Goal: Information Seeking & Learning: Learn about a topic

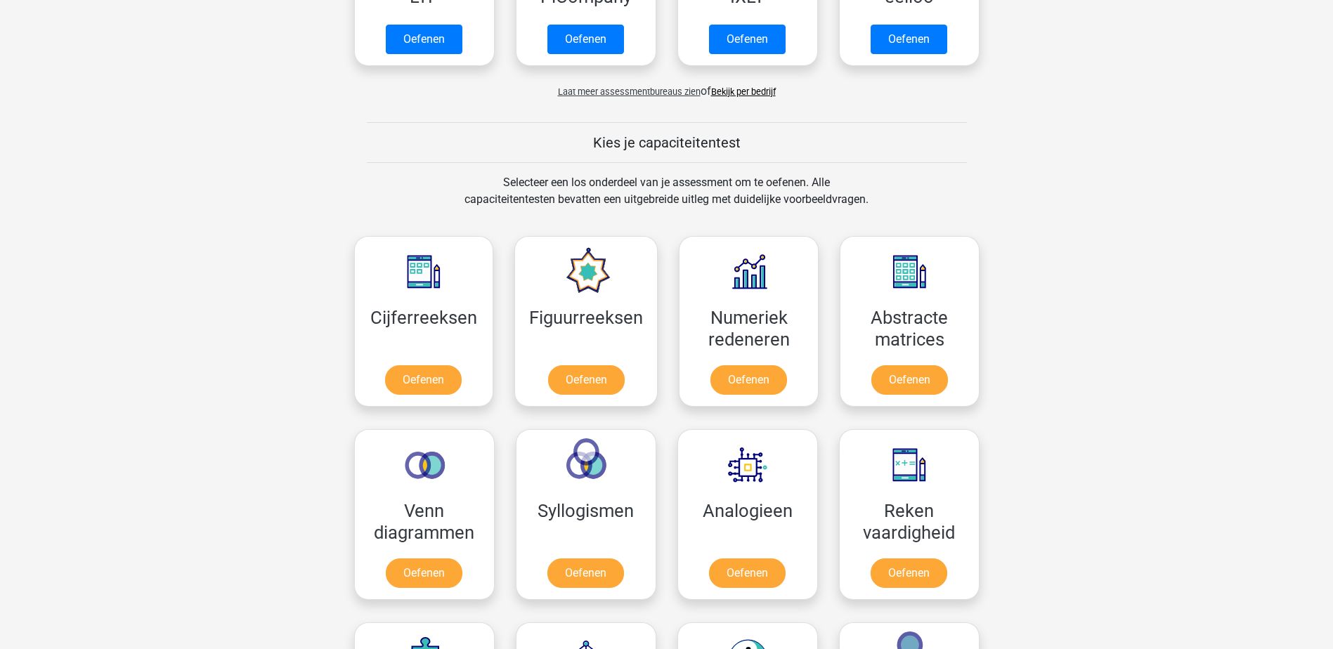
scroll to position [422, 0]
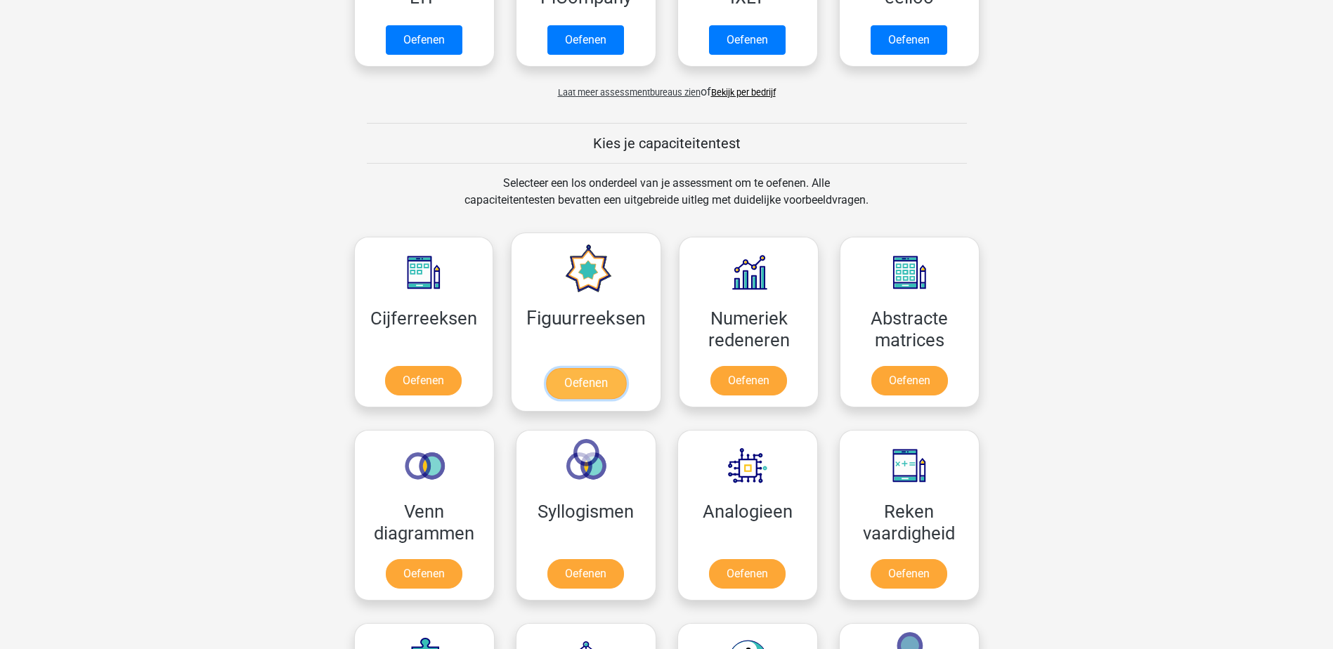
click at [604, 377] on link "Oefenen" at bounding box center [586, 383] width 80 height 31
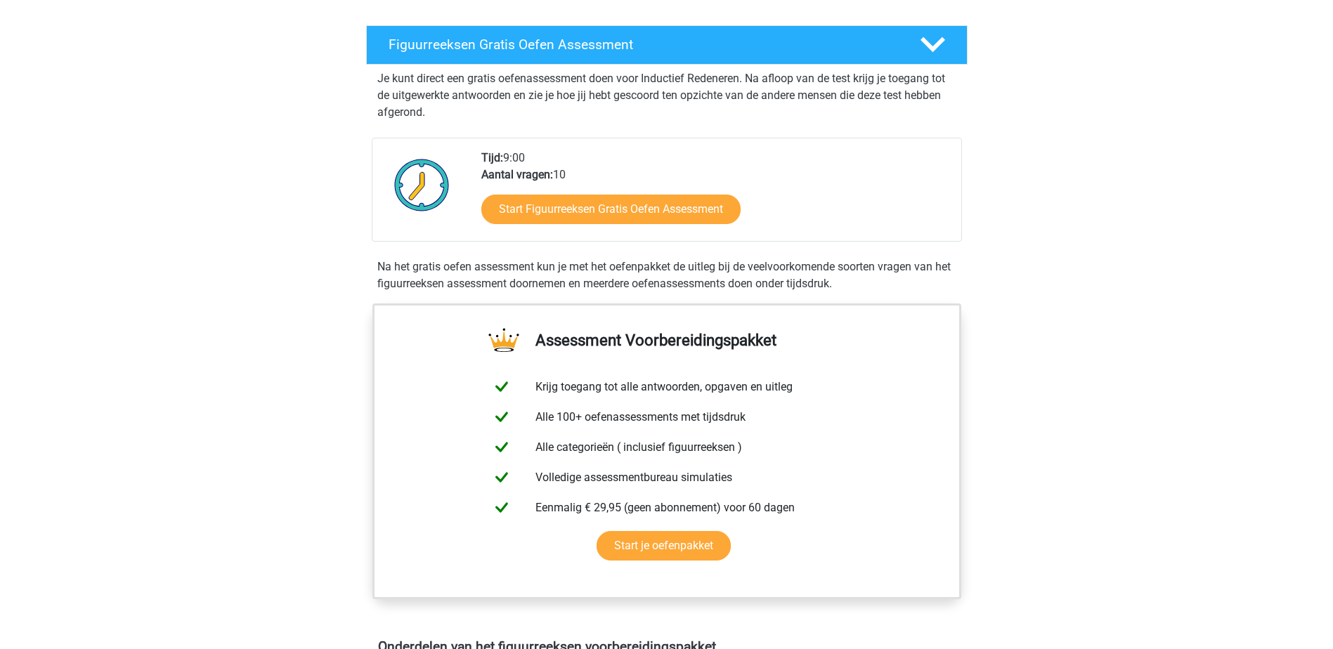
scroll to position [223, 0]
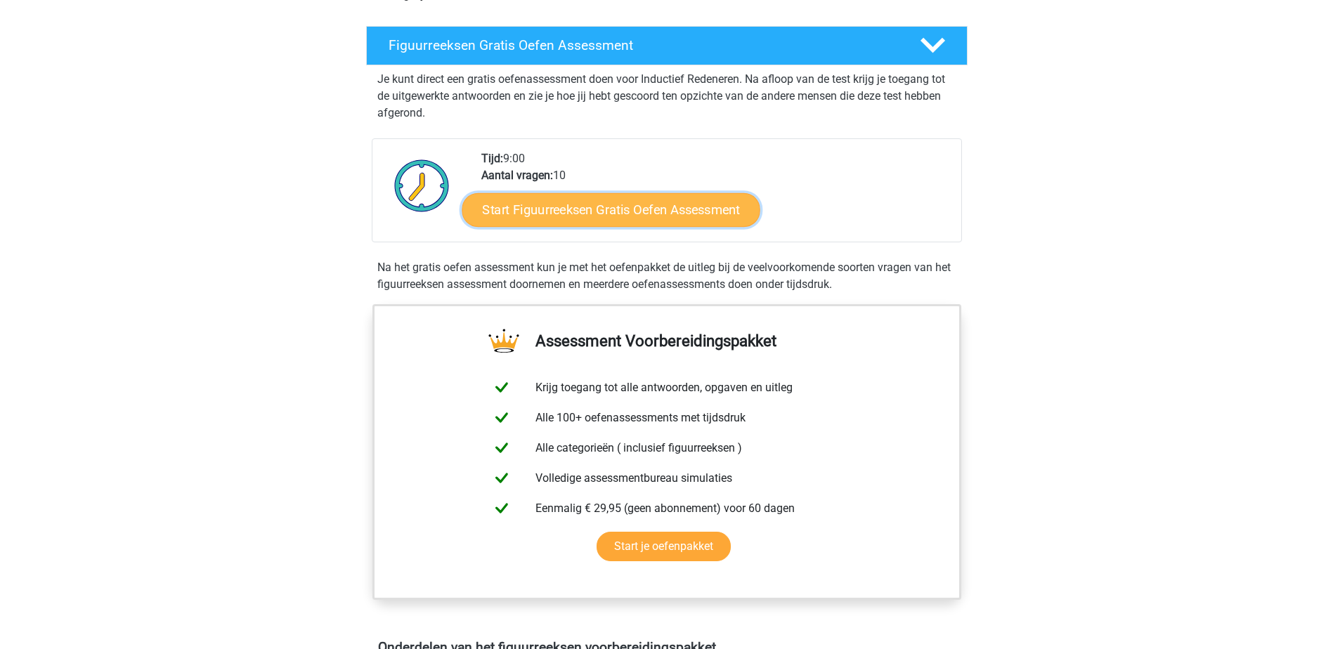
click at [562, 216] on link "Start Figuurreeksen Gratis Oefen Assessment" at bounding box center [611, 210] width 298 height 34
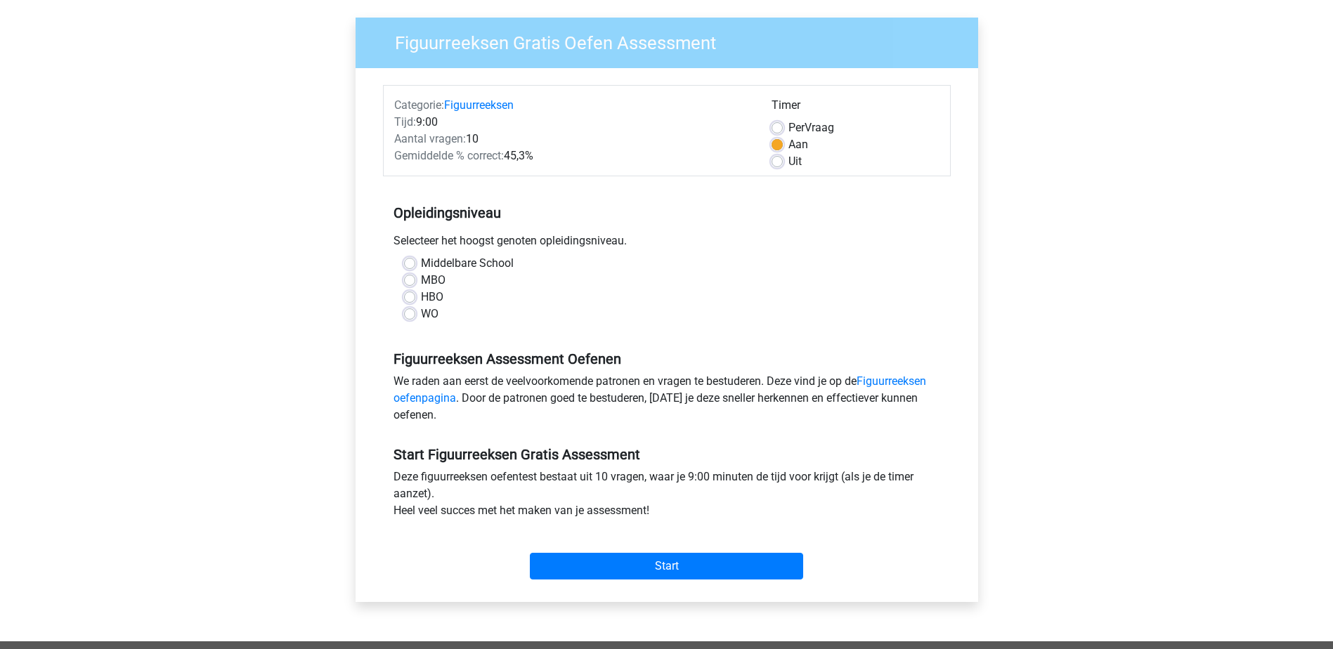
scroll to position [98, 0]
click at [421, 299] on label "HBO" at bounding box center [432, 296] width 22 height 17
click at [414, 299] on input "HBO" at bounding box center [409, 295] width 11 height 14
radio input "true"
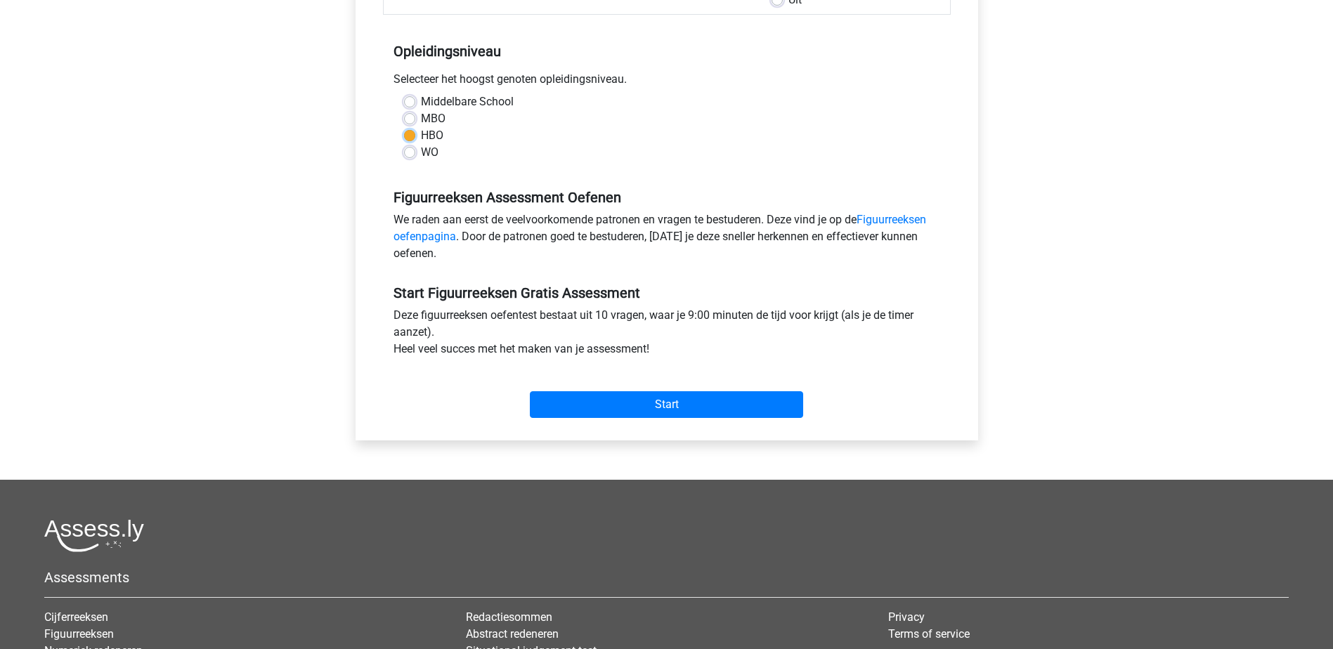
scroll to position [258, 0]
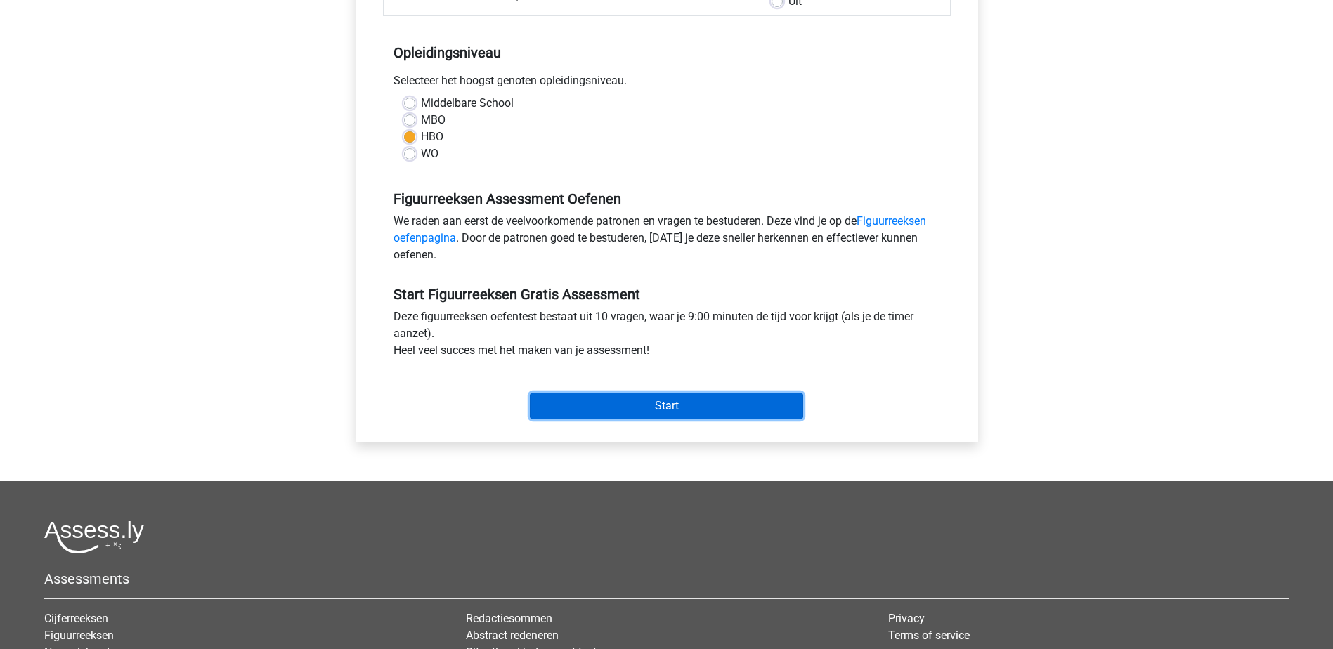
click at [635, 406] on input "Start" at bounding box center [666, 406] width 273 height 27
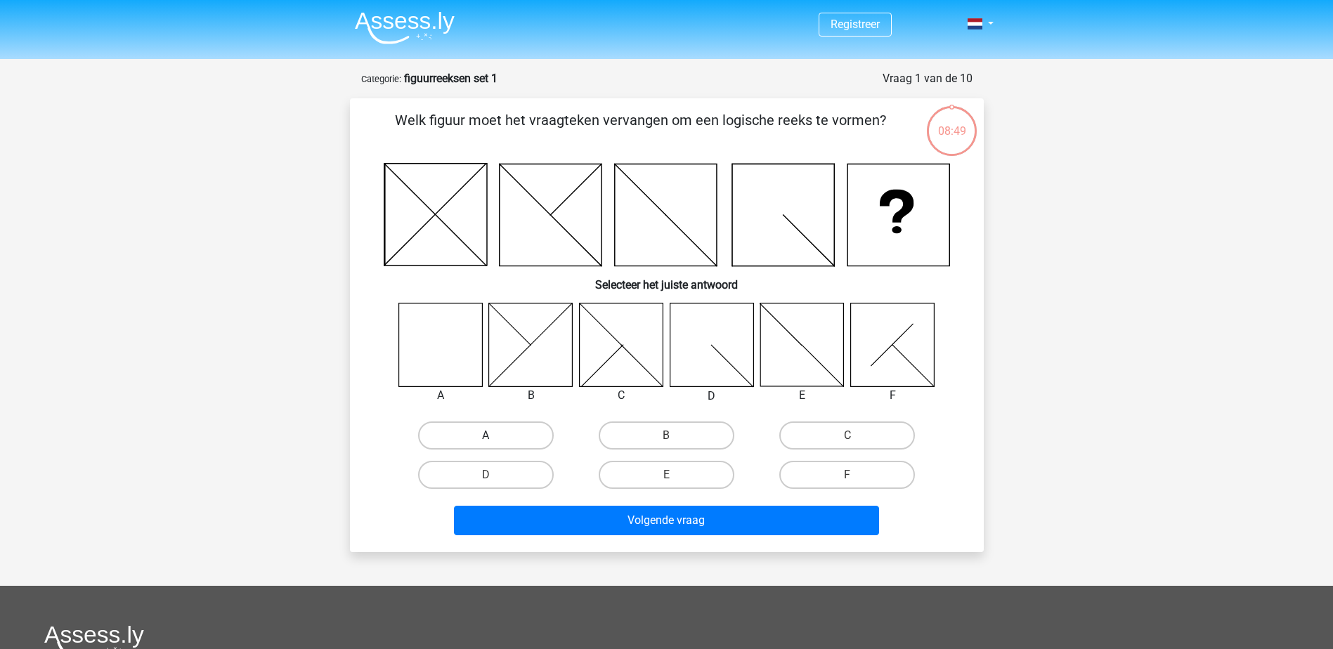
click at [486, 428] on label "A" at bounding box center [486, 436] width 136 height 28
click at [486, 436] on input "A" at bounding box center [490, 440] width 9 height 9
radio input "true"
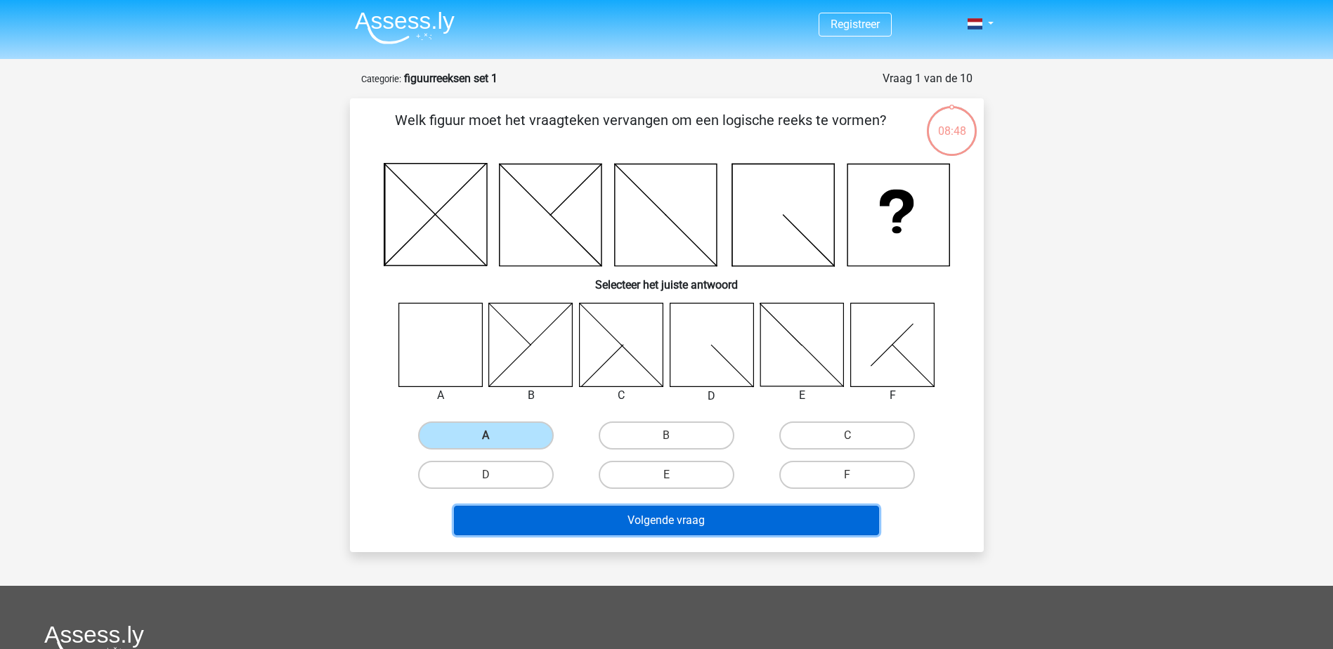
click at [613, 521] on button "Volgende vraag" at bounding box center [666, 521] width 425 height 30
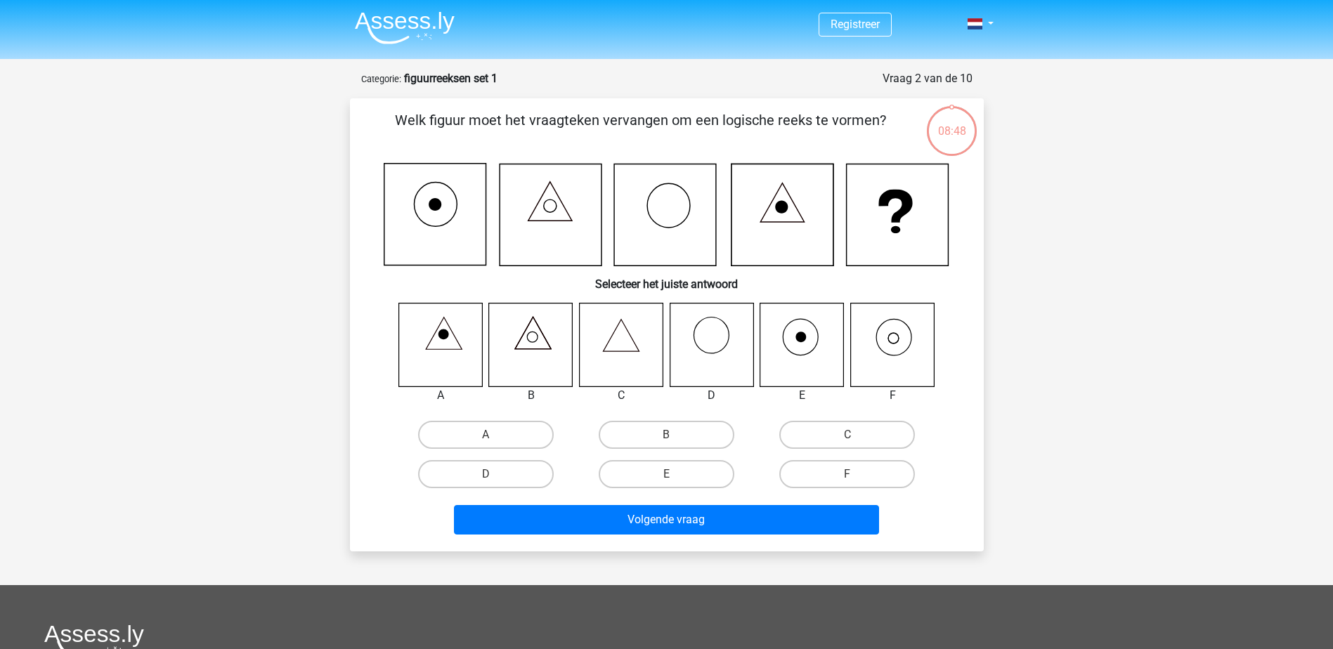
scroll to position [70, 0]
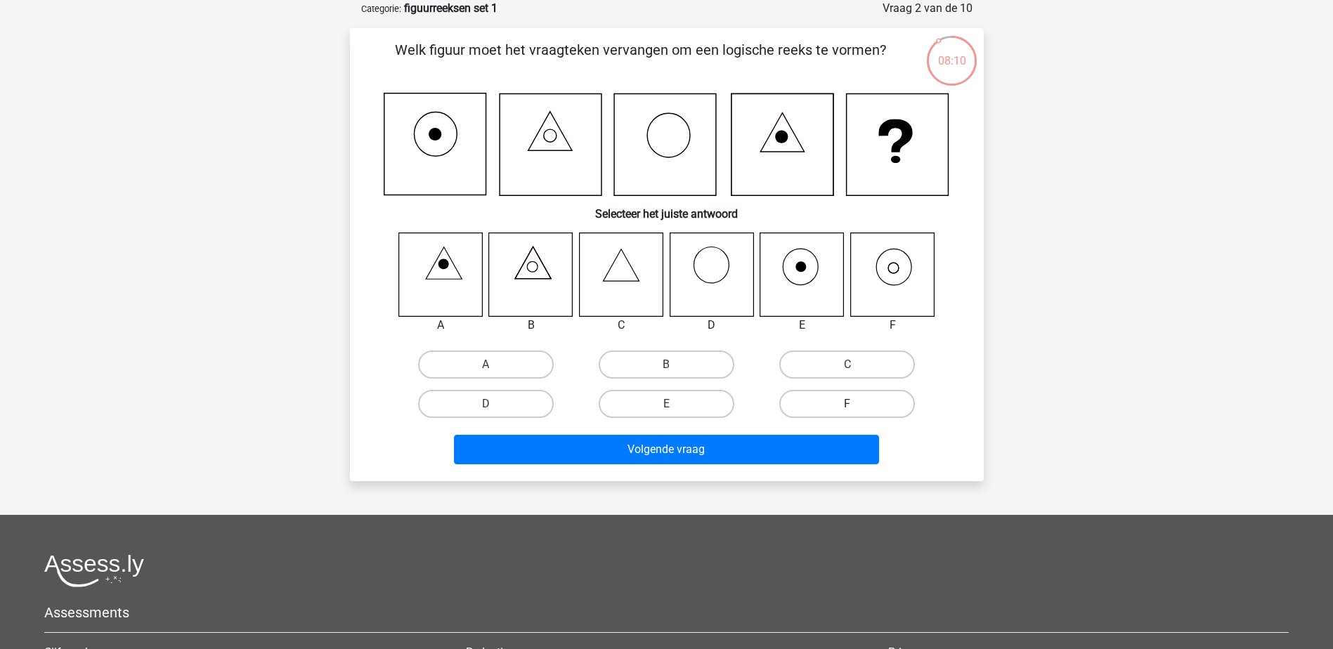
click at [885, 413] on label "F" at bounding box center [847, 404] width 136 height 28
click at [857, 413] on input "F" at bounding box center [852, 408] width 9 height 9
radio input "true"
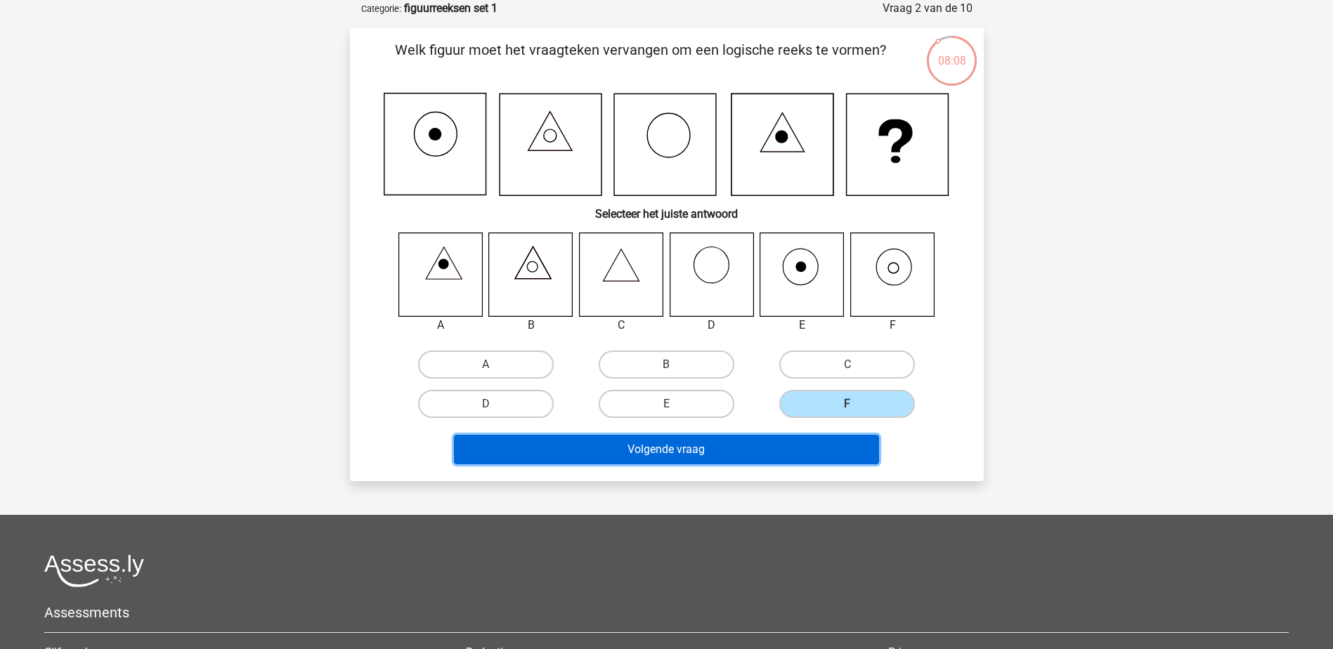
click at [717, 455] on button "Volgende vraag" at bounding box center [666, 450] width 425 height 30
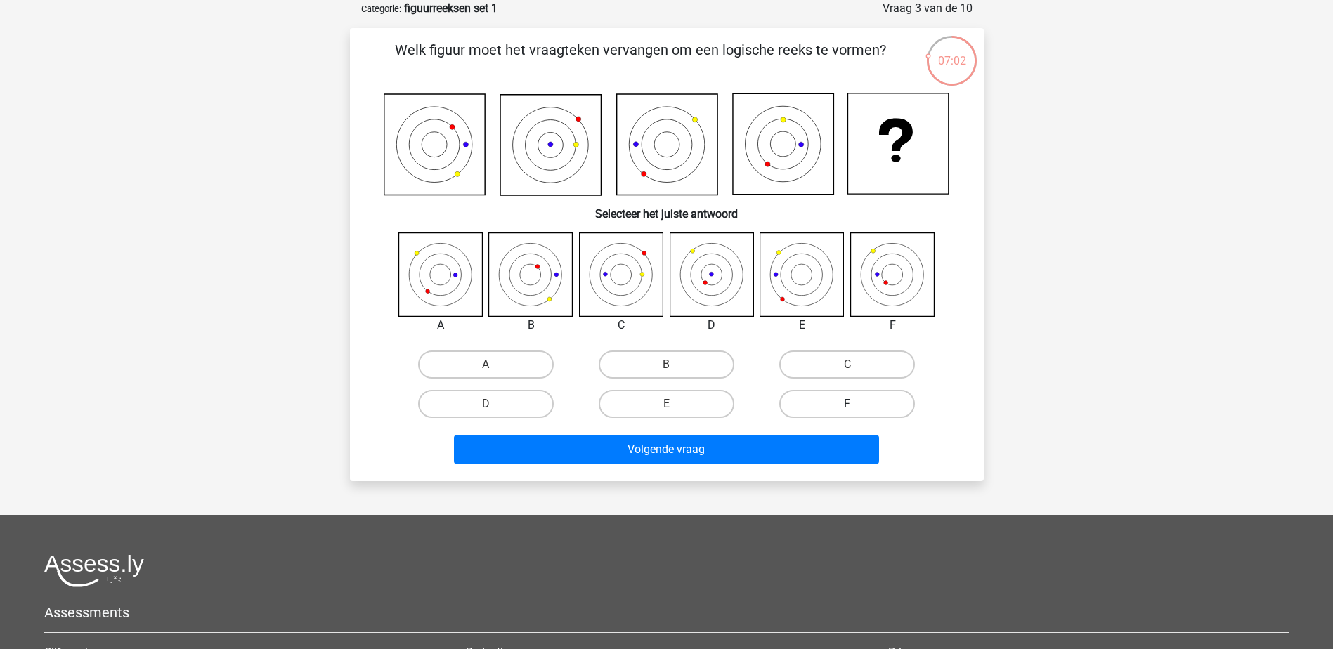
drag, startPoint x: 898, startPoint y: 278, endPoint x: 846, endPoint y: 408, distance: 140.3
click at [846, 408] on div "A B C D E F" at bounding box center [667, 329] width 589 height 192
click at [846, 408] on label "F" at bounding box center [847, 404] width 136 height 28
click at [848, 408] on input "F" at bounding box center [852, 408] width 9 height 9
radio input "true"
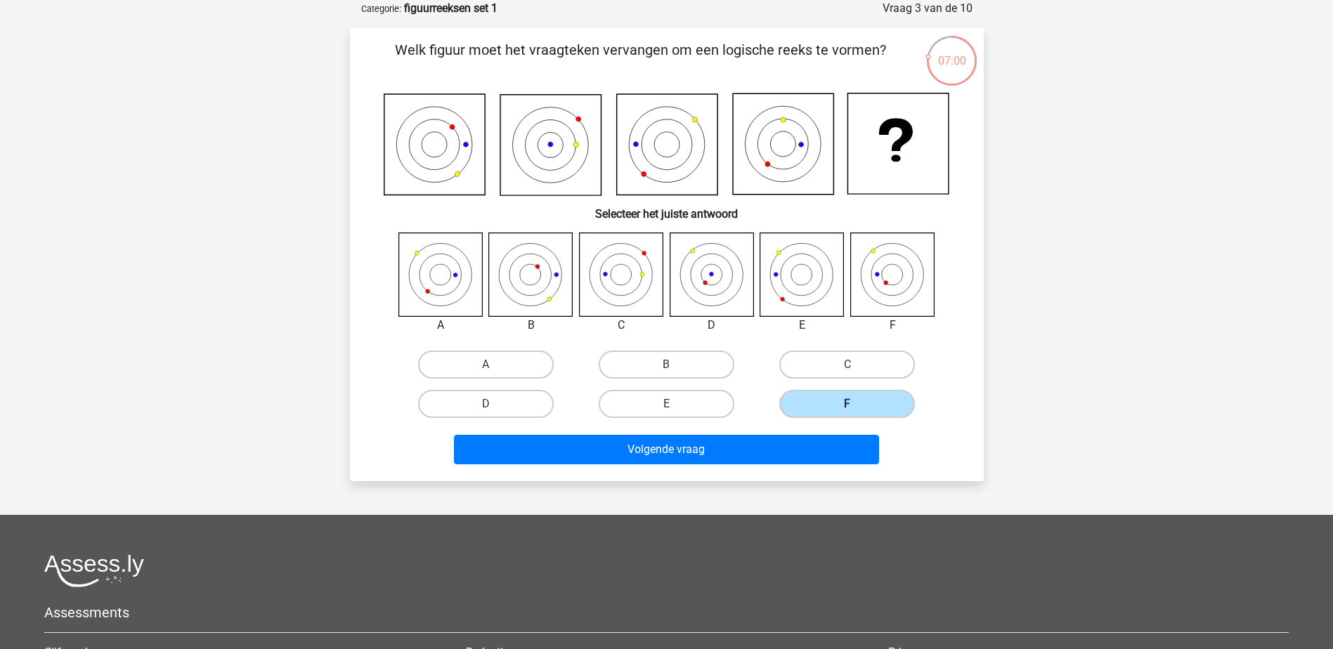
click at [846, 408] on label "F" at bounding box center [847, 404] width 136 height 28
click at [848, 408] on input "F" at bounding box center [852, 408] width 9 height 9
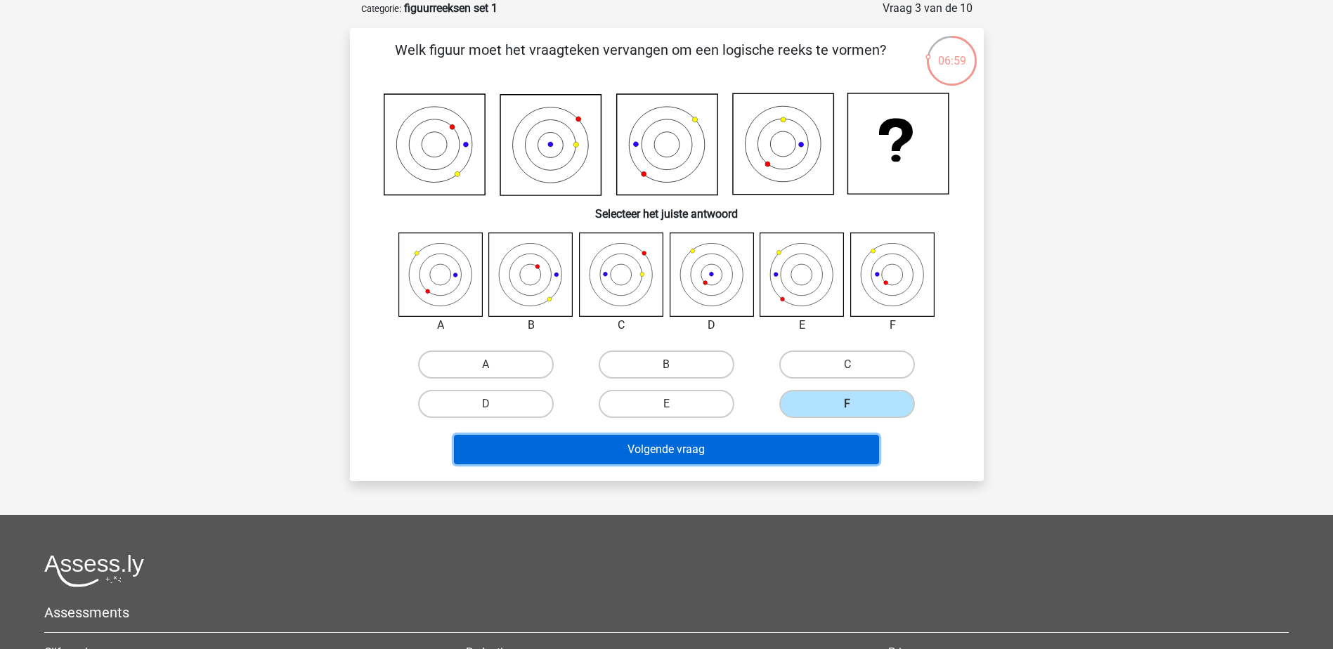
click at [797, 462] on button "Volgende vraag" at bounding box center [666, 450] width 425 height 30
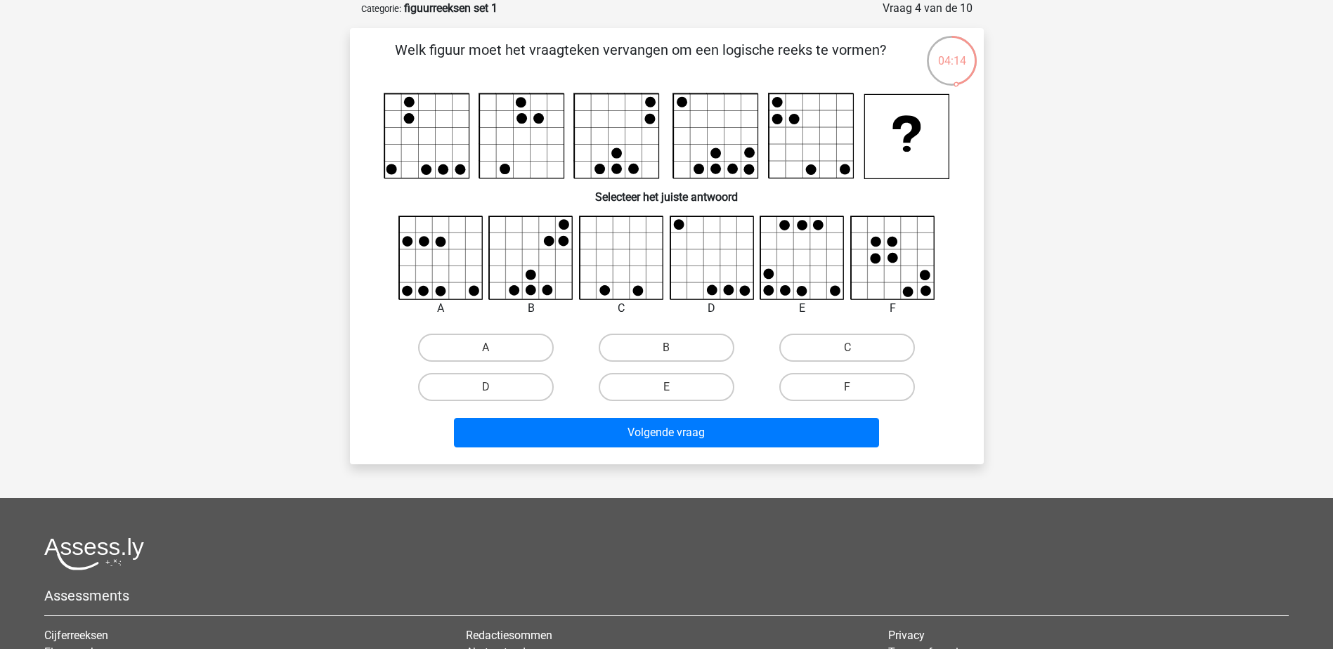
click at [668, 356] on input "B" at bounding box center [670, 352] width 9 height 9
radio input "true"
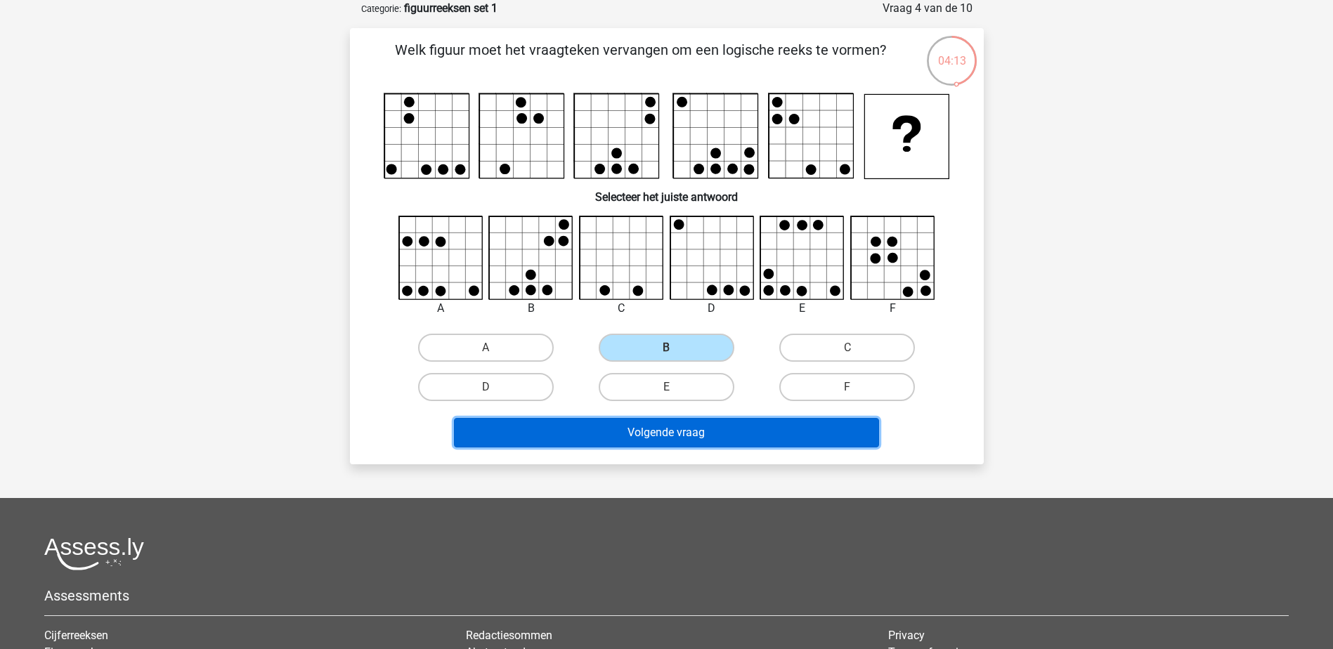
click at [678, 439] on button "Volgende vraag" at bounding box center [666, 433] width 425 height 30
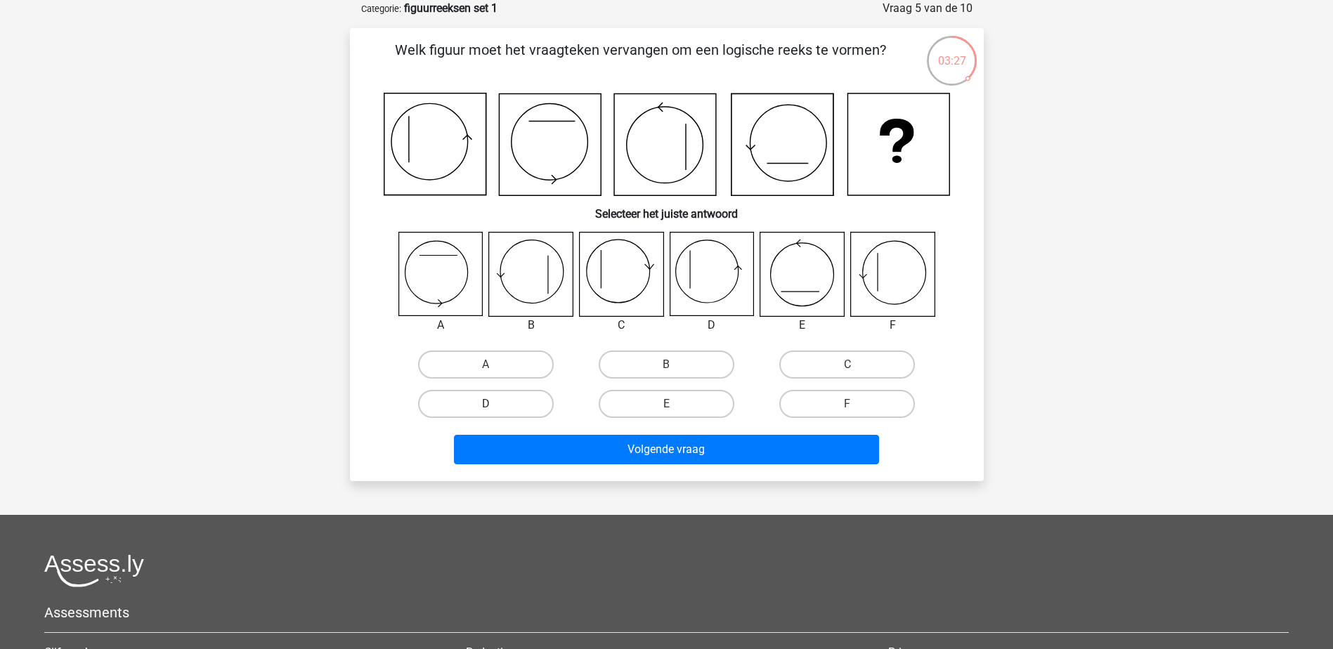
click at [505, 396] on label "D" at bounding box center [486, 404] width 136 height 28
click at [495, 404] on input "D" at bounding box center [490, 408] width 9 height 9
radio input "true"
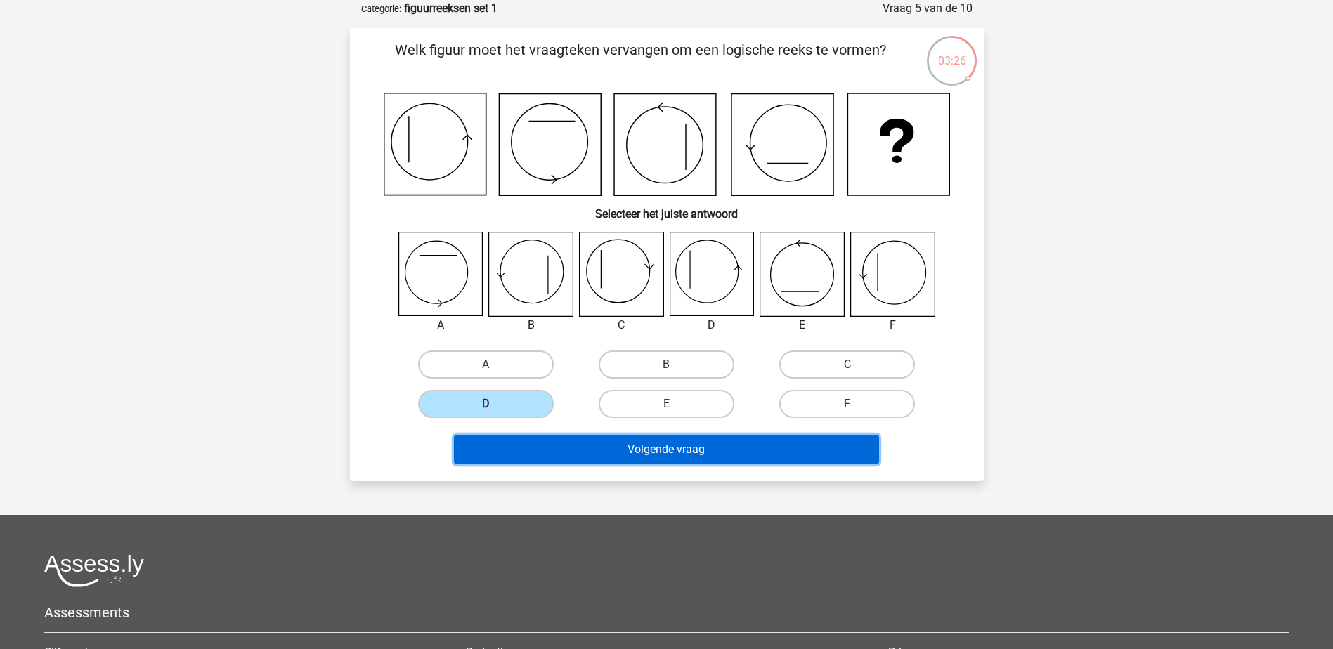
click at [701, 440] on button "Volgende vraag" at bounding box center [666, 450] width 425 height 30
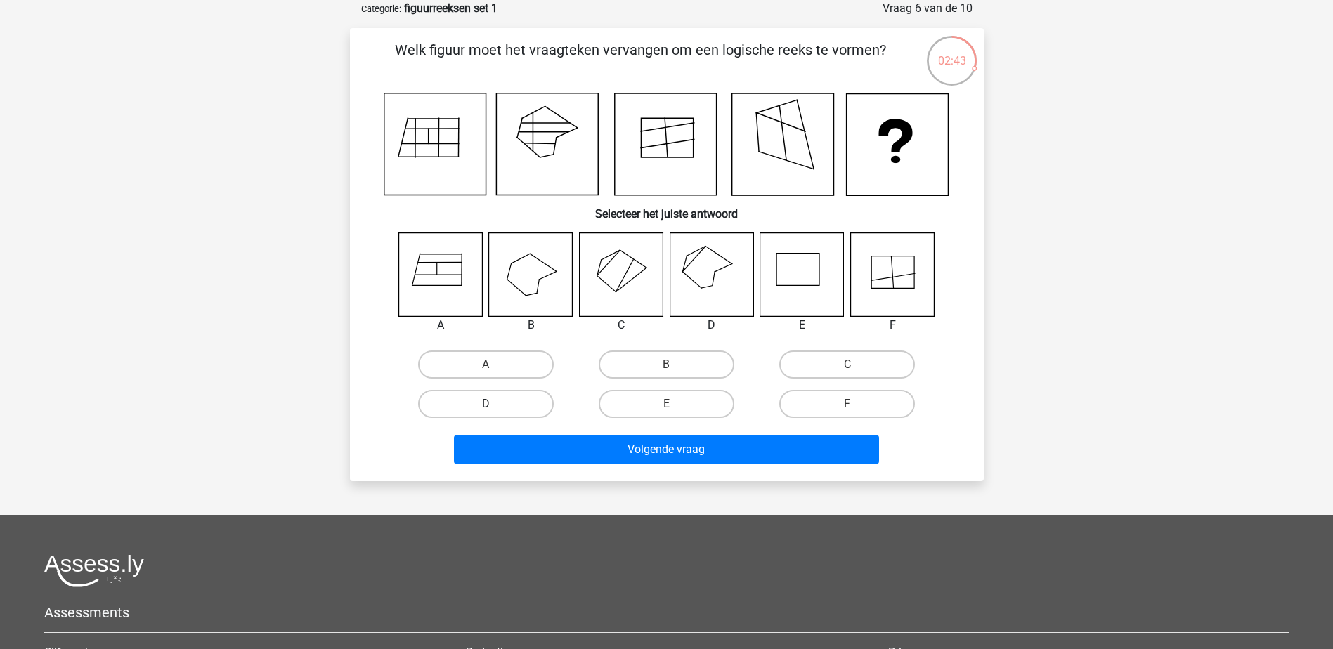
click at [518, 408] on label "D" at bounding box center [486, 404] width 136 height 28
click at [495, 408] on input "D" at bounding box center [490, 408] width 9 height 9
radio input "true"
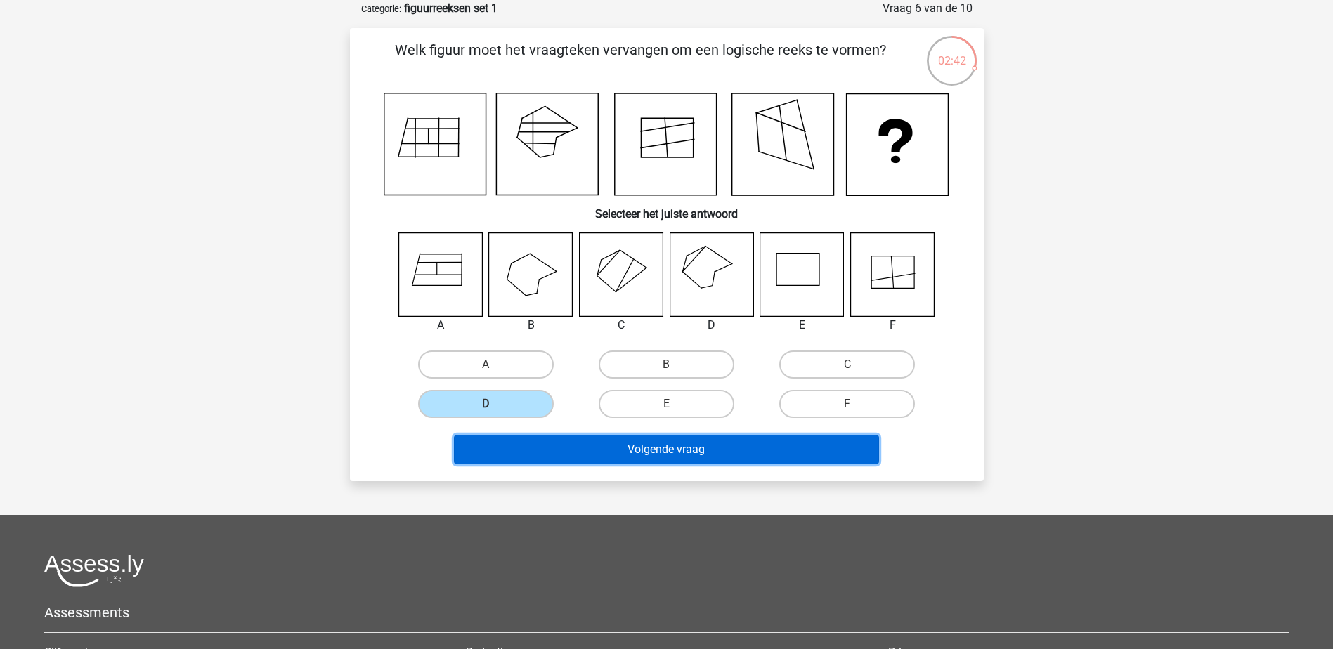
click at [632, 441] on button "Volgende vraag" at bounding box center [666, 450] width 425 height 30
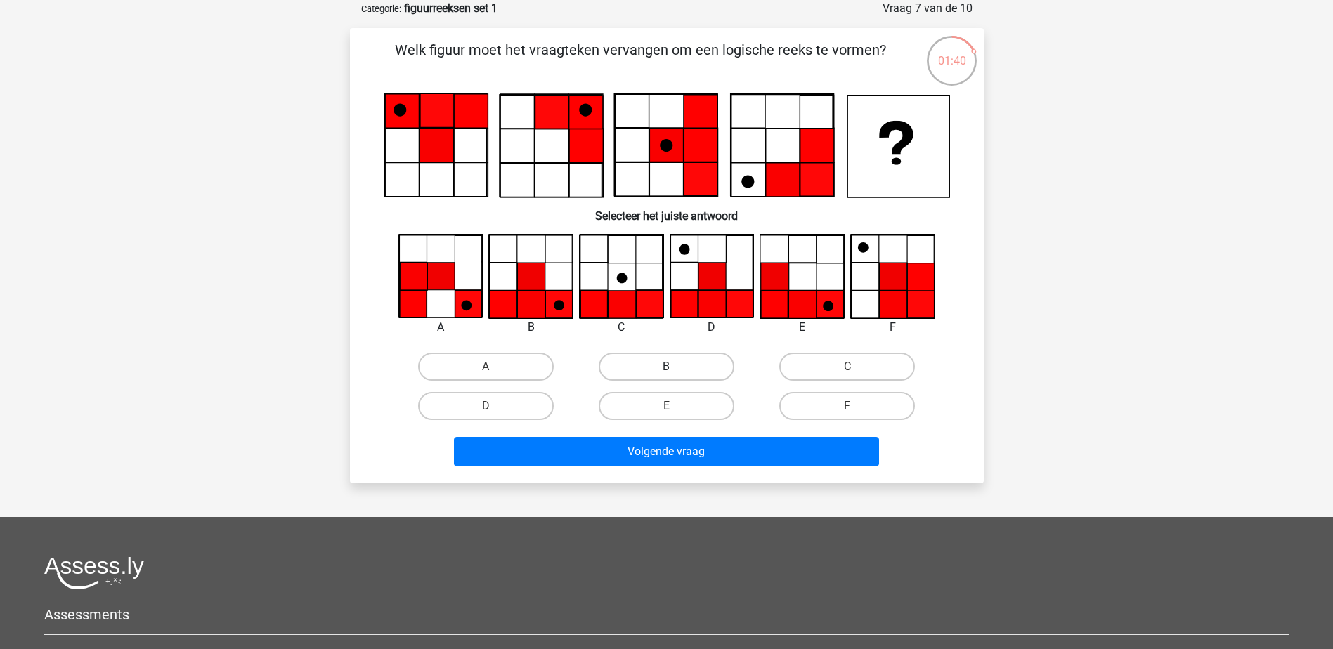
click at [668, 361] on label "B" at bounding box center [667, 367] width 136 height 28
click at [668, 367] on input "B" at bounding box center [670, 371] width 9 height 9
radio input "true"
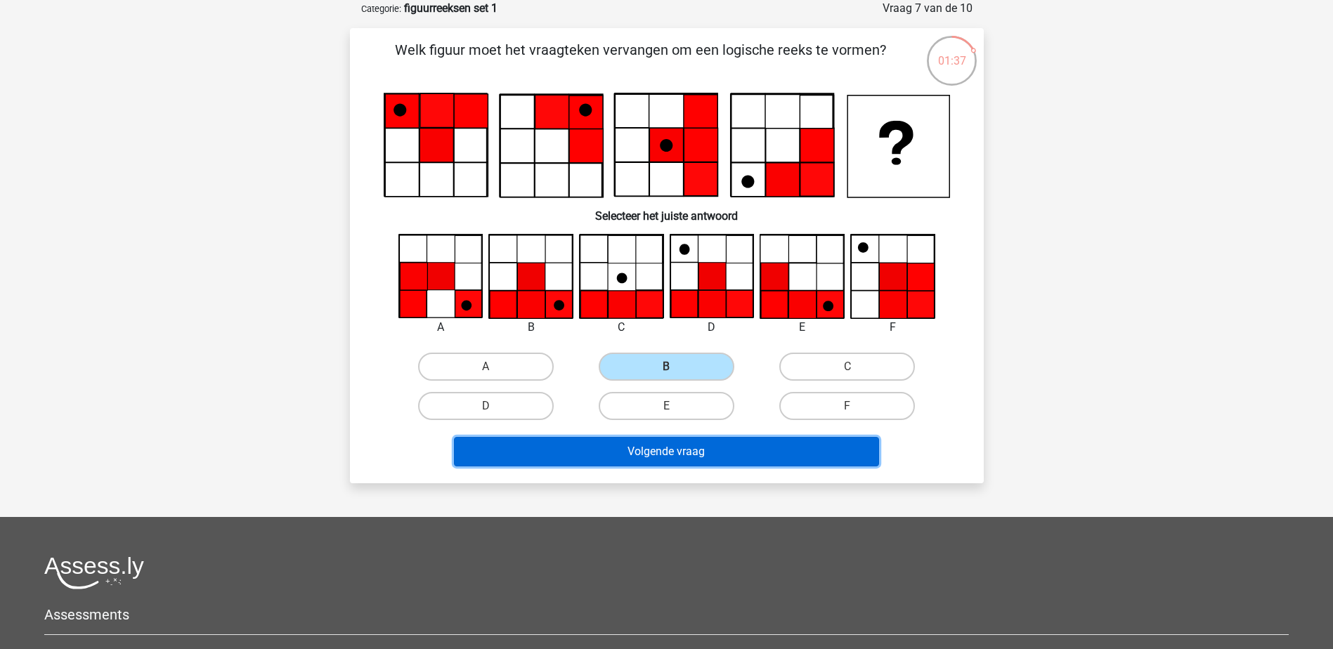
click at [716, 444] on button "Volgende vraag" at bounding box center [666, 452] width 425 height 30
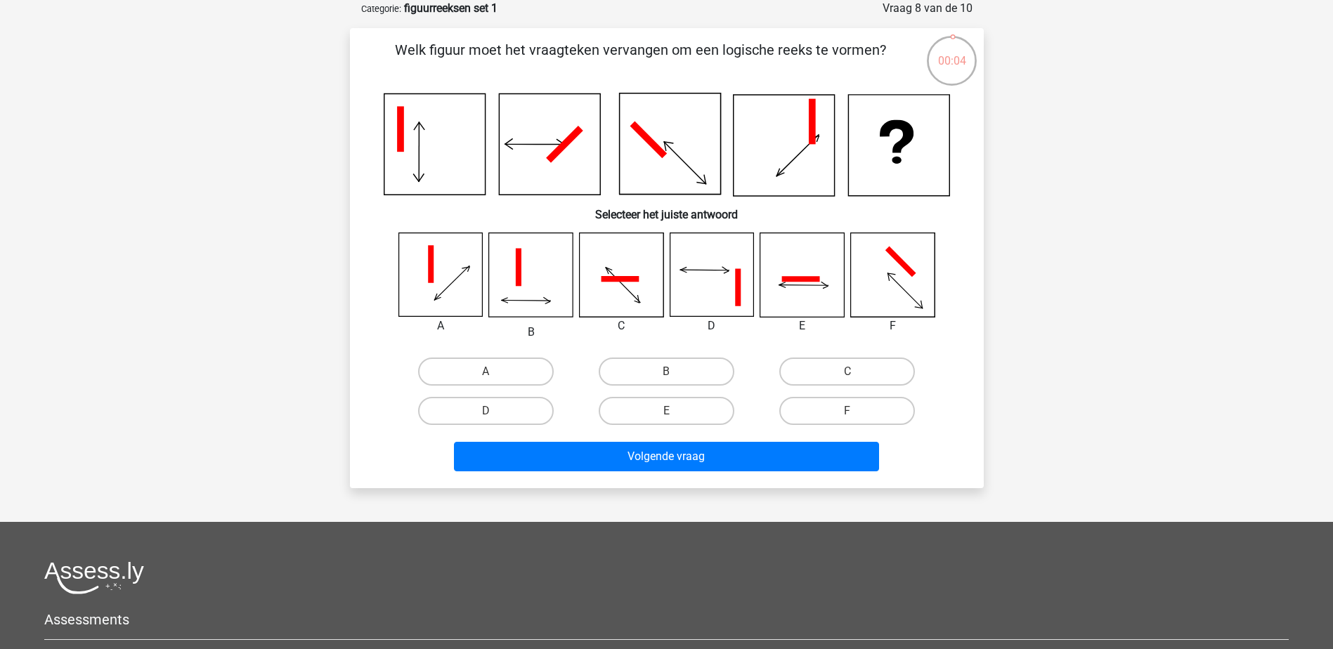
click at [851, 412] on input "F" at bounding box center [852, 415] width 9 height 9
radio input "true"
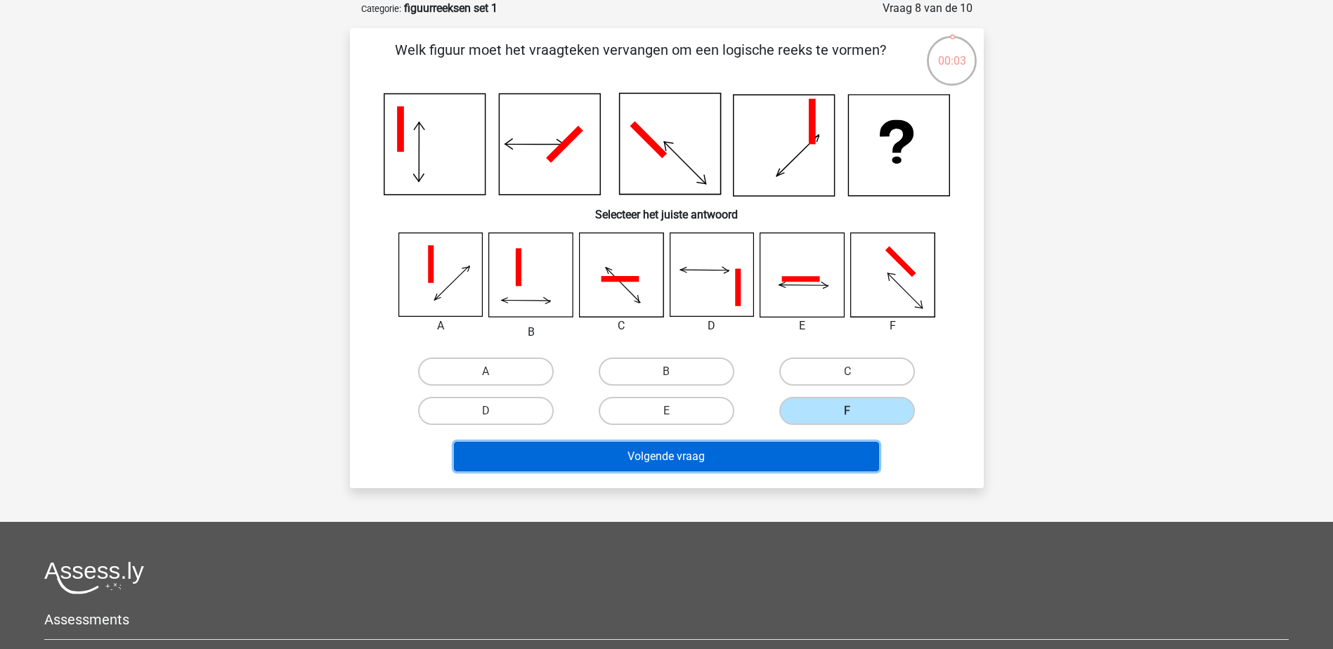
click at [784, 459] on button "Volgende vraag" at bounding box center [666, 457] width 425 height 30
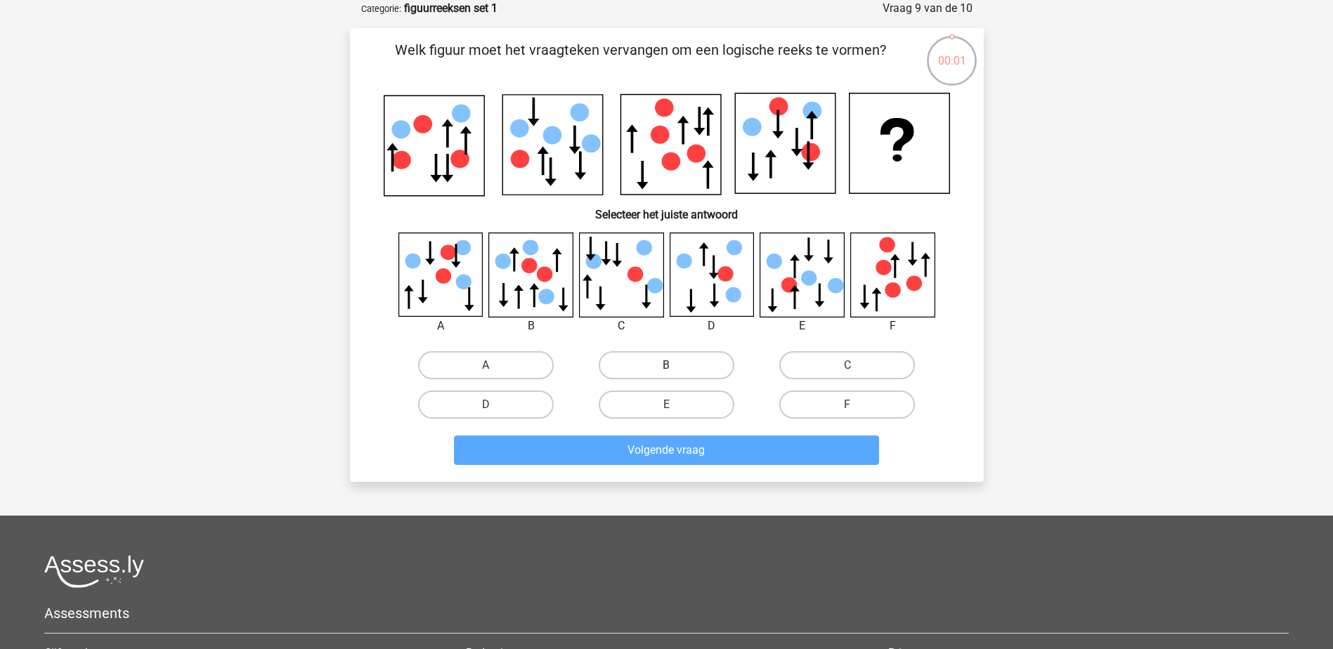
click at [692, 370] on label "B" at bounding box center [667, 365] width 136 height 28
click at [675, 370] on input "B" at bounding box center [670, 369] width 9 height 9
radio input "true"
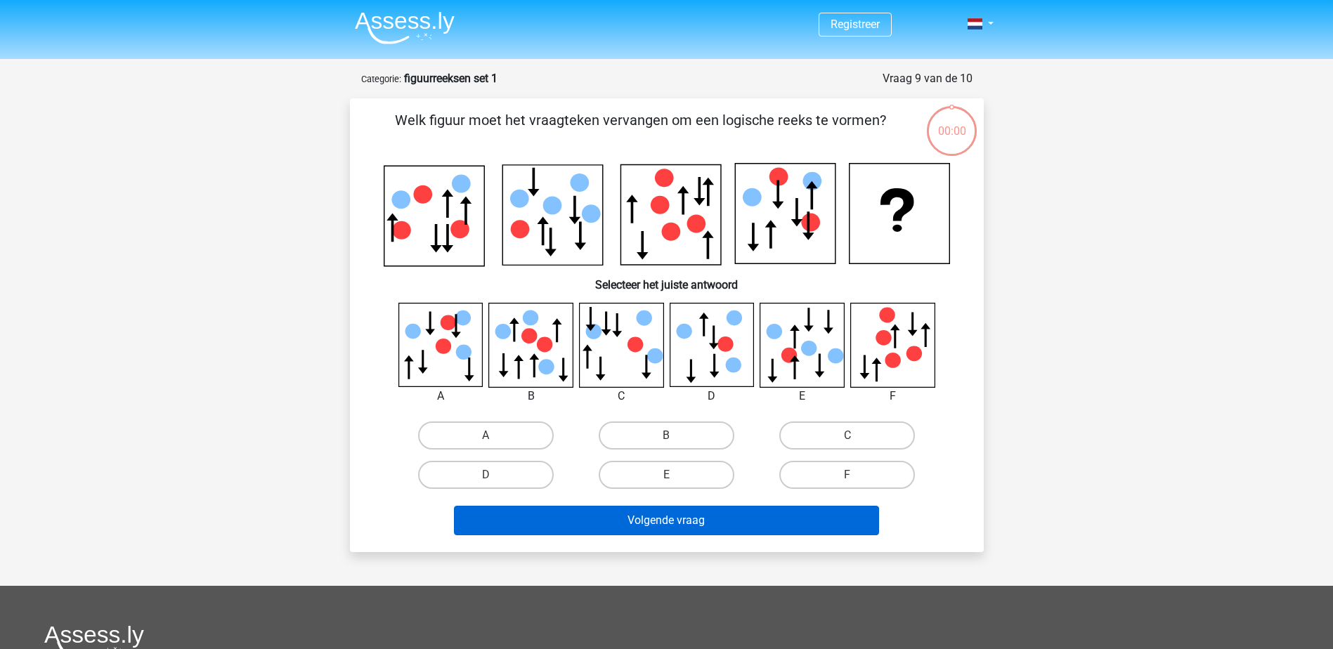
scroll to position [70, 0]
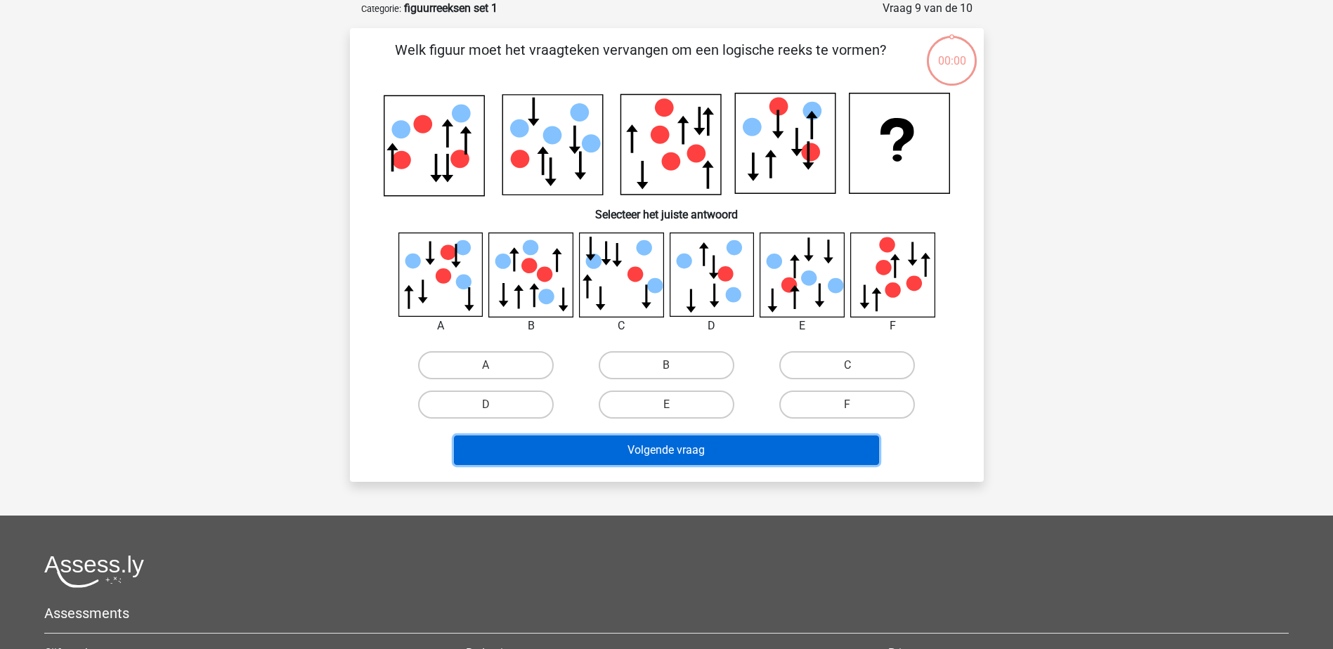
click at [710, 444] on button "Volgende vraag" at bounding box center [666, 451] width 425 height 30
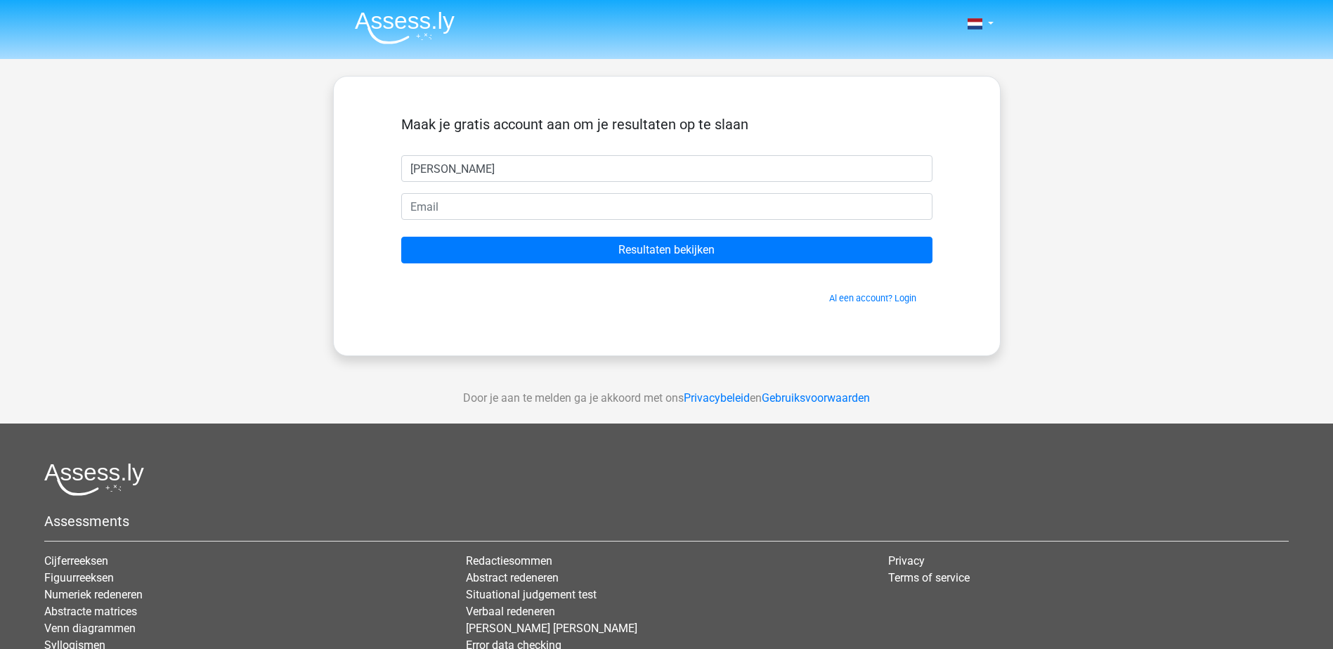
type input "[PERSON_NAME]"
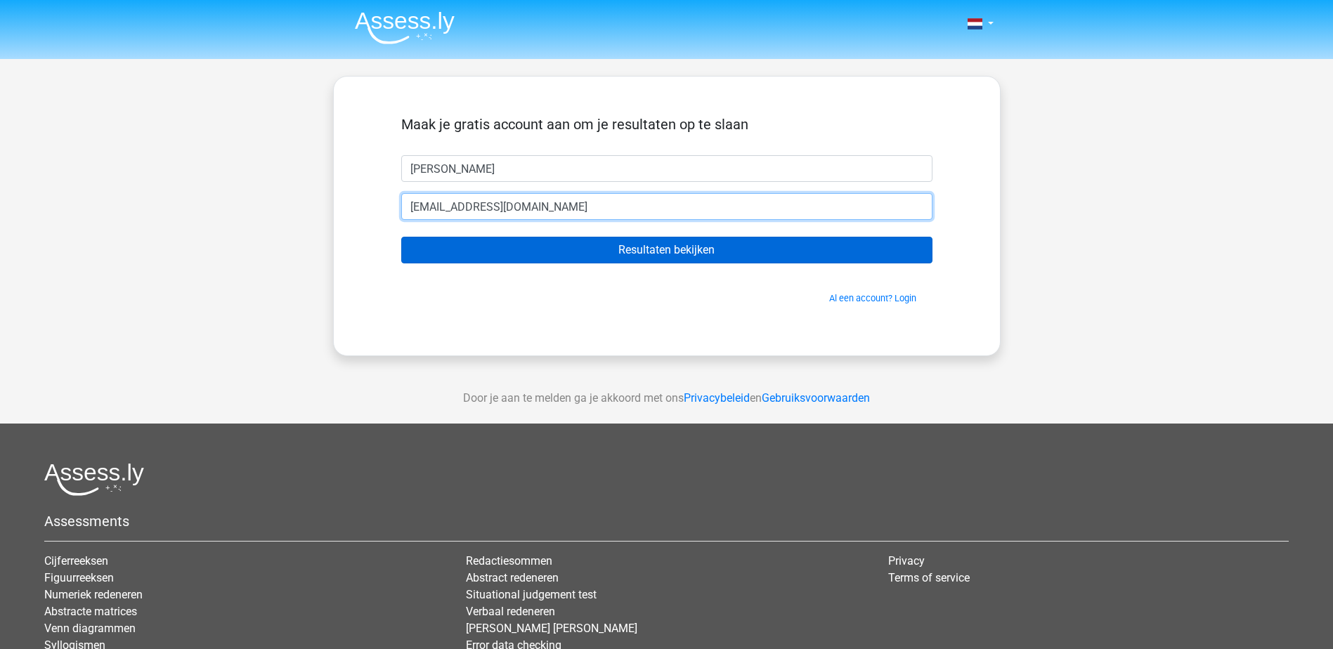
type input "[EMAIL_ADDRESS][DOMAIN_NAME]"
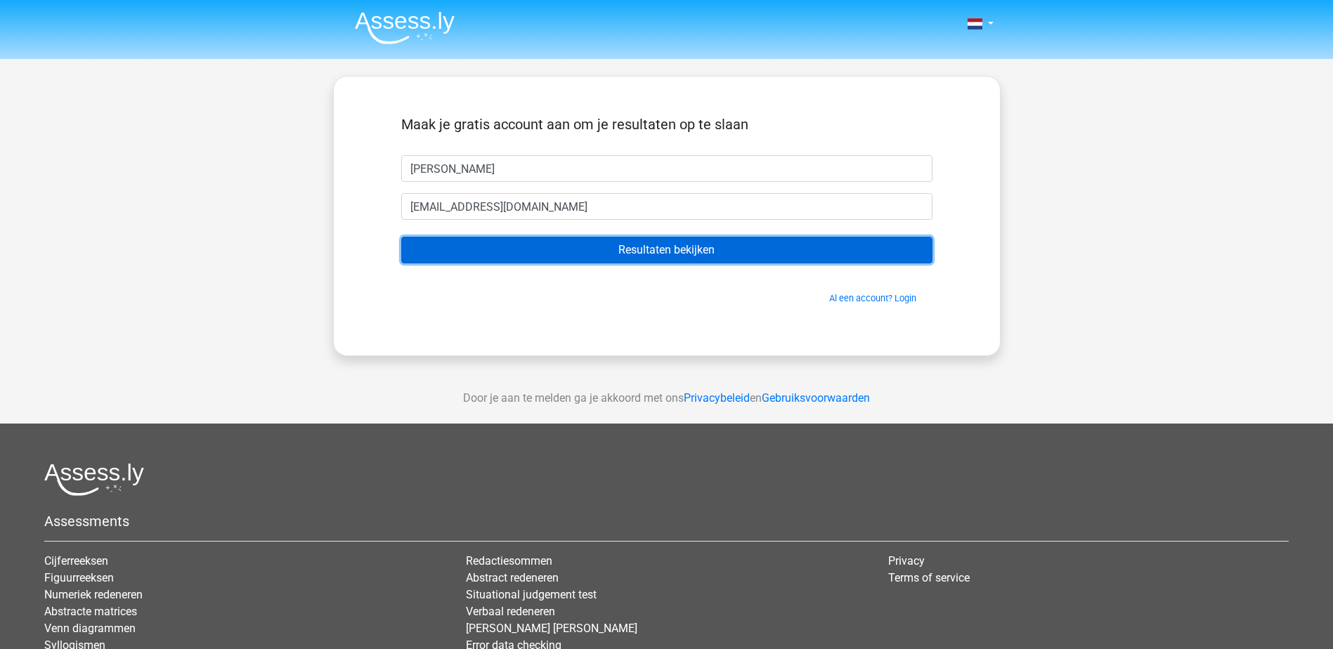
click at [642, 259] on input "Resultaten bekijken" at bounding box center [666, 250] width 531 height 27
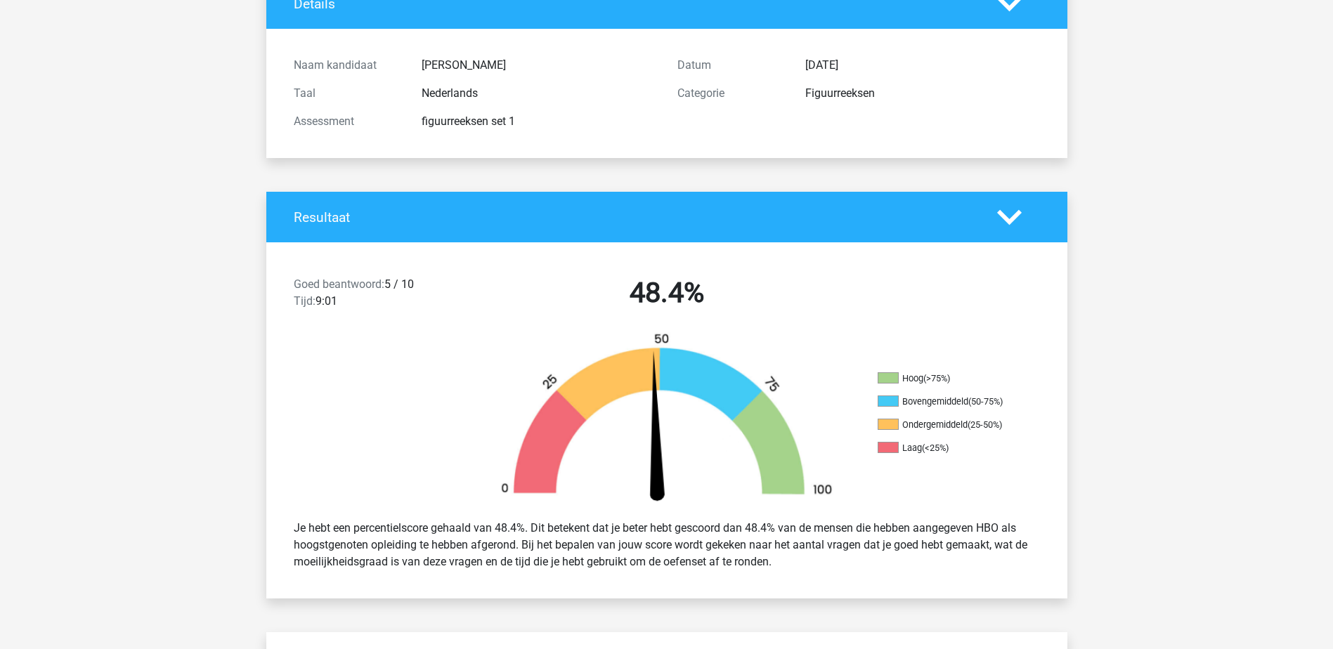
scroll to position [115, 0]
click at [950, 426] on li "Ondergemiddeld (25-50%)" at bounding box center [948, 424] width 141 height 13
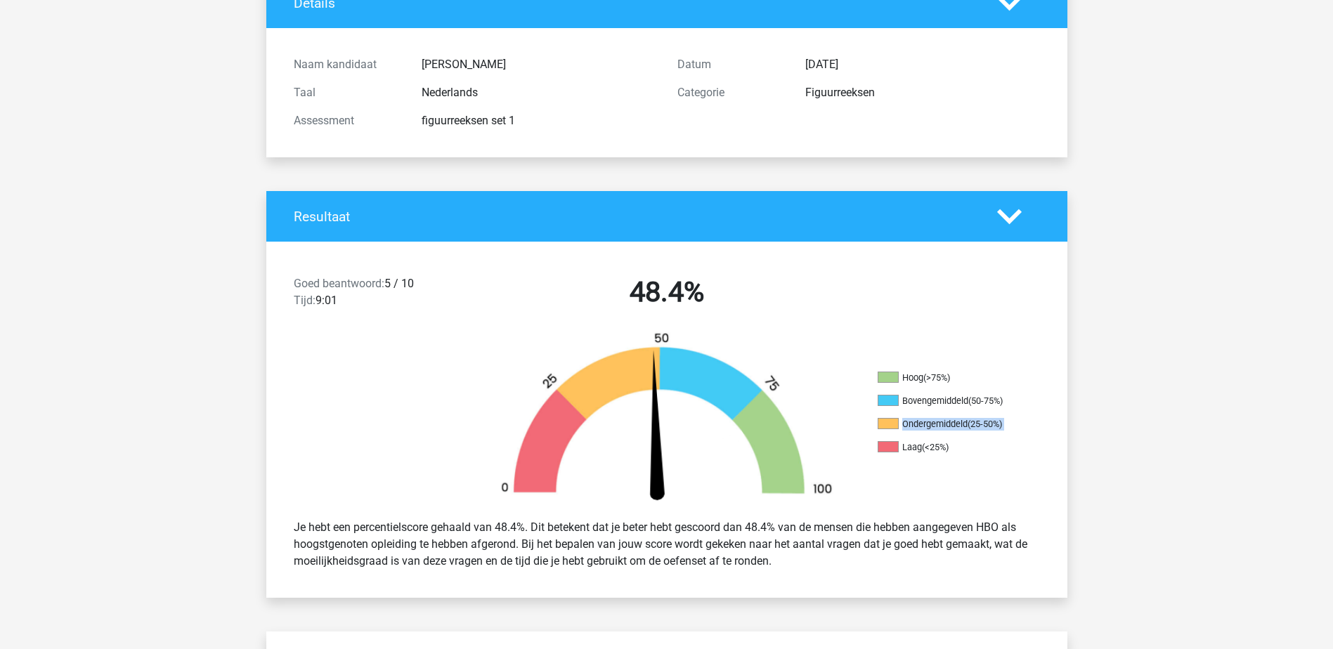
click at [950, 426] on li "Ondergemiddeld (25-50%)" at bounding box center [948, 424] width 141 height 13
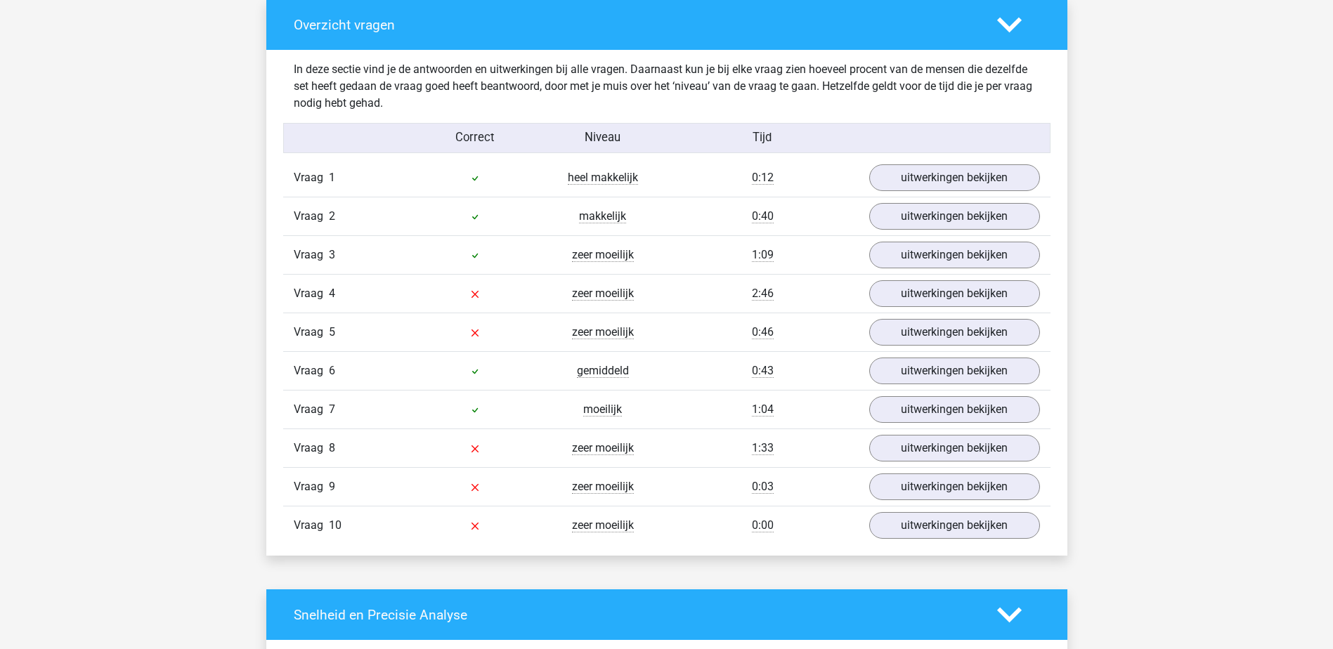
scroll to position [1057, 0]
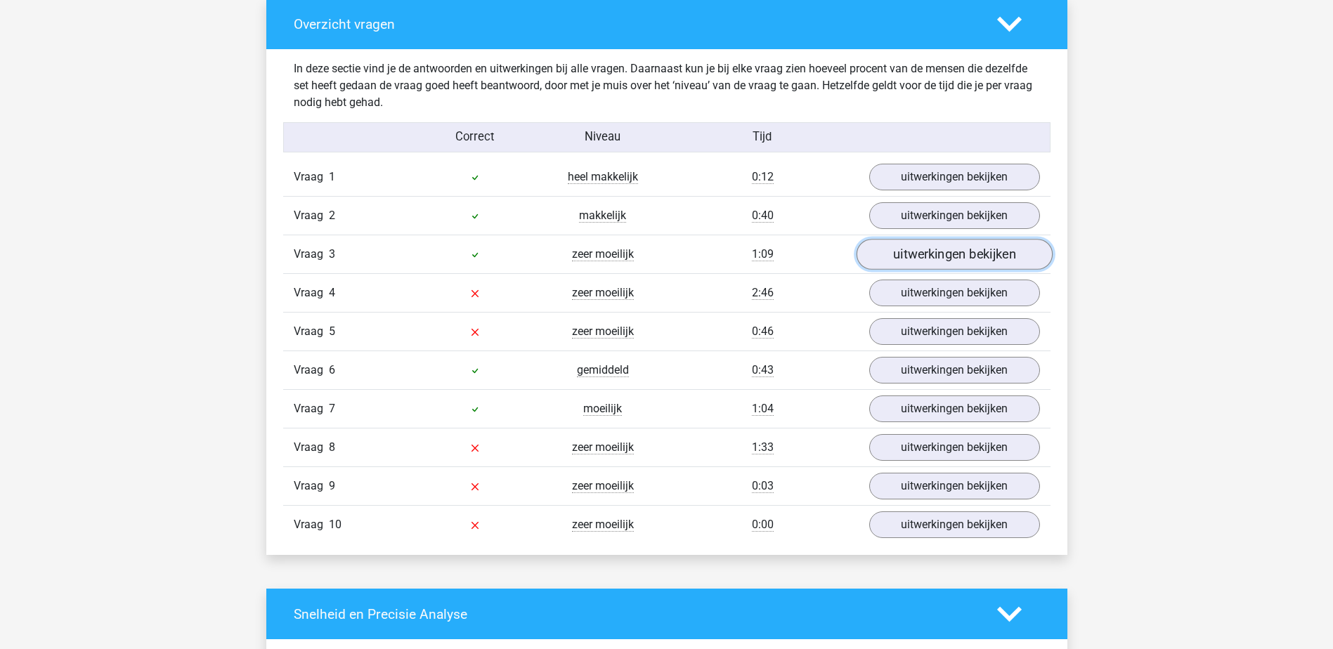
click at [931, 256] on link "uitwerkingen bekijken" at bounding box center [954, 255] width 196 height 31
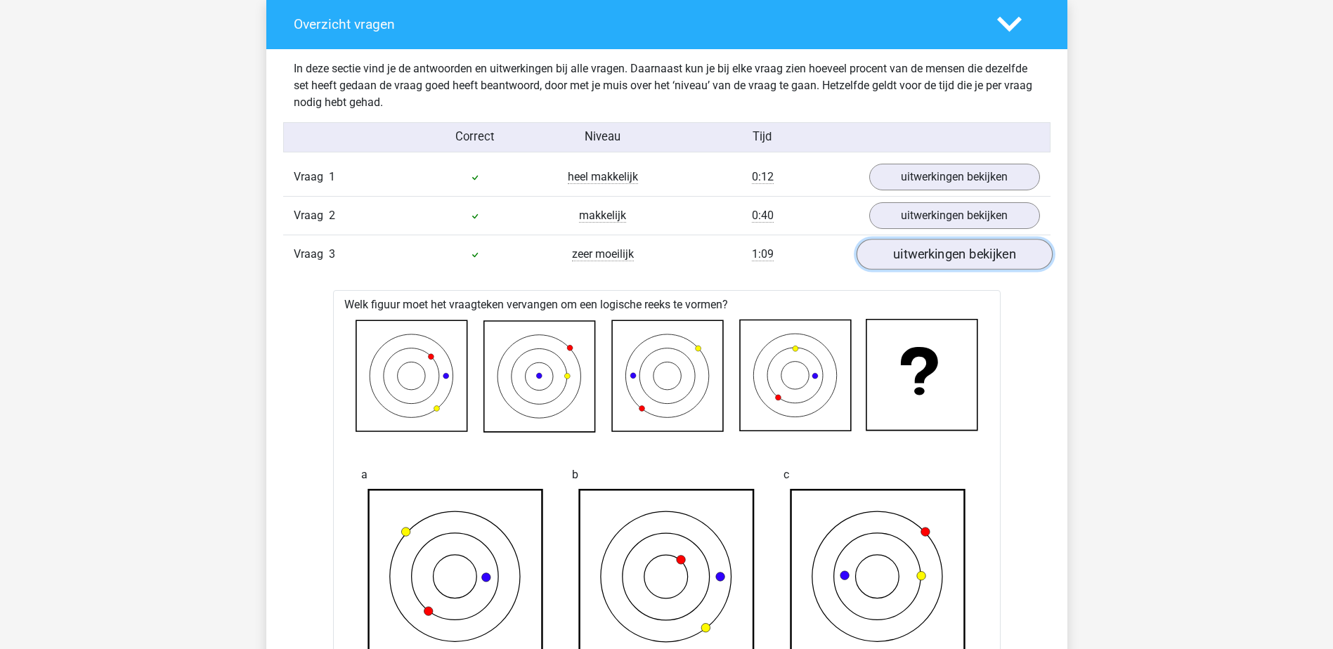
click at [921, 256] on link "uitwerkingen bekijken" at bounding box center [954, 255] width 196 height 31
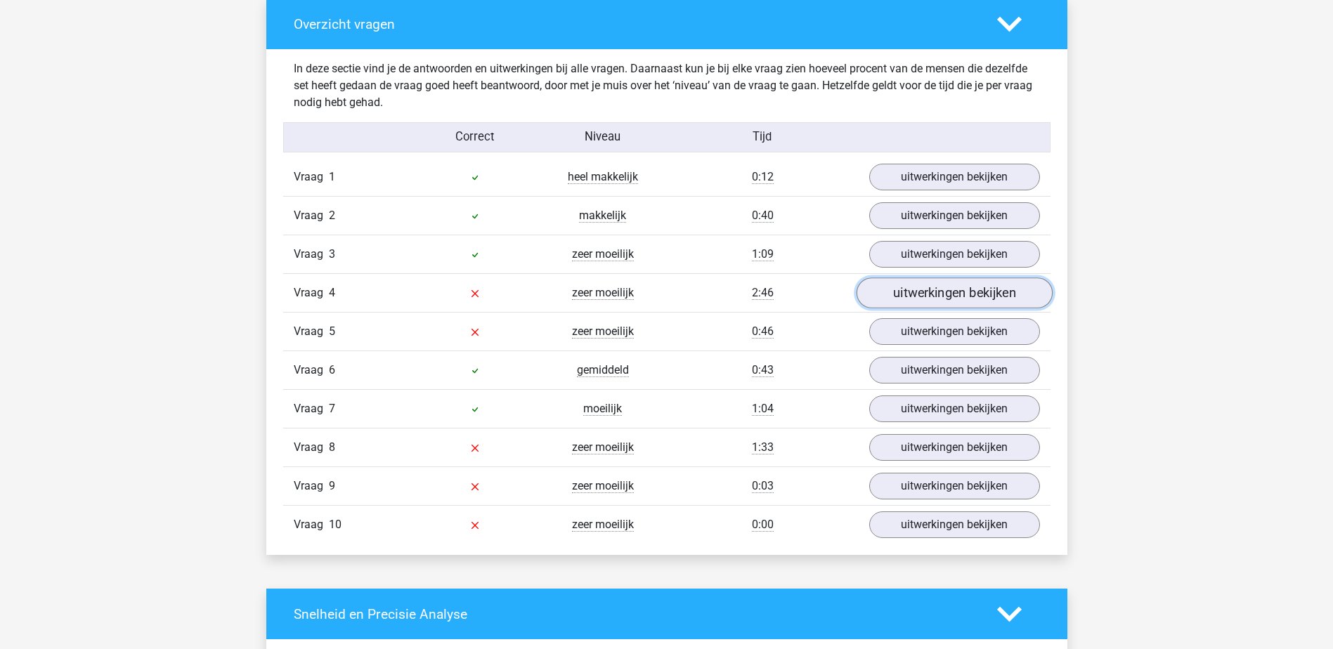
click at [907, 300] on link "uitwerkingen bekijken" at bounding box center [954, 293] width 196 height 31
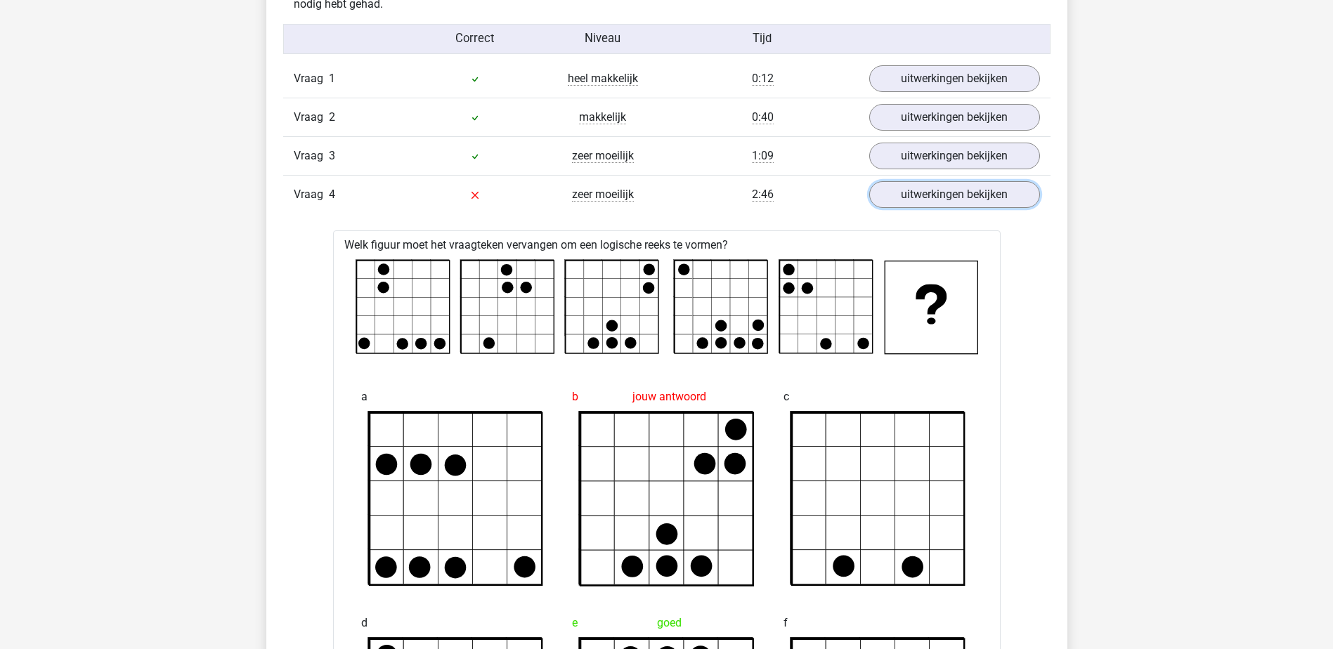
scroll to position [1110, 0]
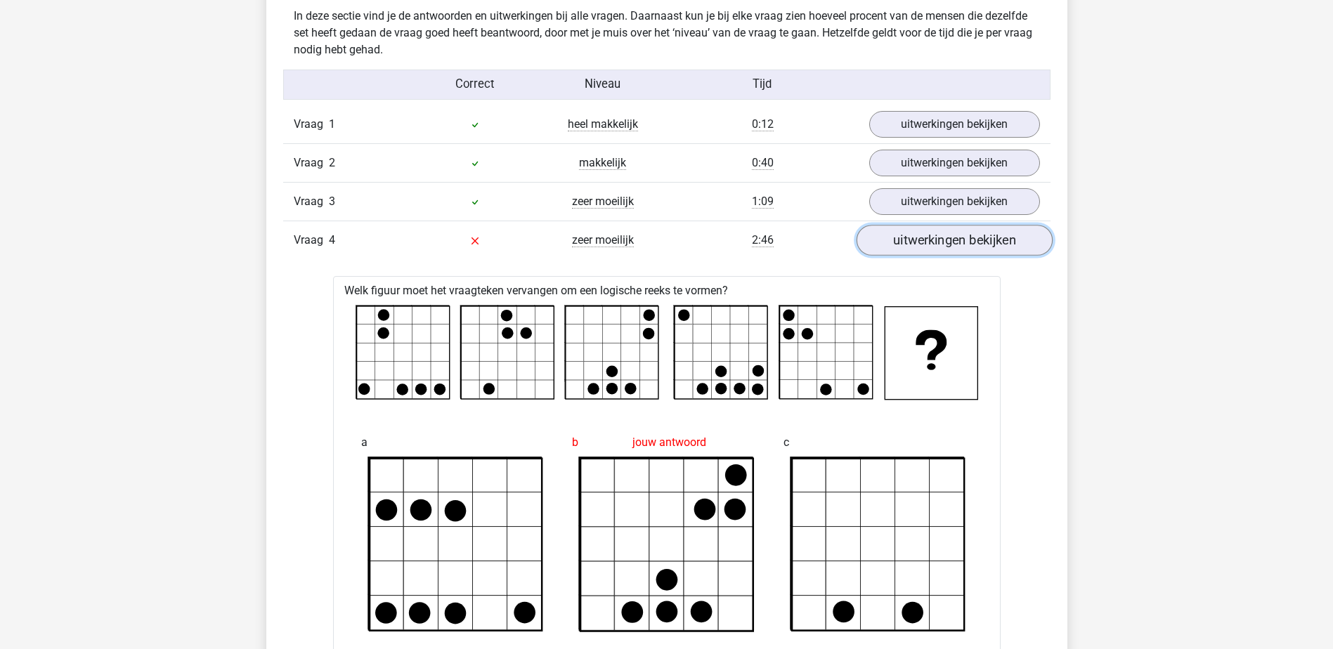
click at [921, 253] on link "uitwerkingen bekijken" at bounding box center [954, 241] width 196 height 31
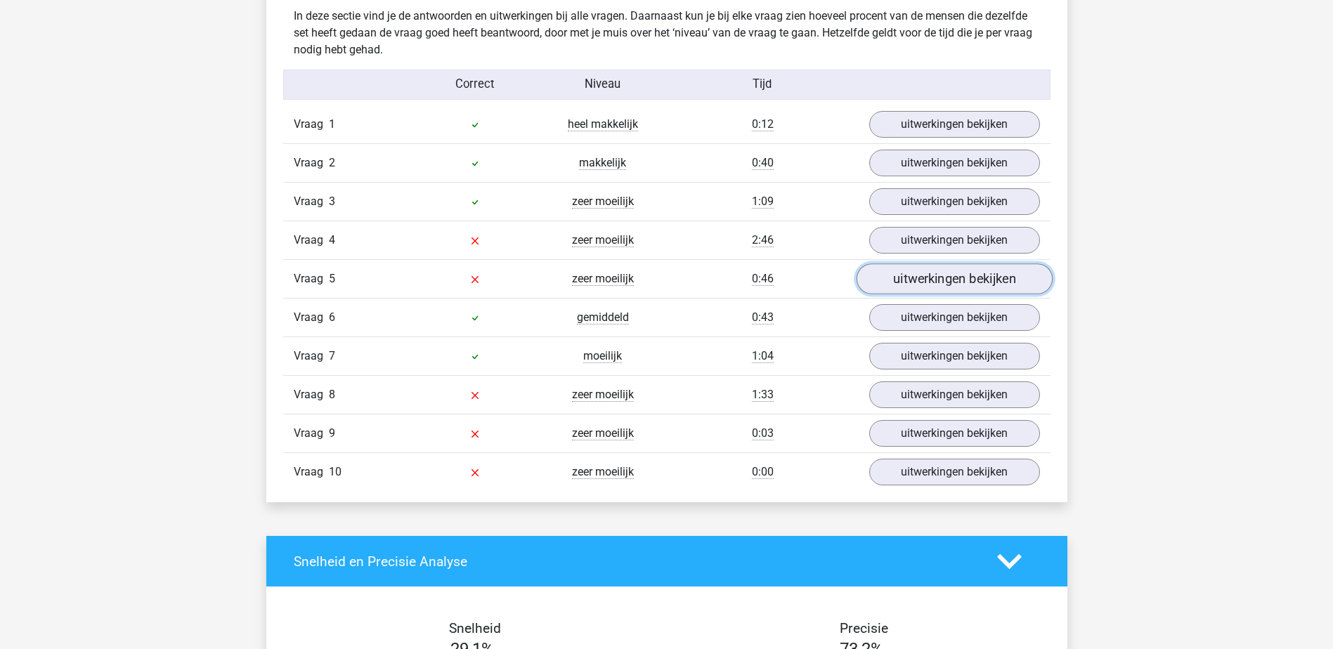
click at [936, 284] on link "uitwerkingen bekijken" at bounding box center [954, 279] width 196 height 31
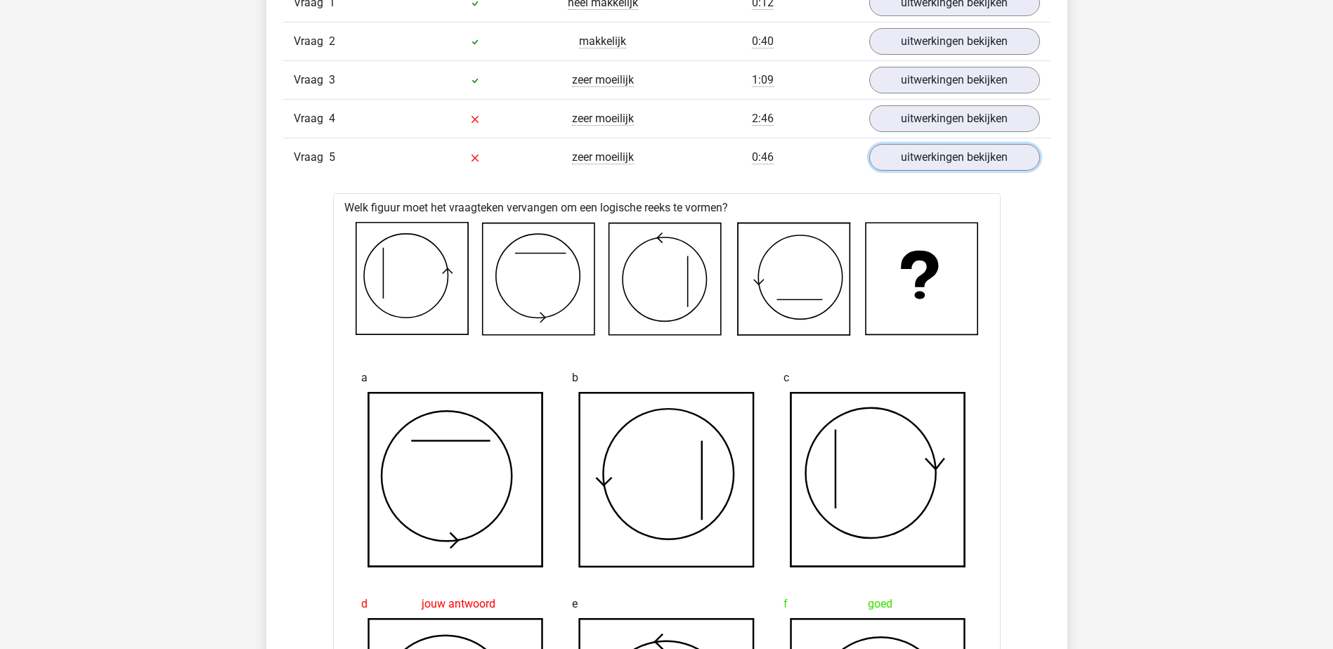
scroll to position [1230, 0]
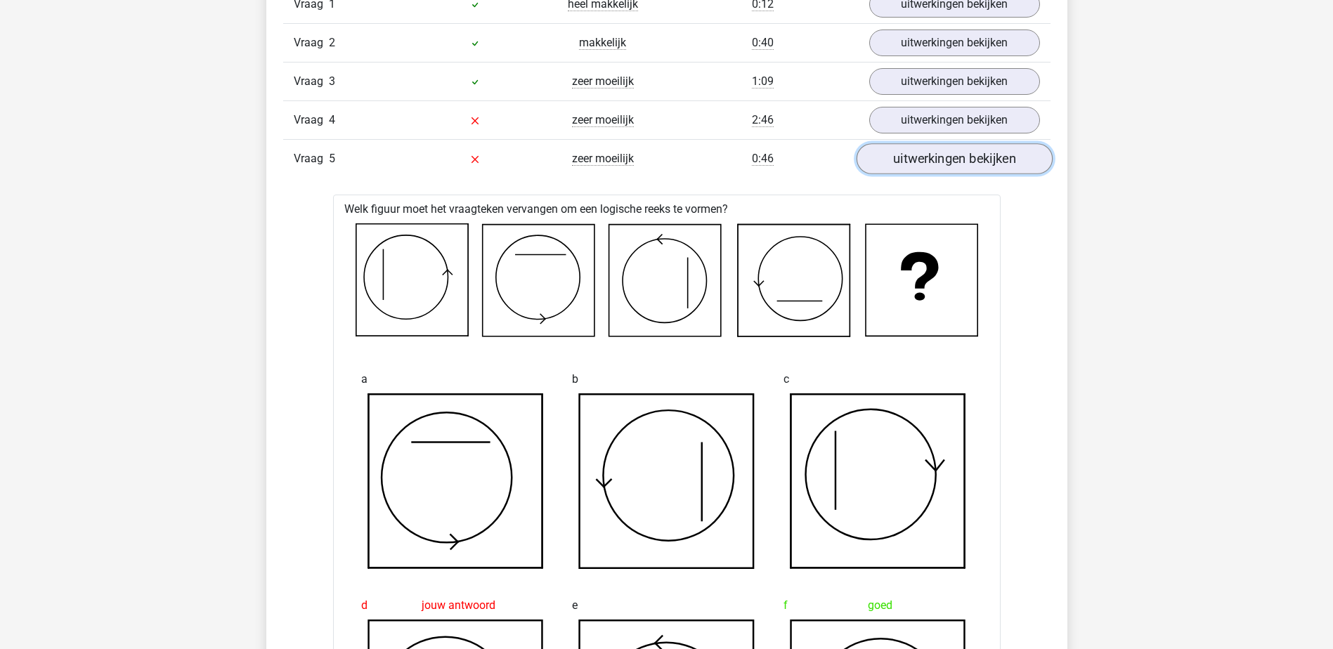
click at [950, 157] on link "uitwerkingen bekijken" at bounding box center [954, 159] width 196 height 31
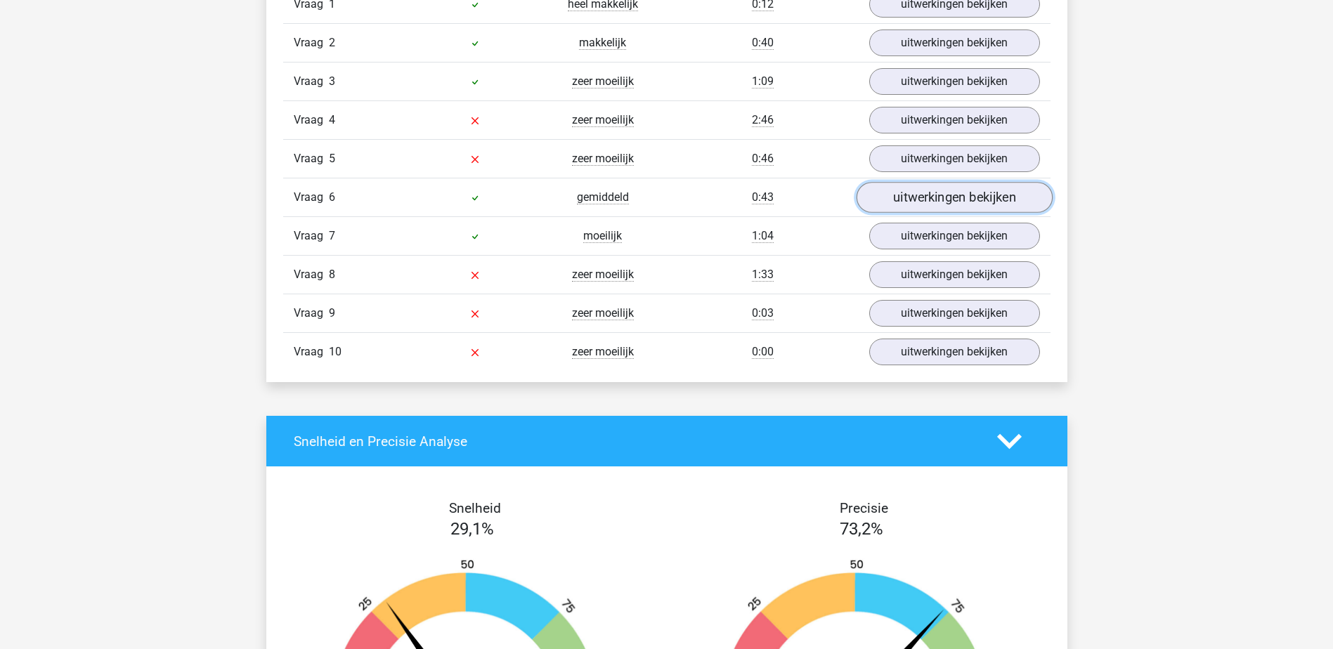
click at [934, 196] on link "uitwerkingen bekijken" at bounding box center [954, 198] width 196 height 31
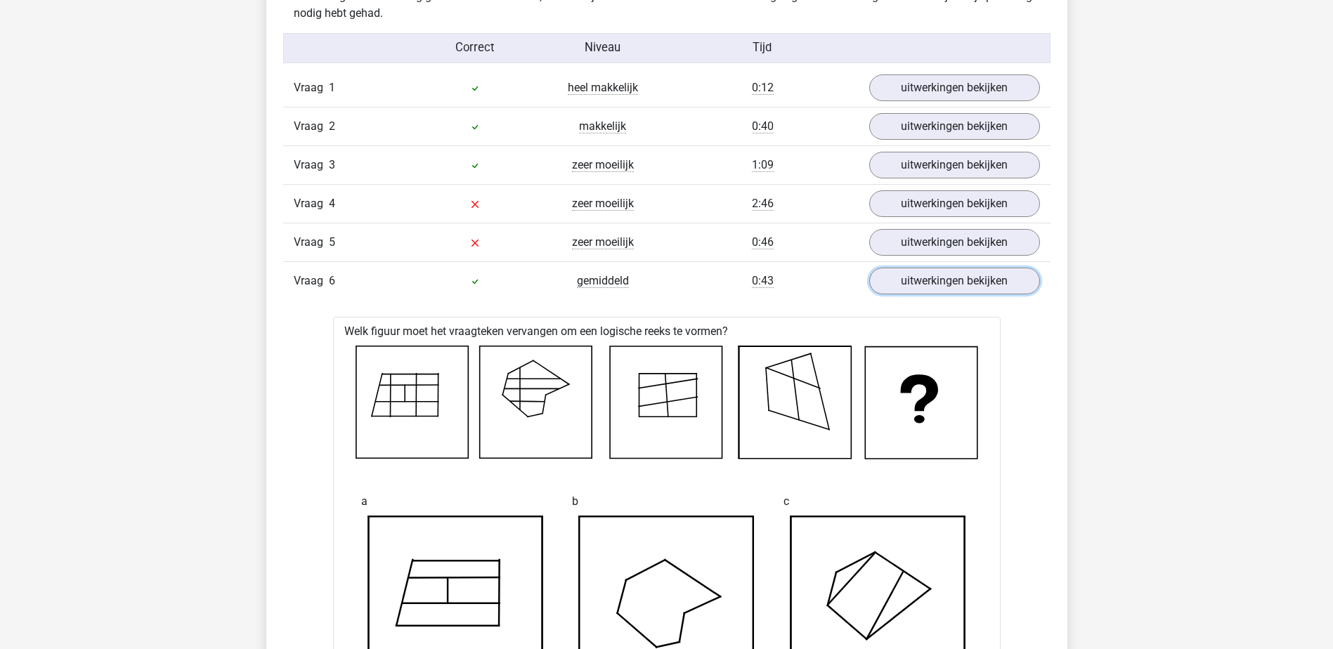
scroll to position [1142, 0]
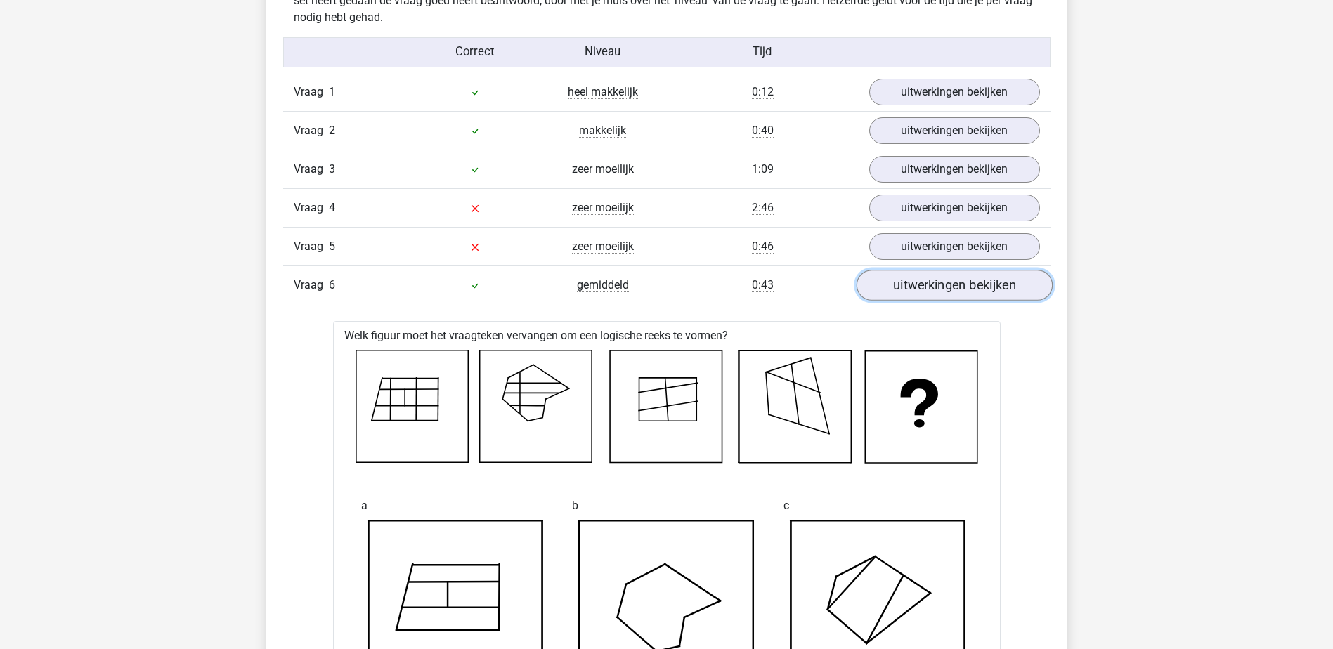
click at [944, 284] on link "uitwerkingen bekijken" at bounding box center [954, 286] width 196 height 31
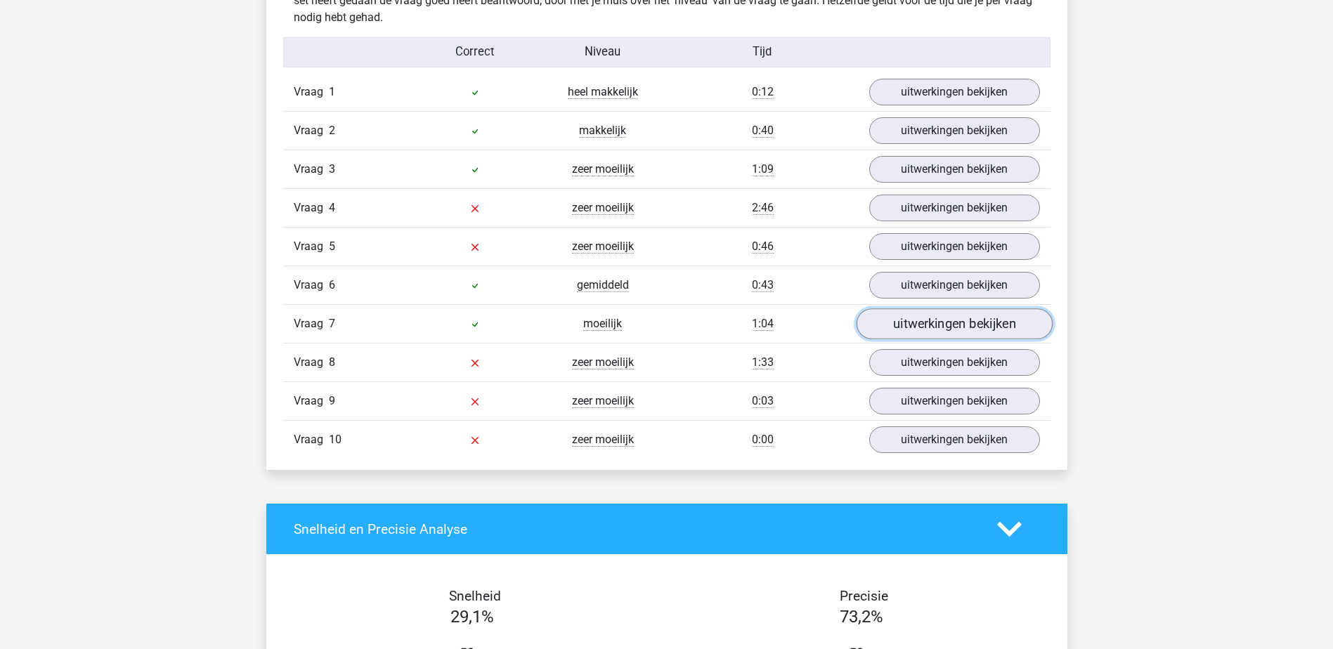
click at [946, 325] on link "uitwerkingen bekijken" at bounding box center [954, 324] width 196 height 31
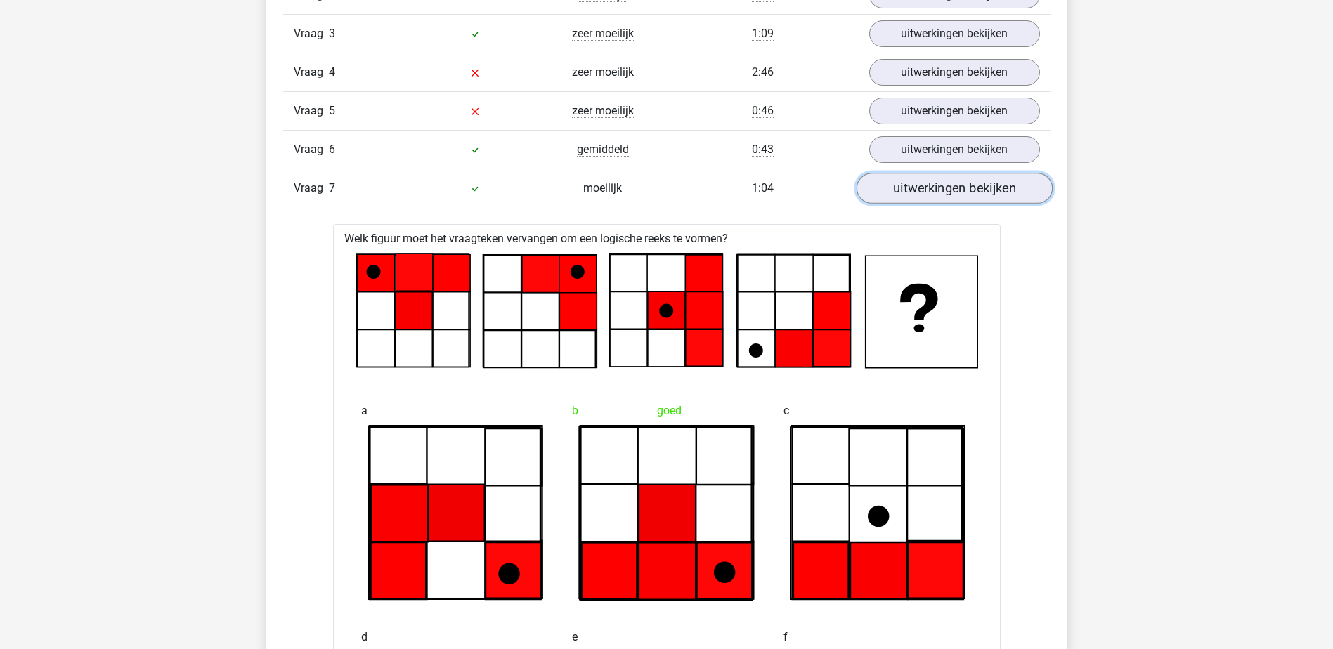
scroll to position [1279, 0]
click at [947, 200] on link "uitwerkingen bekijken" at bounding box center [954, 188] width 196 height 31
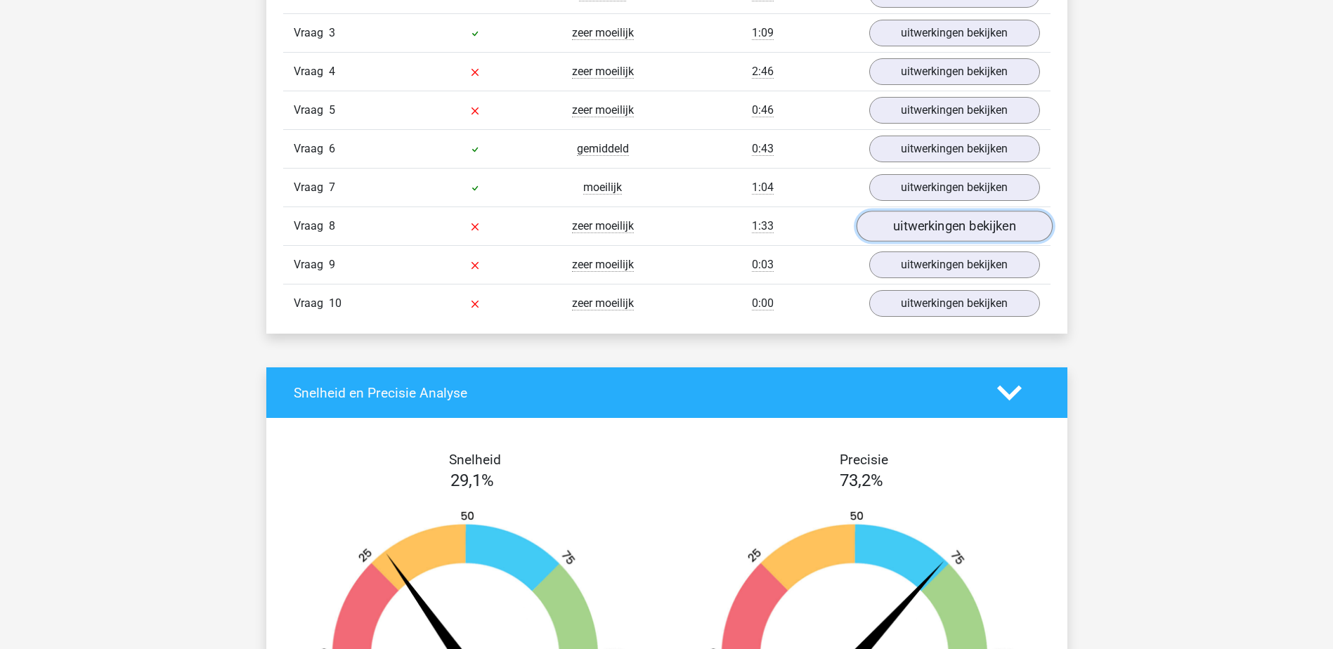
click at [935, 234] on link "uitwerkingen bekijken" at bounding box center [954, 227] width 196 height 31
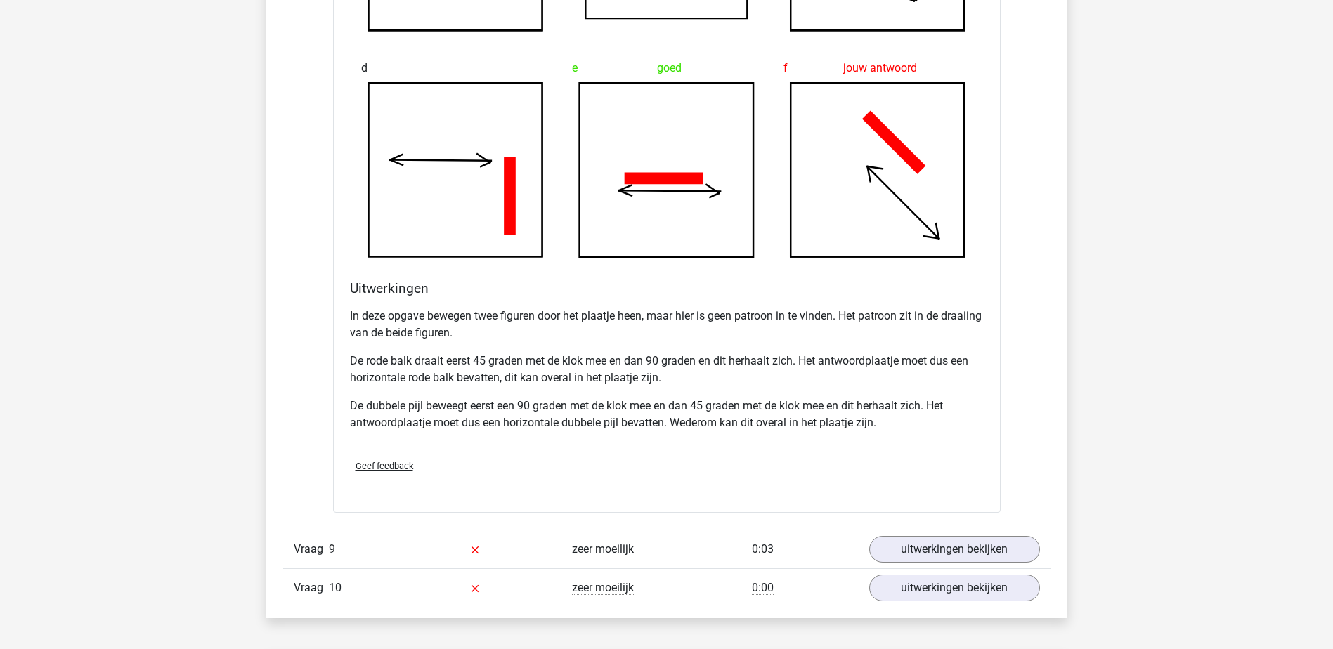
scroll to position [1897, 0]
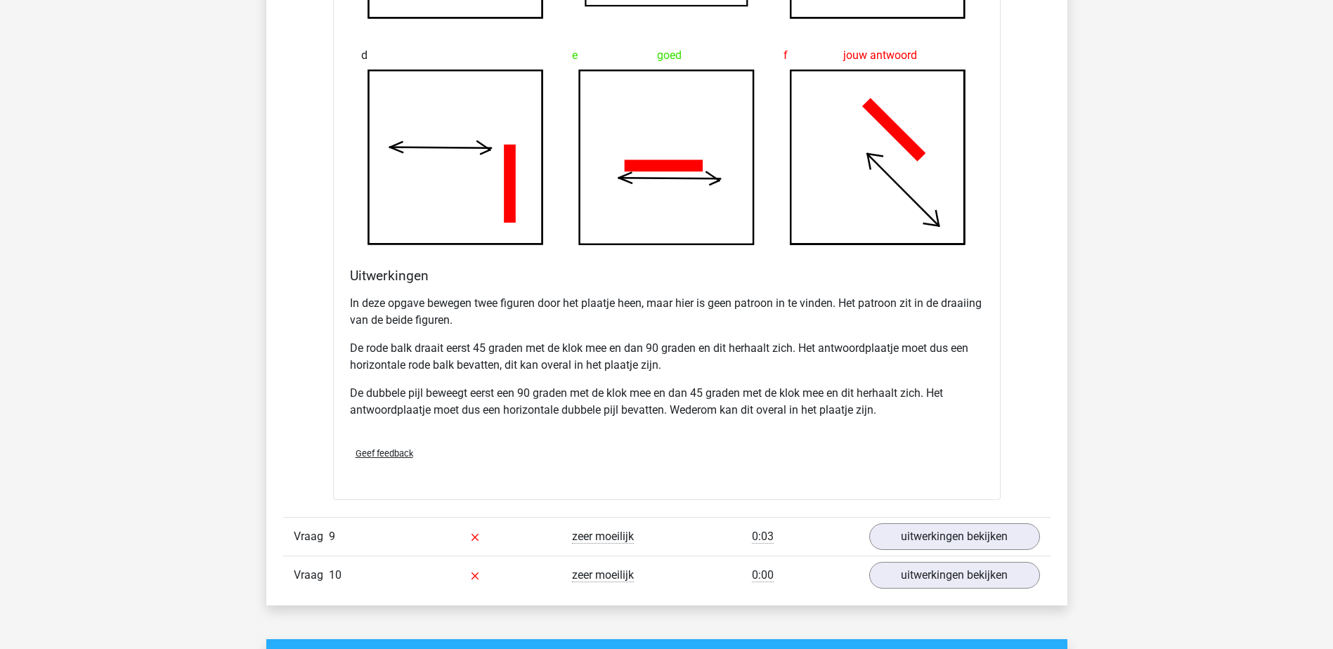
drag, startPoint x: 859, startPoint y: 495, endPoint x: 707, endPoint y: 406, distance: 175.8
click at [707, 406] on p "De dubbele pijl beweegt eerst een 90 graden met de klok mee en dan 45 graden me…" at bounding box center [667, 402] width 634 height 34
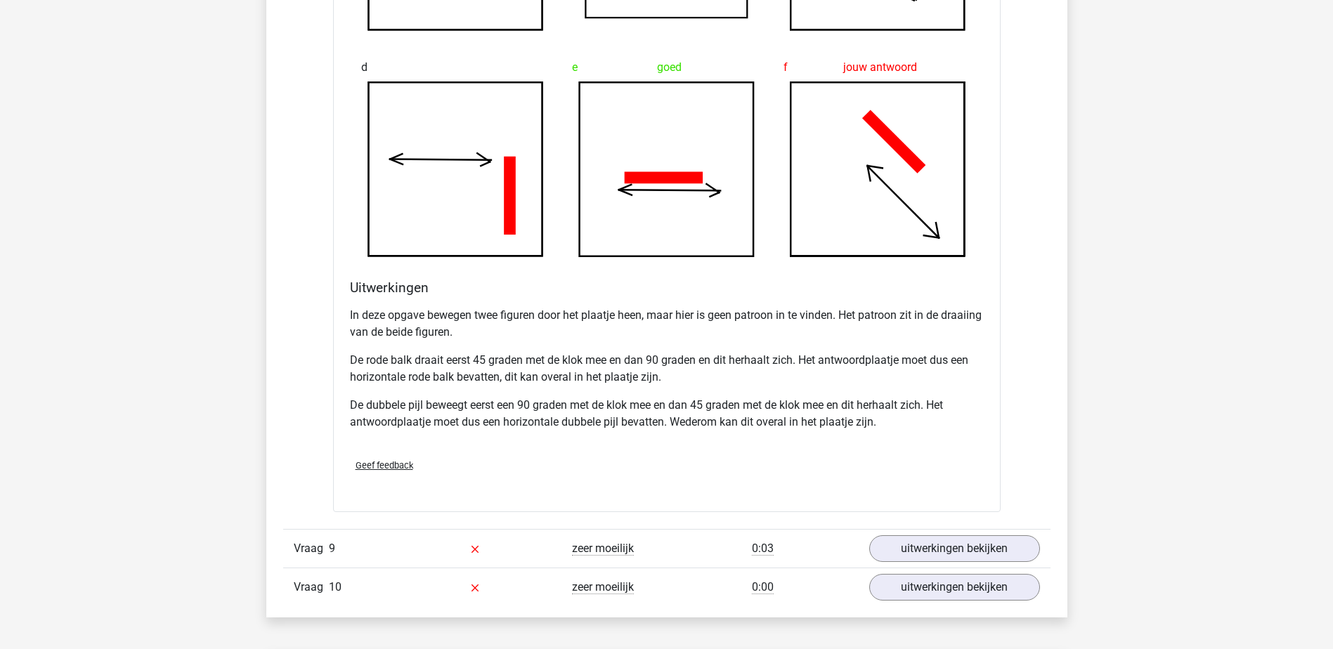
scroll to position [1941, 0]
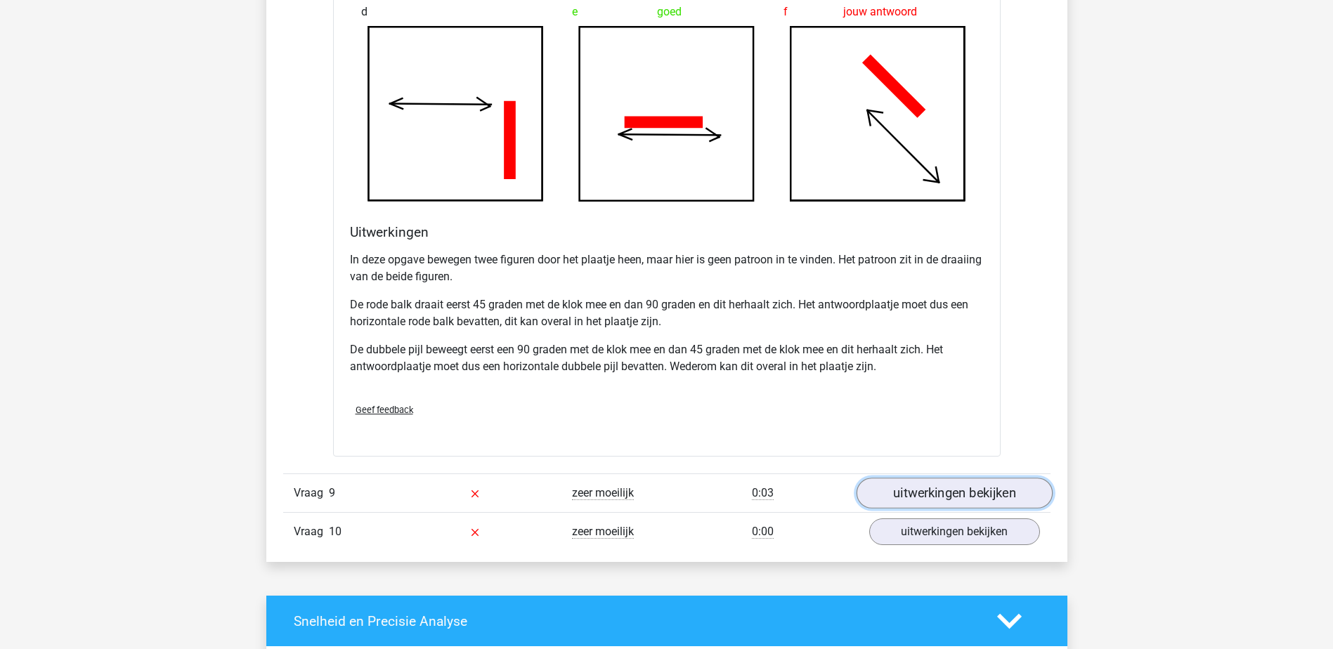
click at [919, 498] on link "uitwerkingen bekijken" at bounding box center [954, 493] width 196 height 31
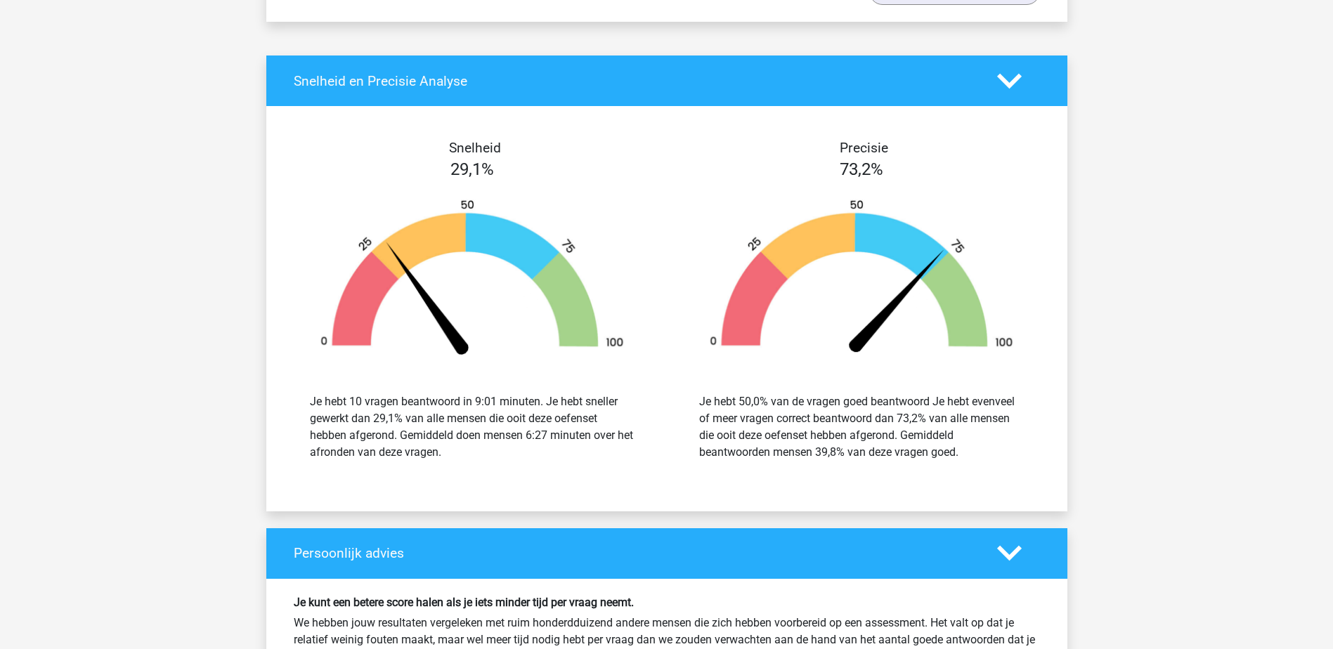
scroll to position [3658, 0]
click at [482, 455] on div "Je hebt 10 vragen beantwoord in 9:01 minuten. Je hebt sneller gewerkt dan 29,1%…" at bounding box center [472, 426] width 325 height 67
click at [539, 439] on div "Je hebt 10 vragen beantwoord in 9:01 minuten. Je hebt sneller gewerkt dan 29,1%…" at bounding box center [472, 426] width 325 height 67
drag, startPoint x: 539, startPoint y: 439, endPoint x: 562, endPoint y: 462, distance: 32.3
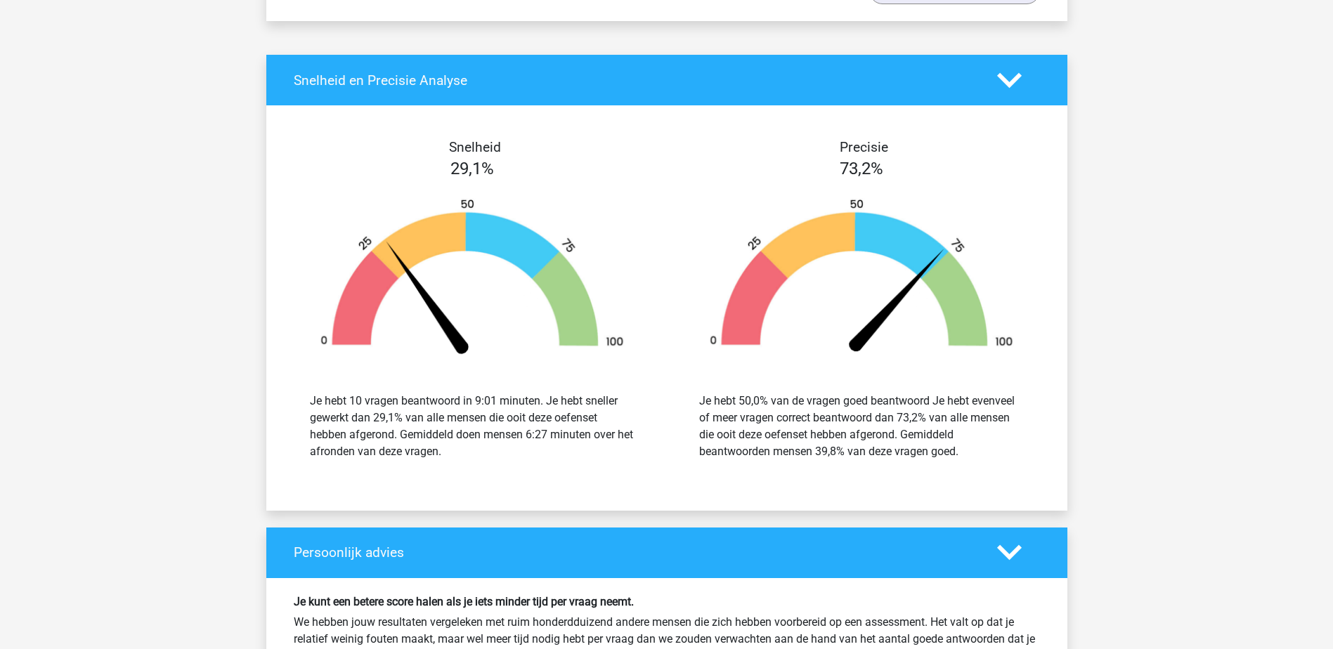
click at [562, 462] on div "Je hebt 10 vragen beantwoord in 9:01 minuten. Je hebt sneller gewerkt dan 29,1%…" at bounding box center [472, 426] width 368 height 101
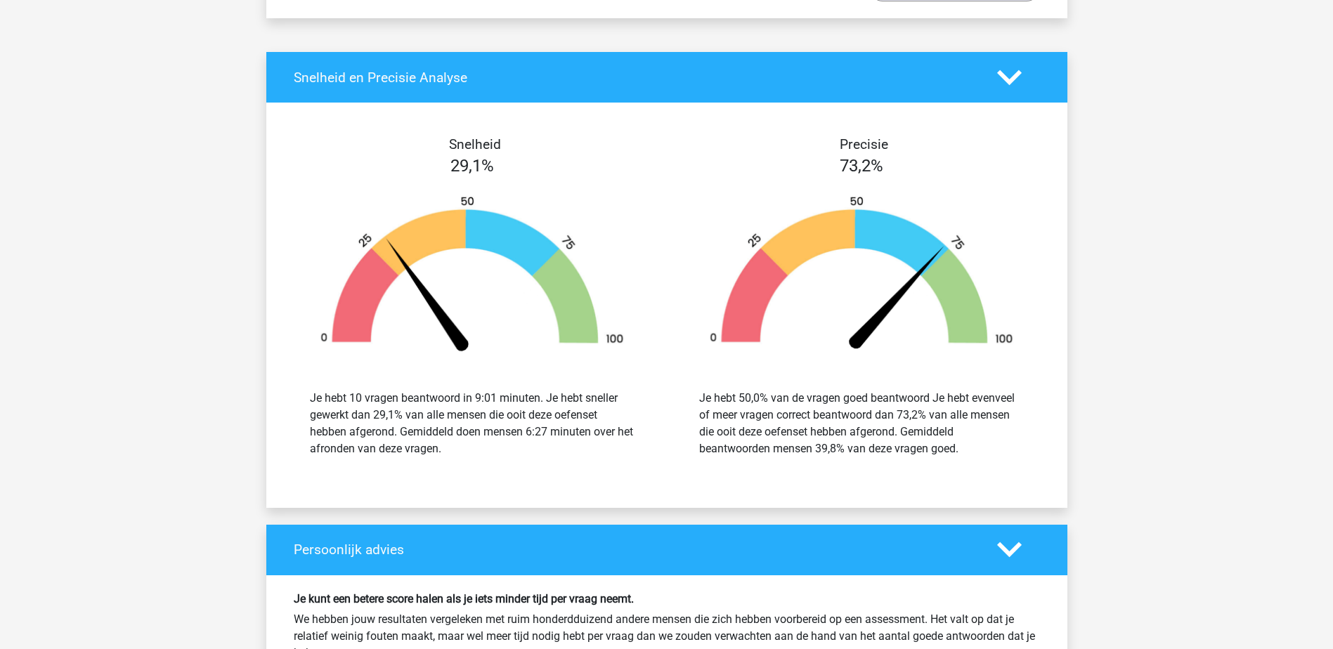
scroll to position [3660, 0]
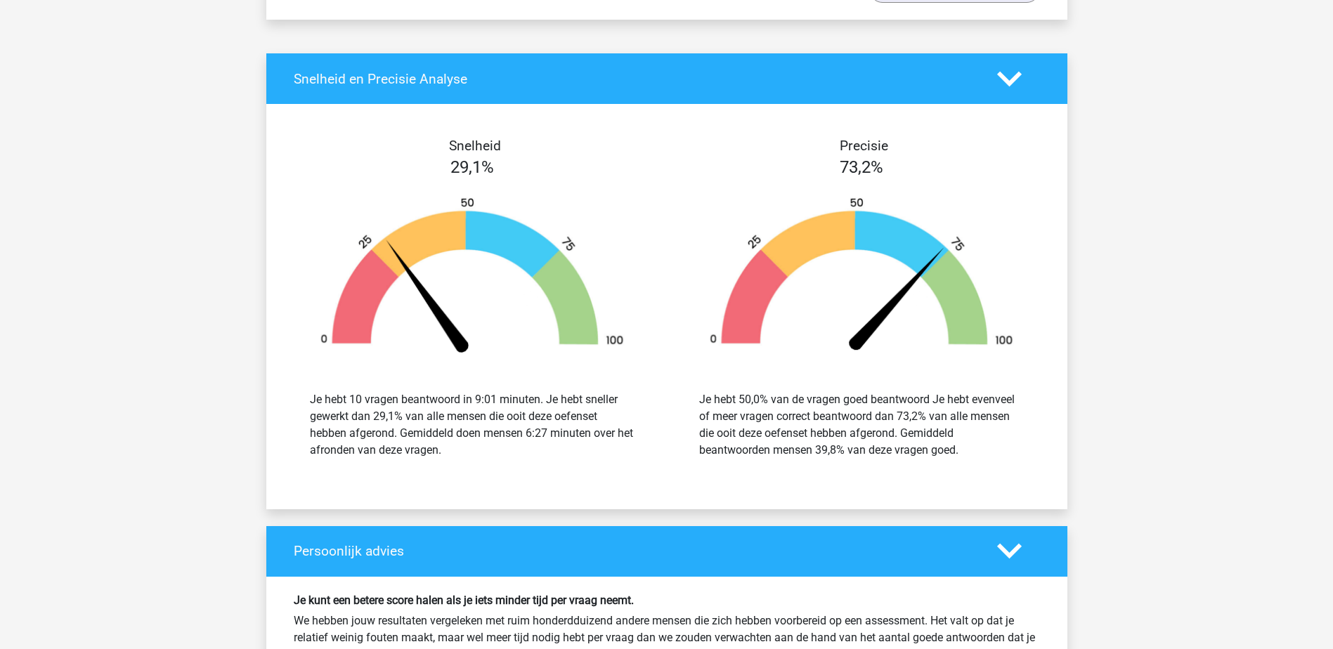
click at [753, 408] on div "Je hebt 50,0% van de vragen goed beantwoord Je hebt evenveel of meer vragen cor…" at bounding box center [861, 425] width 325 height 67
click at [905, 419] on div "Je hebt 50,0% van de vragen goed beantwoord Je hebt evenveel of meer vragen cor…" at bounding box center [861, 425] width 325 height 67
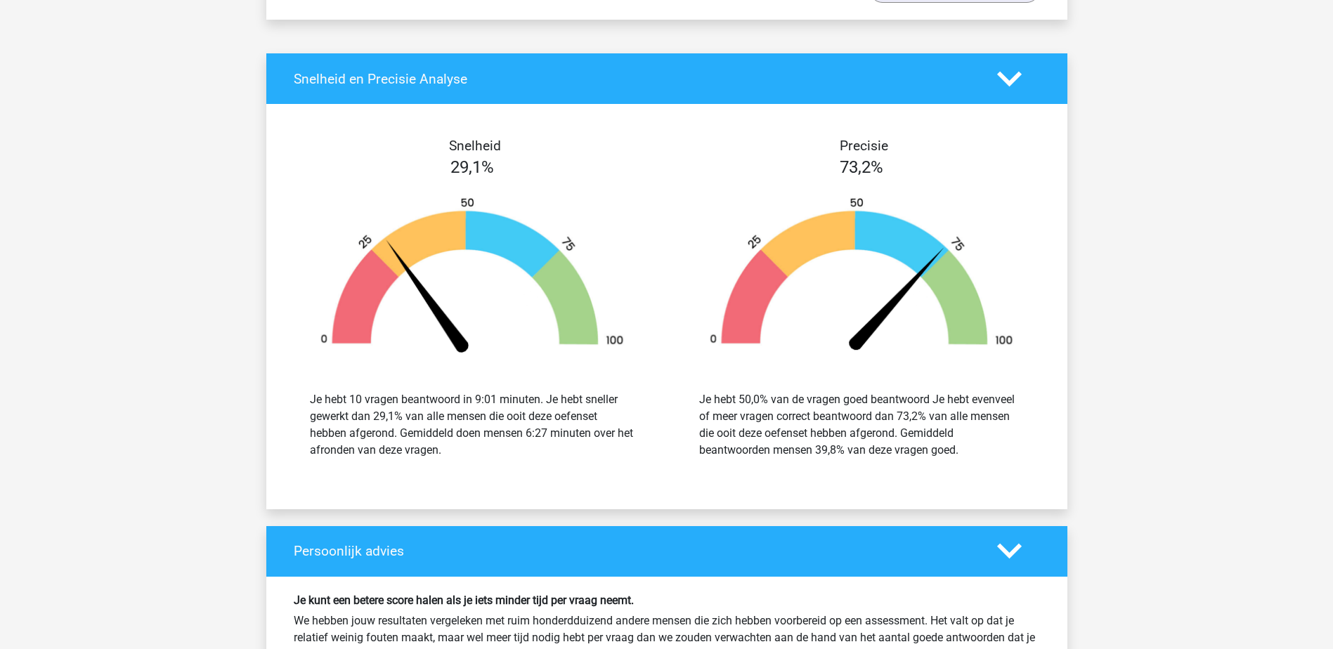
drag, startPoint x: 905, startPoint y: 419, endPoint x: 1005, endPoint y: 451, distance: 104.9
click at [1005, 451] on div "Je hebt 50,0% van de vragen goed beantwoord Je hebt evenveel of meer vragen cor…" at bounding box center [861, 425] width 325 height 67
click at [824, 451] on div "Je hebt 50,0% van de vragen goed beantwoord Je hebt evenveel of meer vragen cor…" at bounding box center [861, 425] width 325 height 67
drag, startPoint x: 824, startPoint y: 451, endPoint x: 917, endPoint y: 464, distance: 93.6
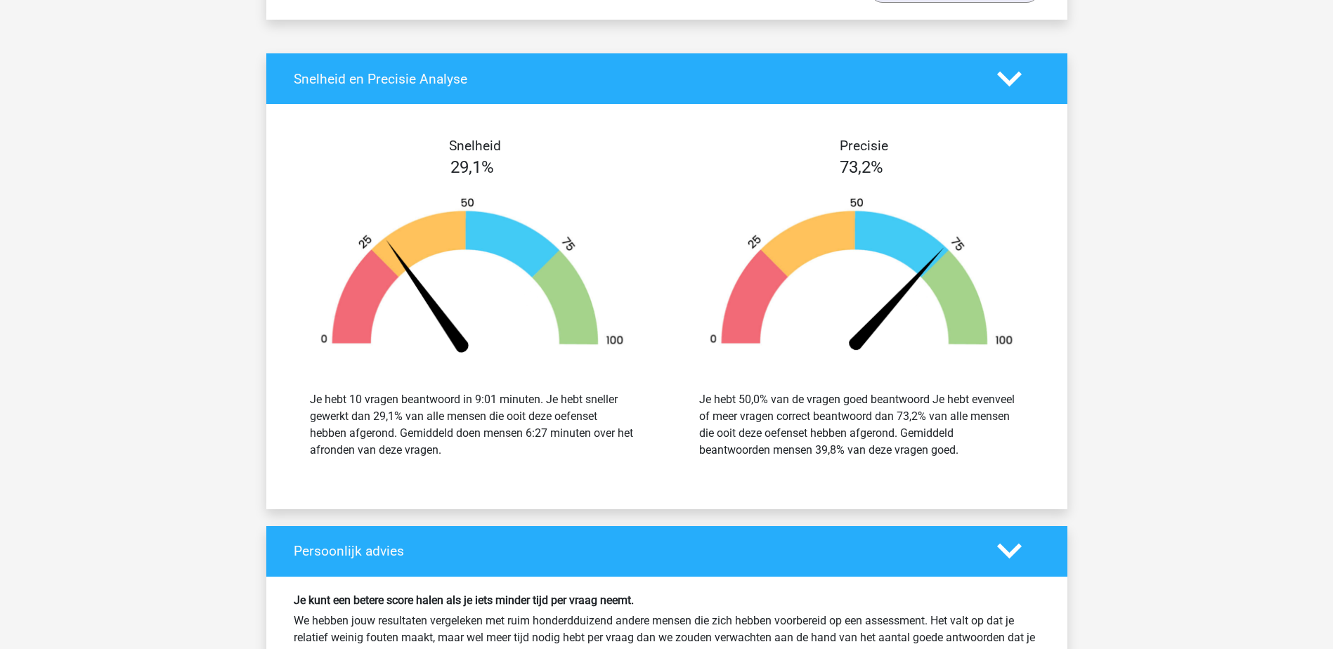
click at [917, 464] on div "Je hebt 50,0% van de vragen goed beantwoord Je hebt evenveel of meer vragen cor…" at bounding box center [862, 425] width 368 height 101
click at [866, 157] on span "73,2%" at bounding box center [862, 167] width 44 height 20
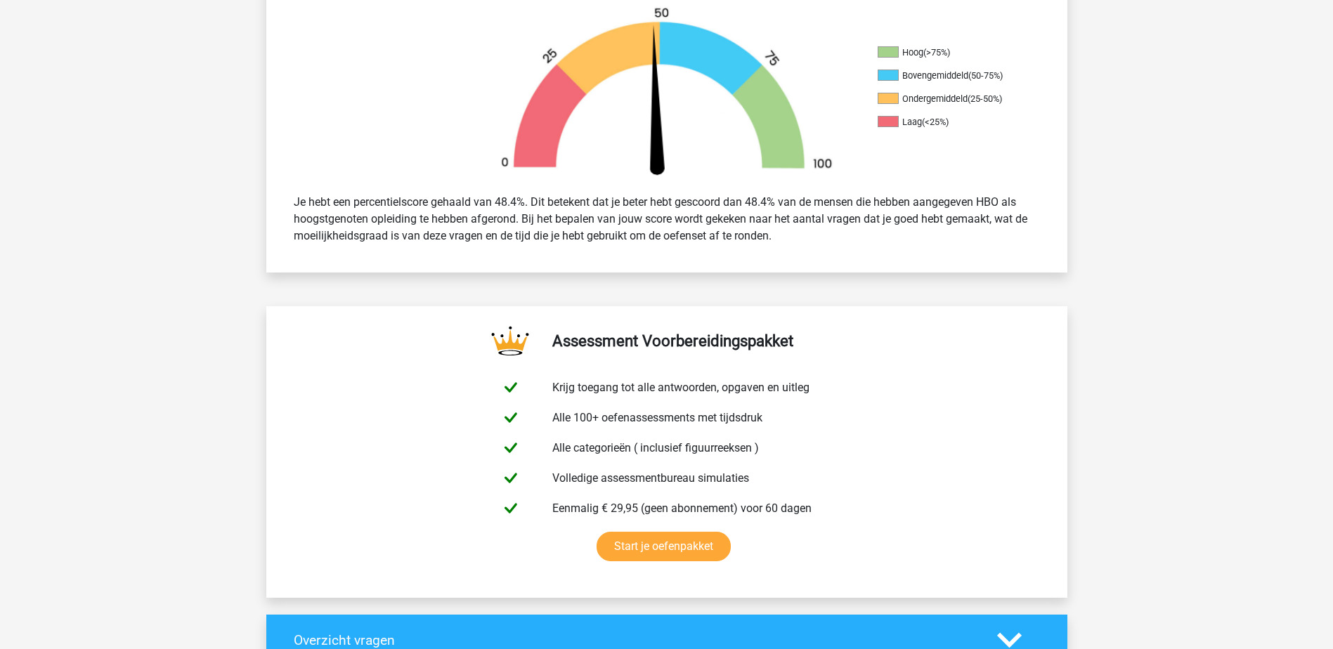
scroll to position [0, 0]
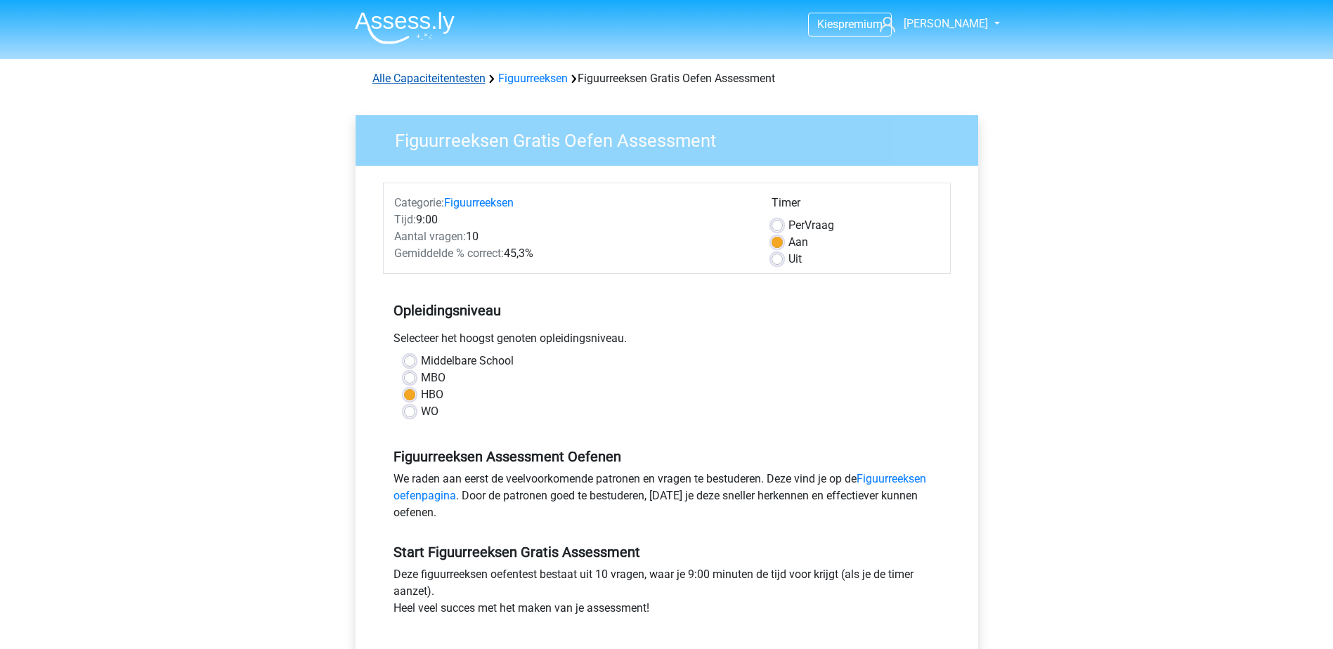
click at [460, 72] on link "Alle Capaciteitentesten" at bounding box center [429, 78] width 113 height 13
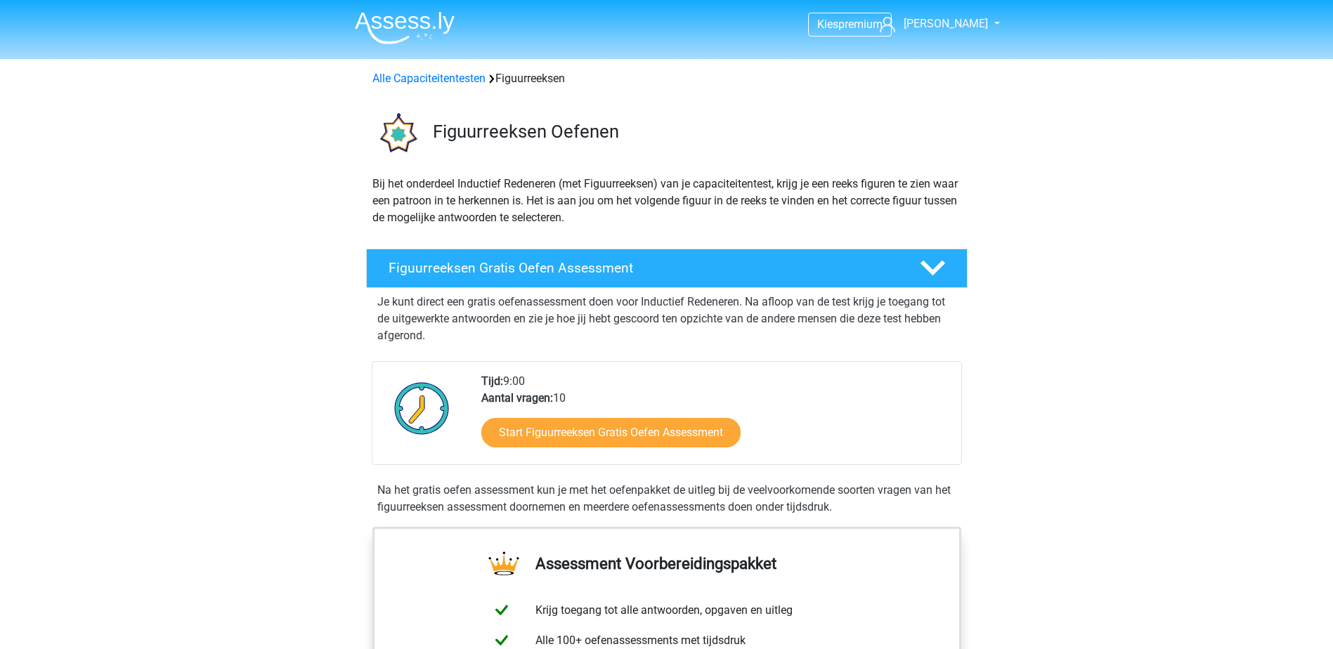
scroll to position [223, 0]
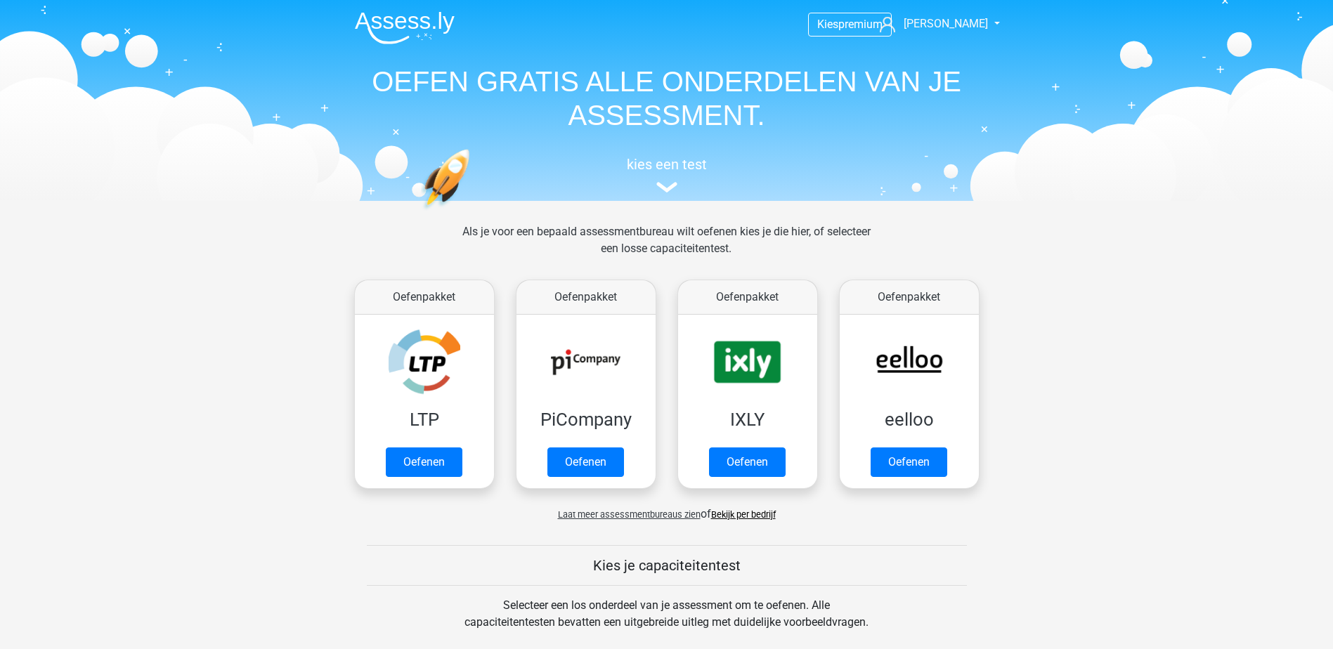
scroll to position [597, 0]
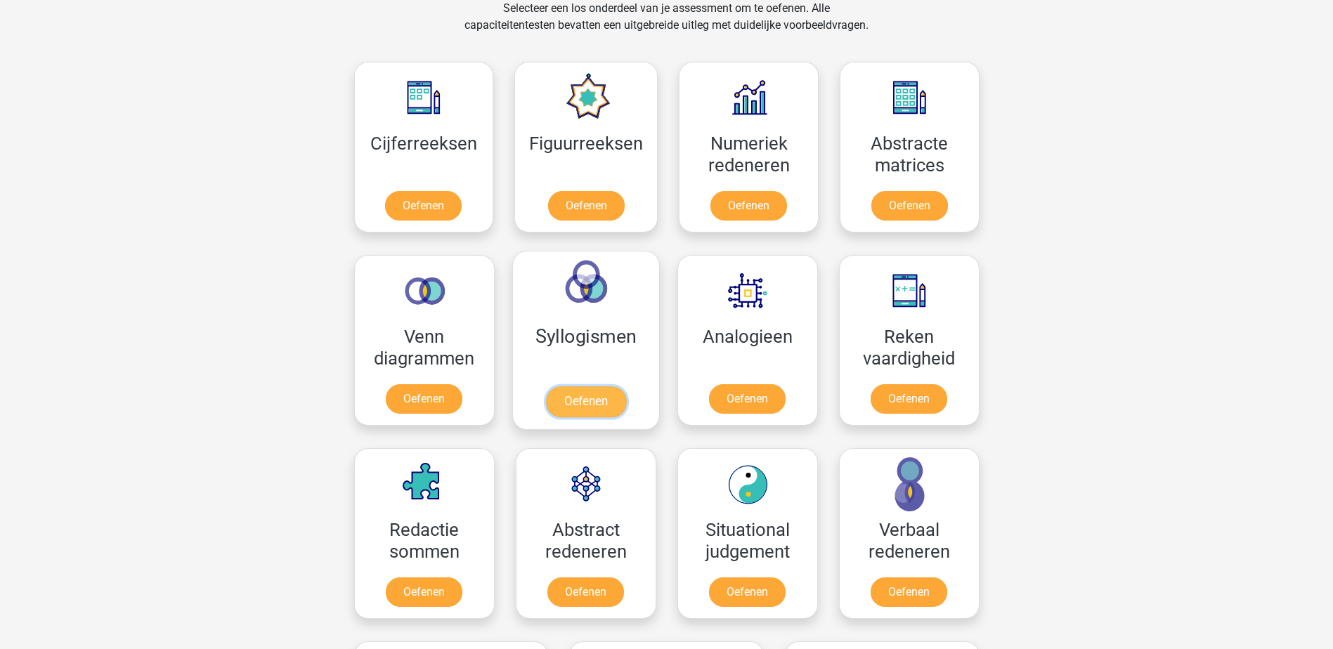
click at [585, 398] on link "Oefenen" at bounding box center [585, 402] width 80 height 31
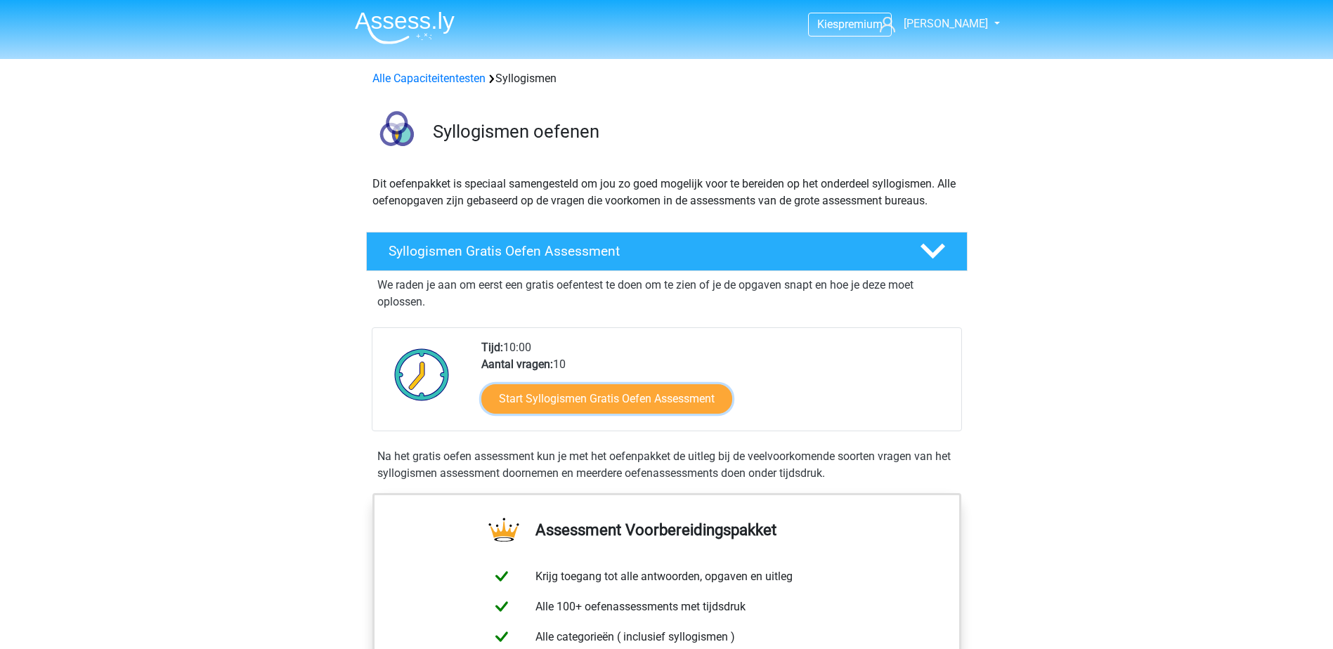
click at [585, 398] on link "Start Syllogismen Gratis Oefen Assessment" at bounding box center [606, 399] width 251 height 30
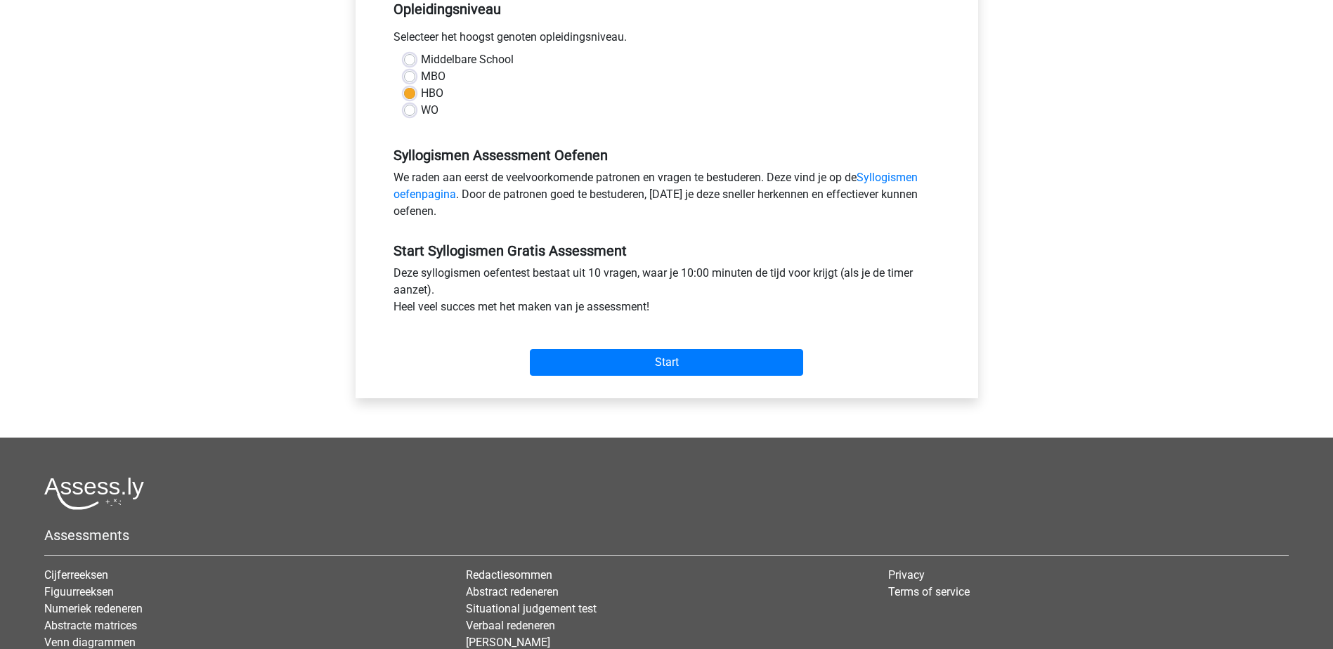
scroll to position [315, 0]
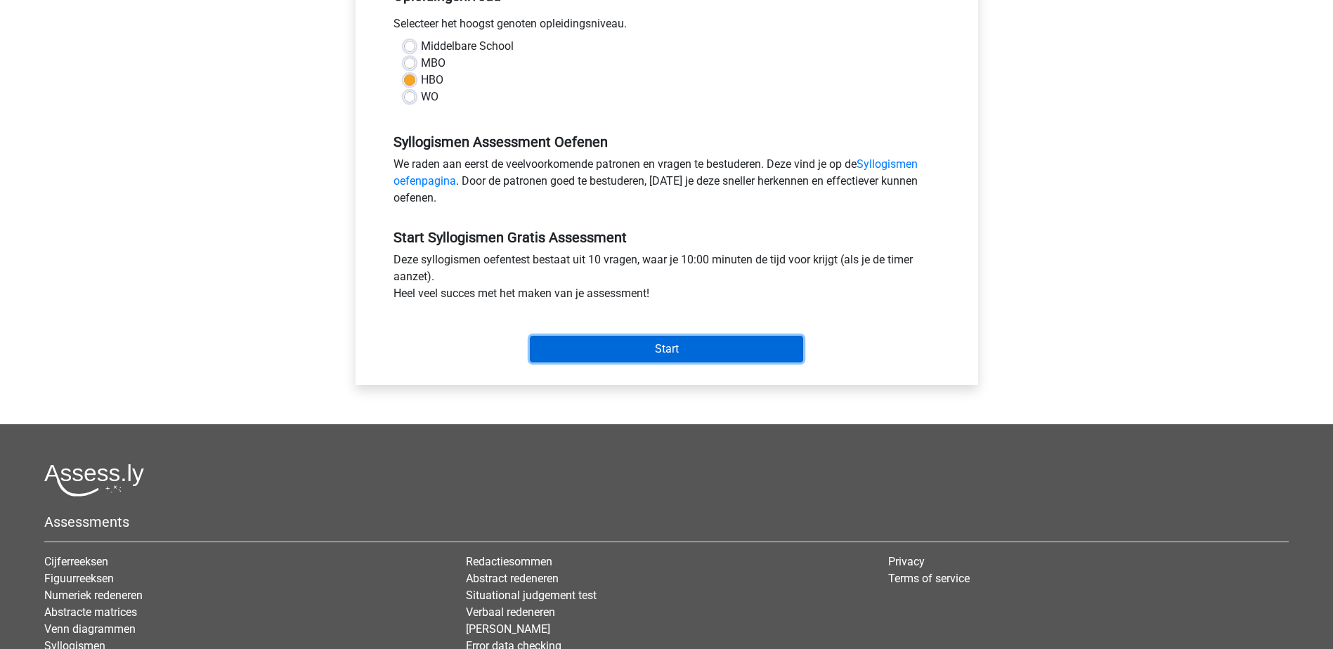
click at [577, 351] on input "Start" at bounding box center [666, 349] width 273 height 27
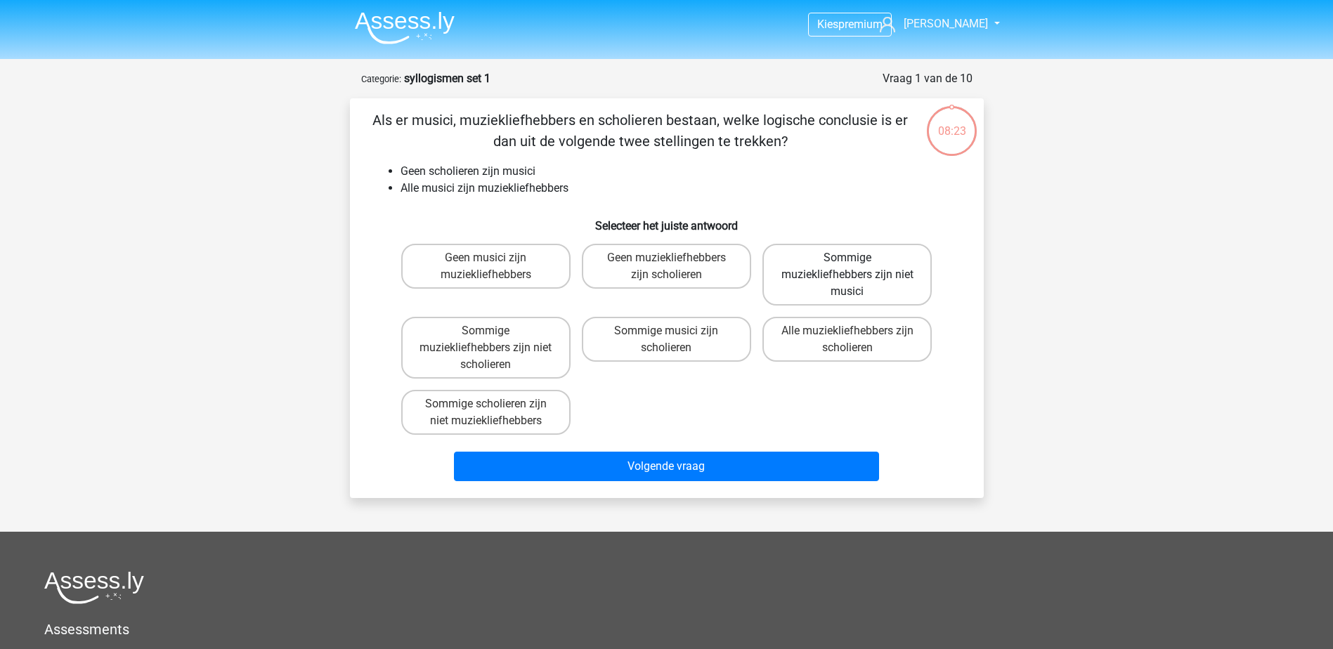
click at [918, 283] on label "Sommige muziekliefhebbers zijn niet musici" at bounding box center [847, 275] width 169 height 62
click at [857, 267] on input "Sommige muziekliefhebbers zijn niet musici" at bounding box center [852, 262] width 9 height 9
radio input "true"
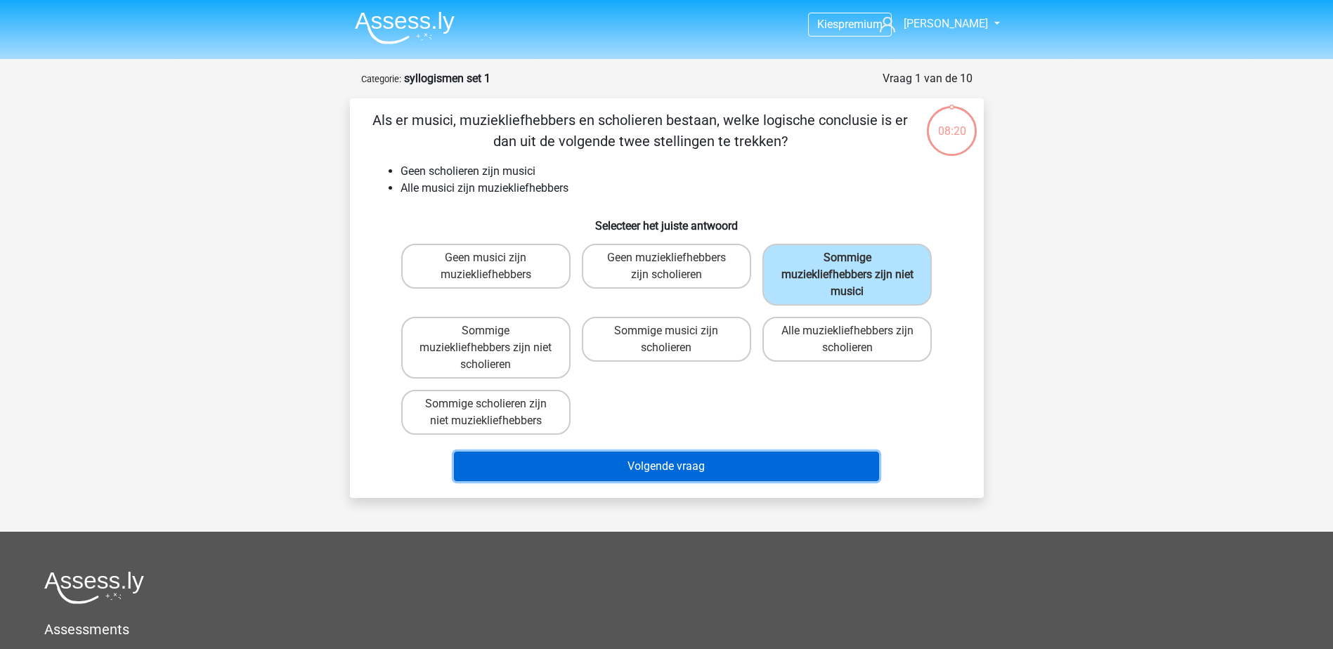
click at [706, 460] on button "Volgende vraag" at bounding box center [666, 467] width 425 height 30
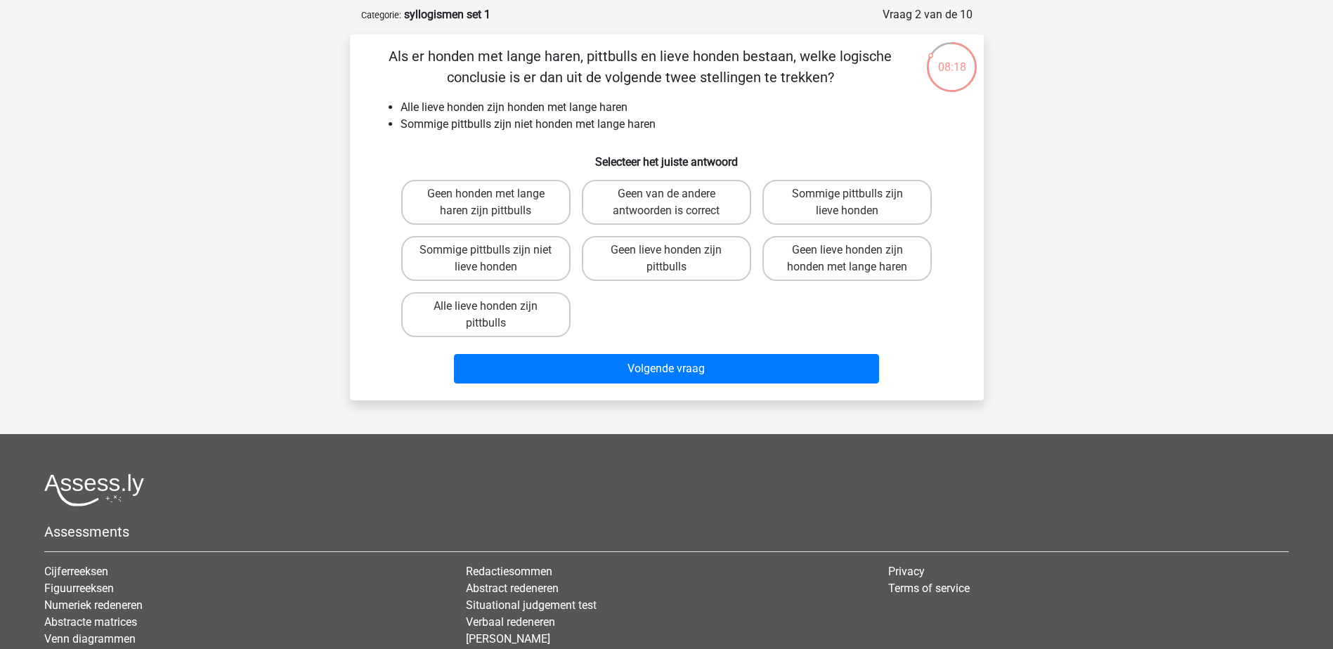
scroll to position [63, 0]
click at [900, 200] on label "Sommige pittbulls zijn lieve honden" at bounding box center [847, 203] width 169 height 45
click at [857, 200] on input "Sommige pittbulls zijn lieve honden" at bounding box center [852, 199] width 9 height 9
radio input "true"
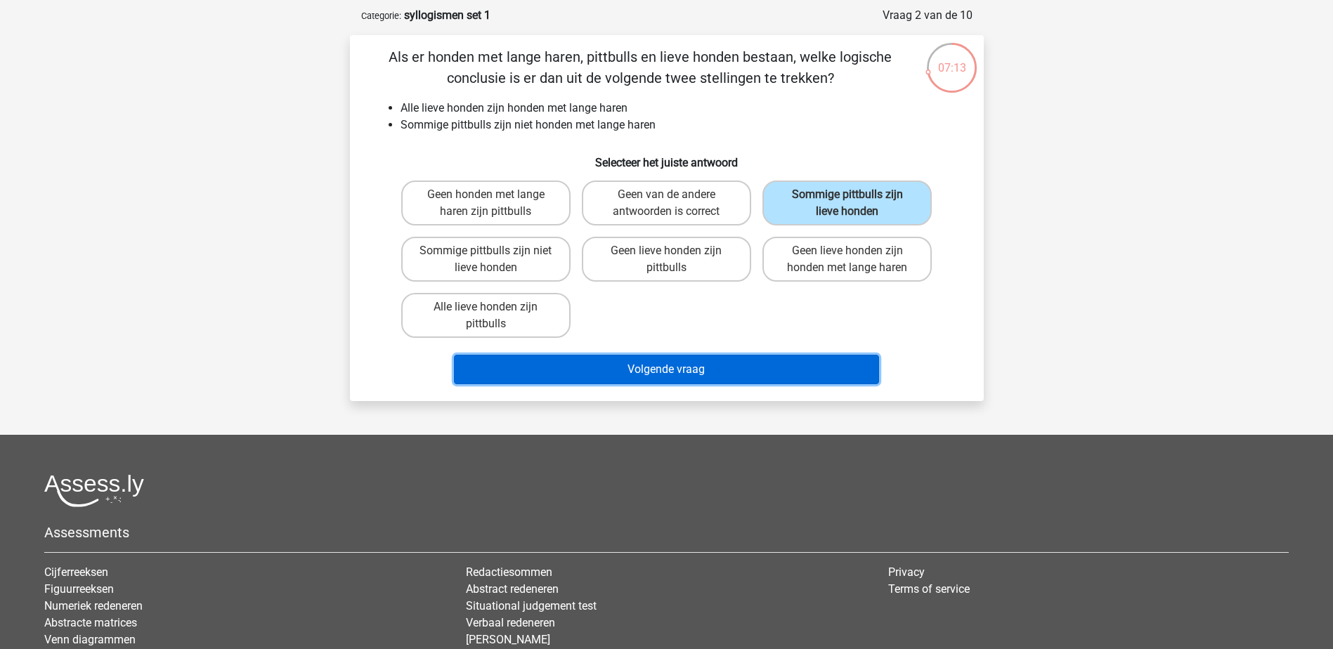
click at [689, 377] on button "Volgende vraag" at bounding box center [666, 370] width 425 height 30
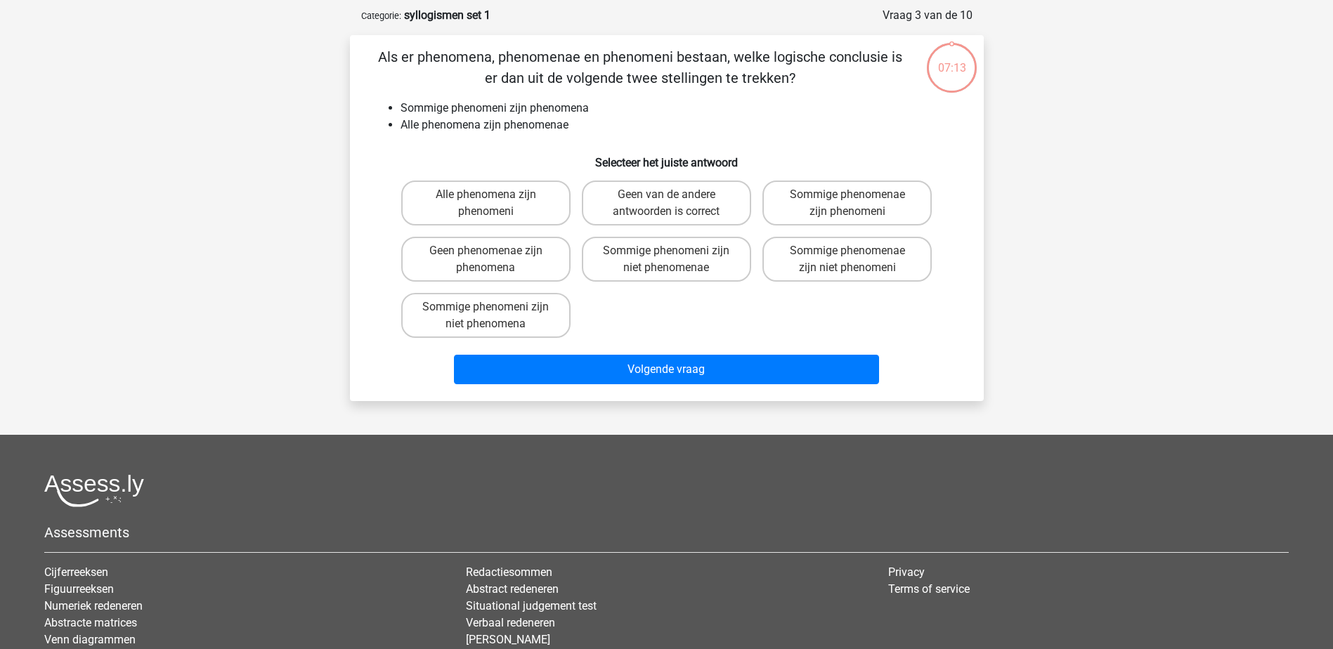
scroll to position [70, 0]
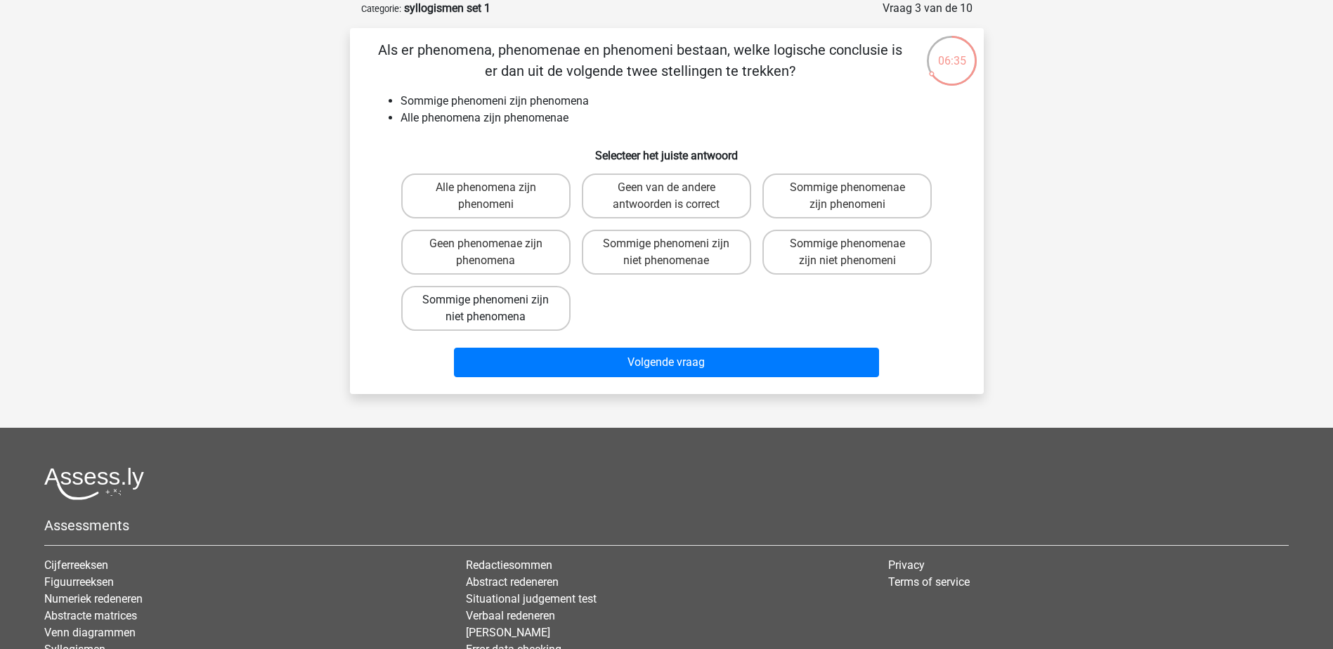
click at [562, 320] on label "Sommige phenomeni zijn niet phenomena" at bounding box center [485, 308] width 169 height 45
click at [495, 309] on input "Sommige phenomeni zijn niet phenomena" at bounding box center [490, 304] width 9 height 9
radio input "true"
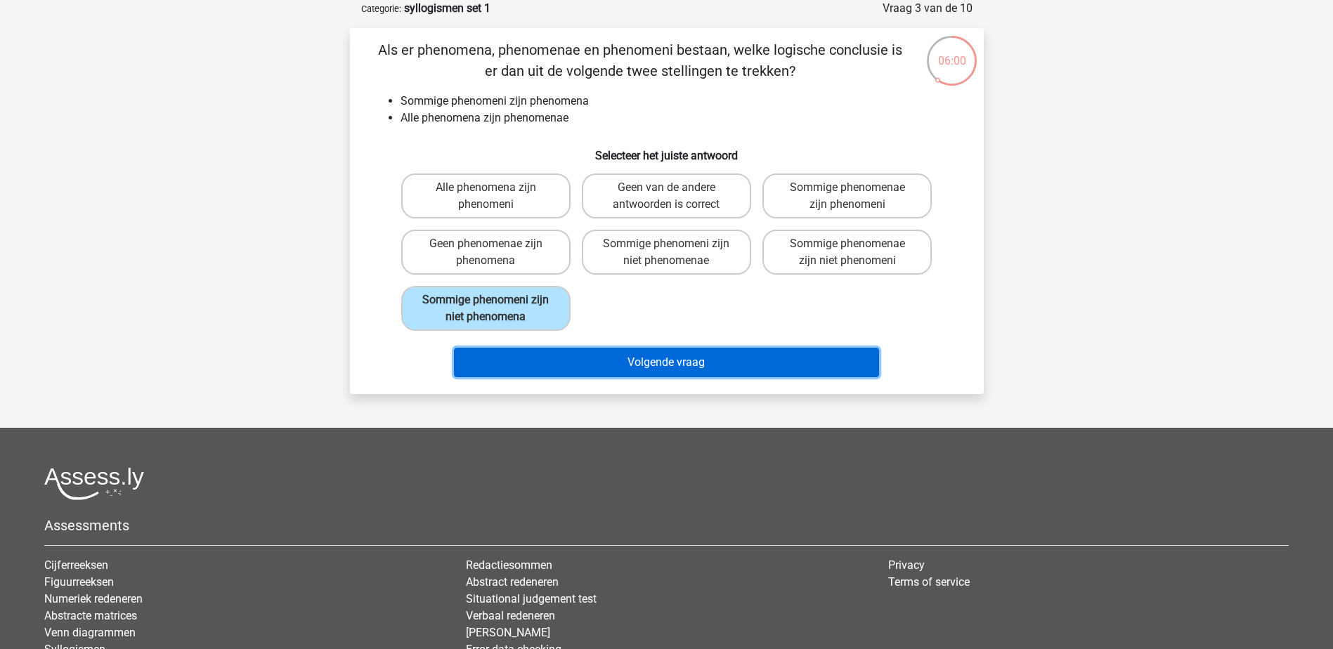
click at [600, 352] on button "Volgende vraag" at bounding box center [666, 363] width 425 height 30
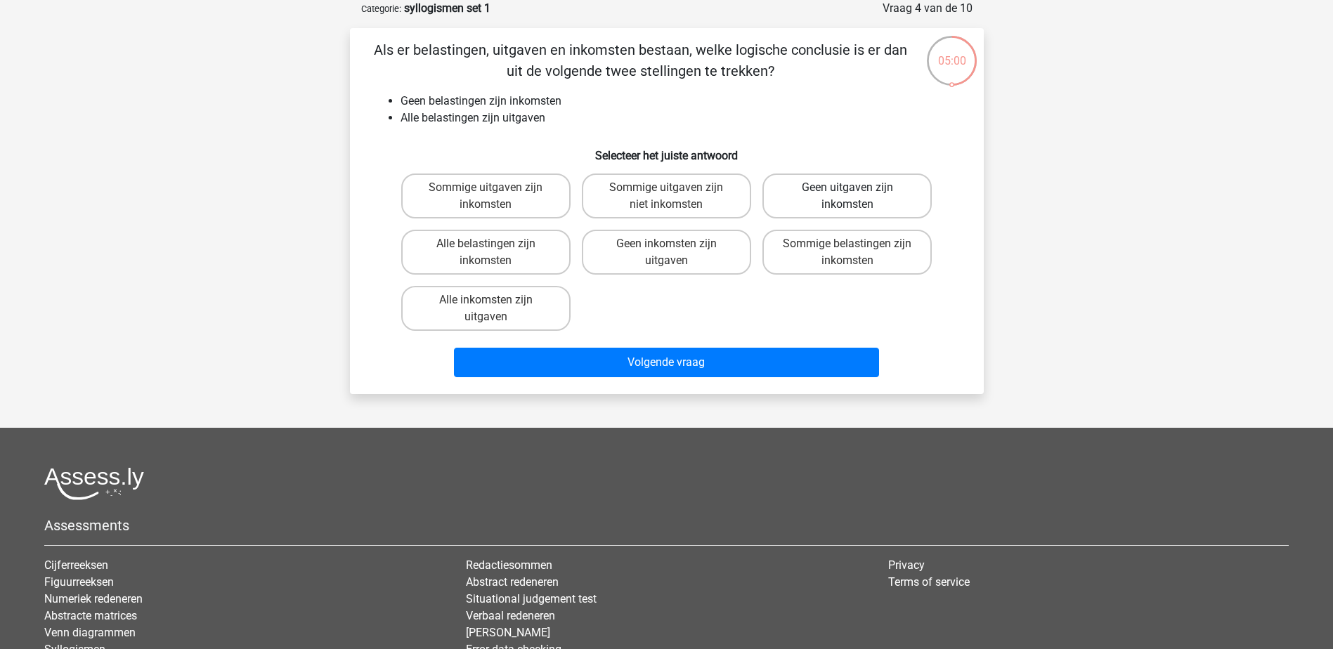
click at [905, 190] on label "Geen uitgaven zijn inkomsten" at bounding box center [847, 196] width 169 height 45
click at [857, 190] on input "Geen uitgaven zijn inkomsten" at bounding box center [852, 192] width 9 height 9
radio input "true"
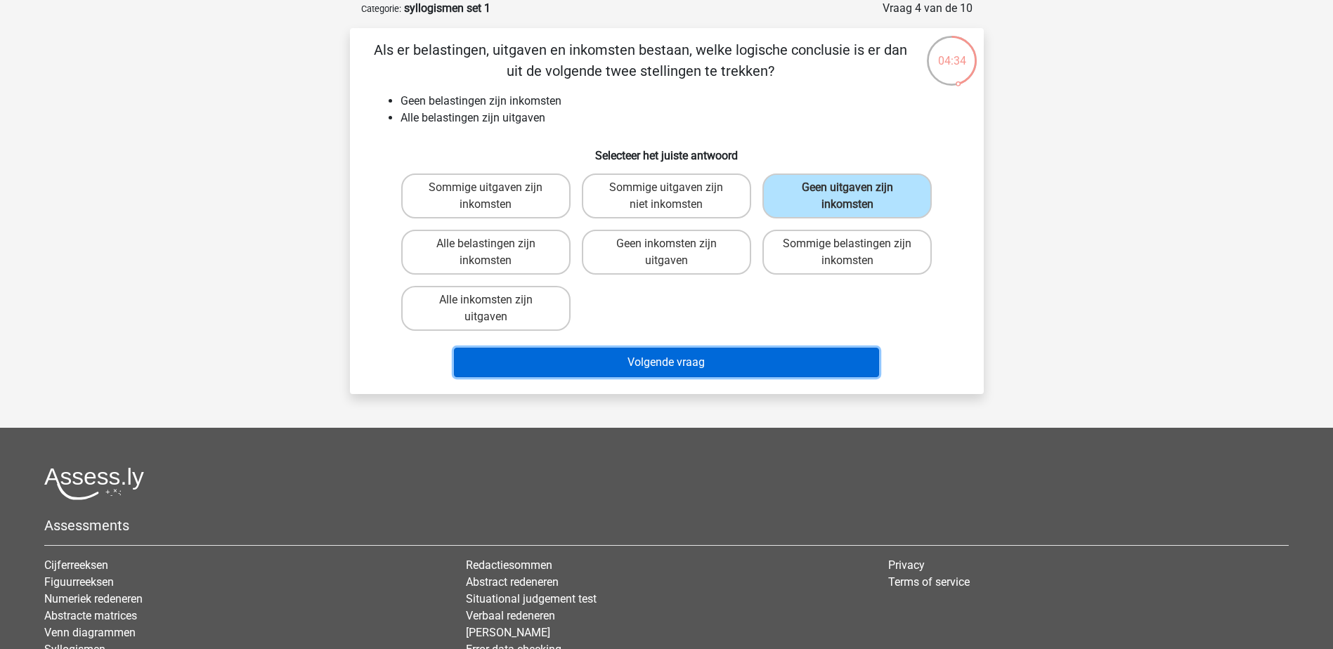
click at [733, 367] on button "Volgende vraag" at bounding box center [666, 363] width 425 height 30
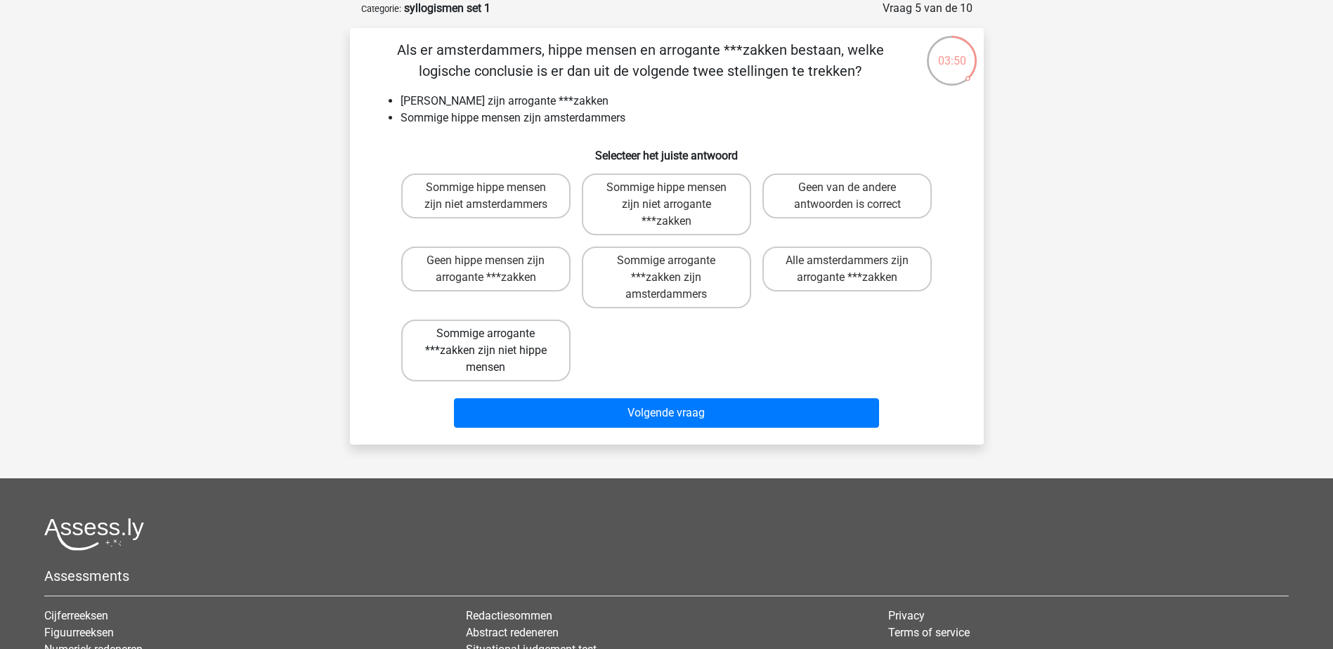
click at [536, 358] on label "Sommige arrogante ***zakken zijn niet hippe mensen" at bounding box center [485, 351] width 169 height 62
click at [495, 343] on input "Sommige arrogante ***zakken zijn niet hippe mensen" at bounding box center [490, 338] width 9 height 9
radio input "true"
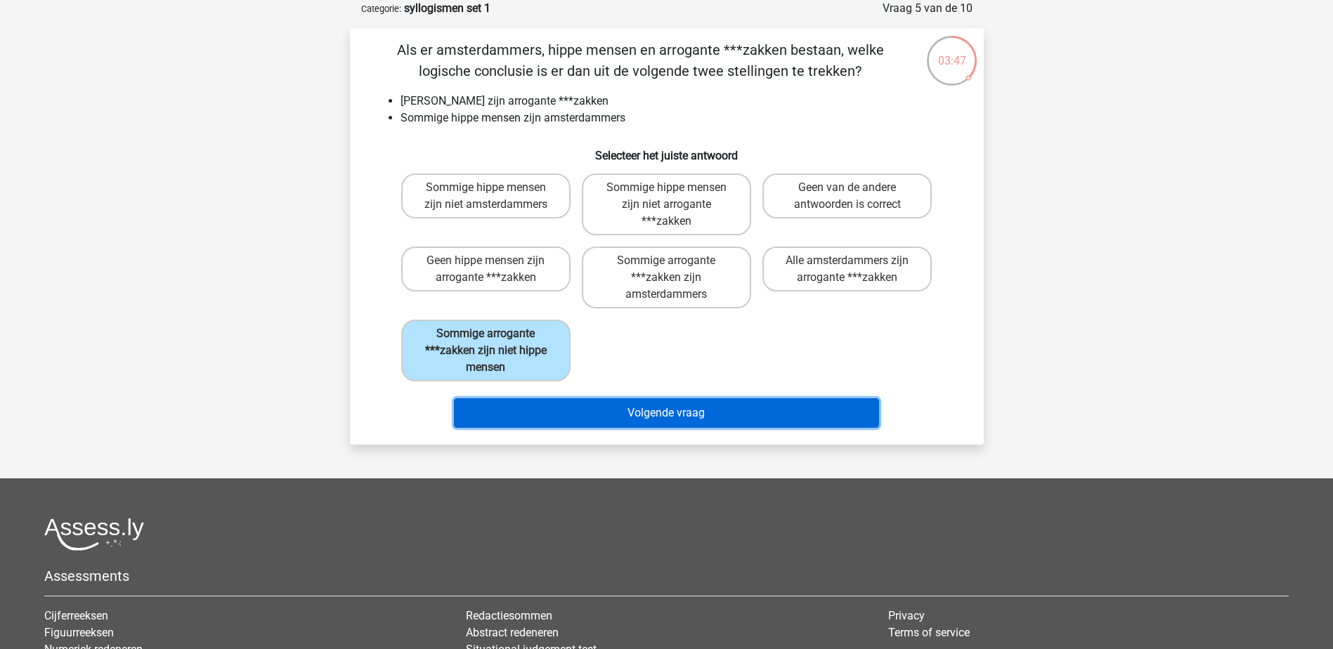
click at [704, 407] on button "Volgende vraag" at bounding box center [666, 414] width 425 height 30
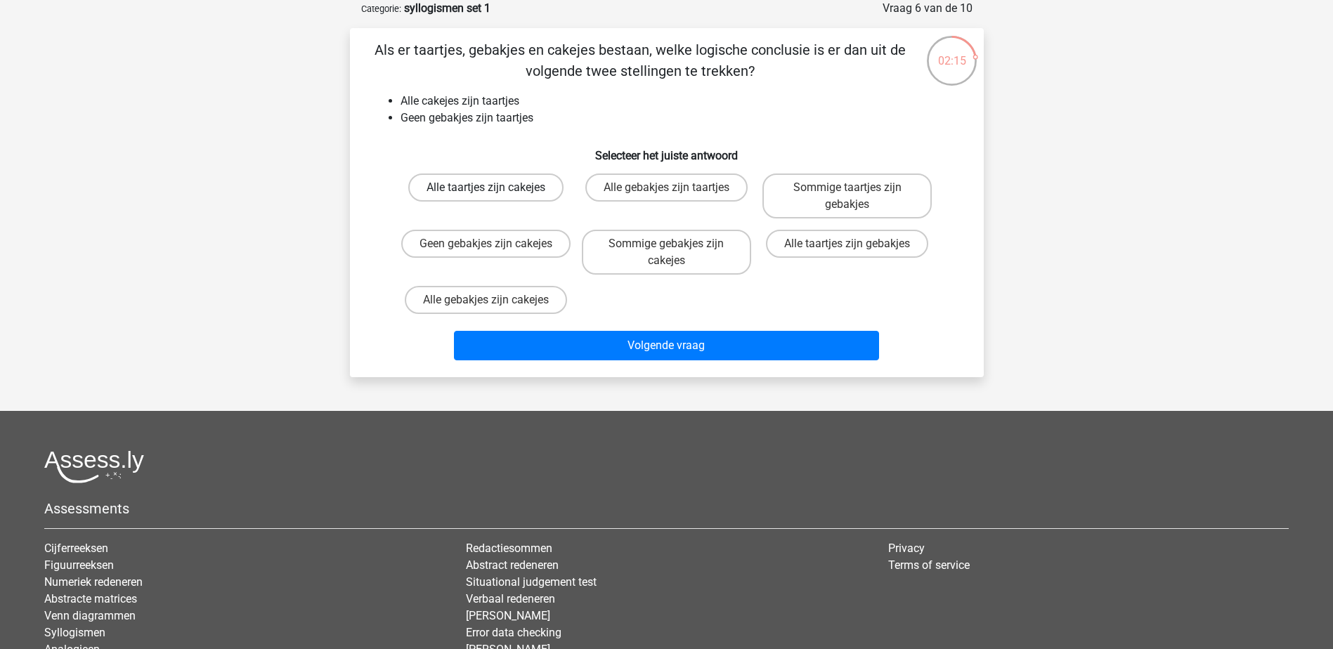
click at [550, 188] on label "Alle taartjes zijn cakejes" at bounding box center [485, 188] width 155 height 28
click at [495, 188] on input "Alle taartjes zijn cakejes" at bounding box center [490, 192] width 9 height 9
radio input "true"
click at [505, 243] on label "Geen gebakjes zijn cakejes" at bounding box center [485, 244] width 169 height 28
click at [495, 244] on input "Geen gebakjes zijn cakejes" at bounding box center [490, 248] width 9 height 9
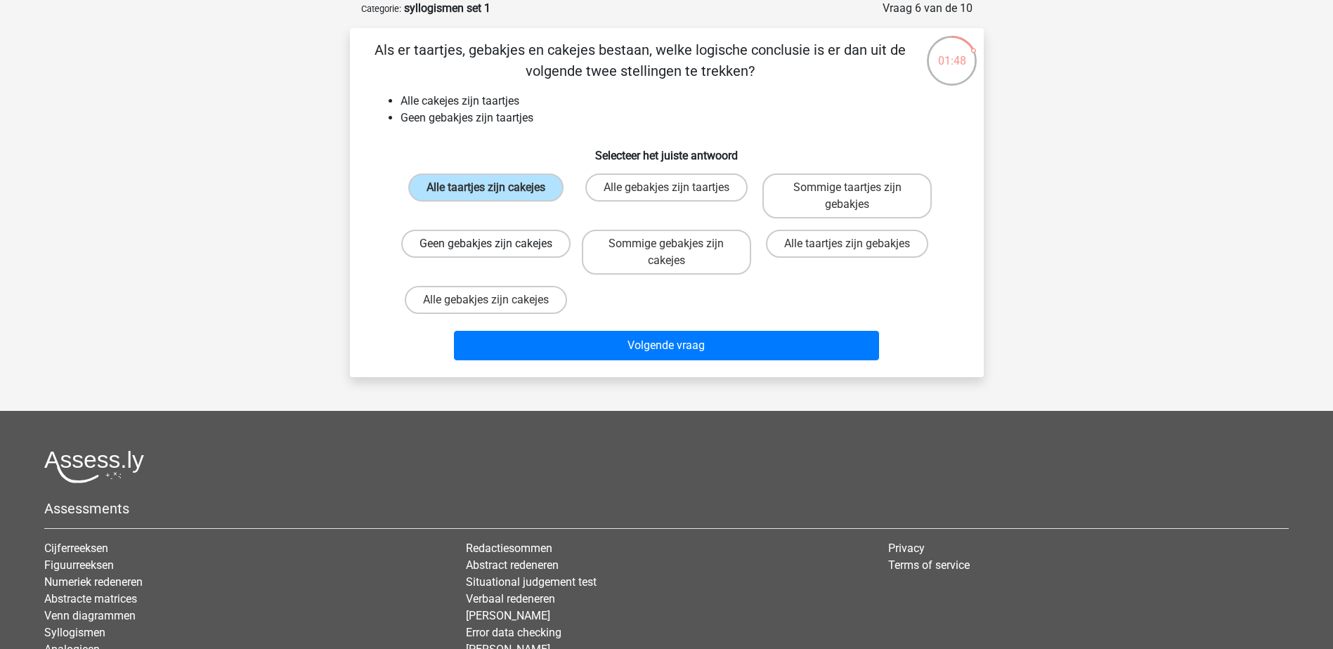
radio input "true"
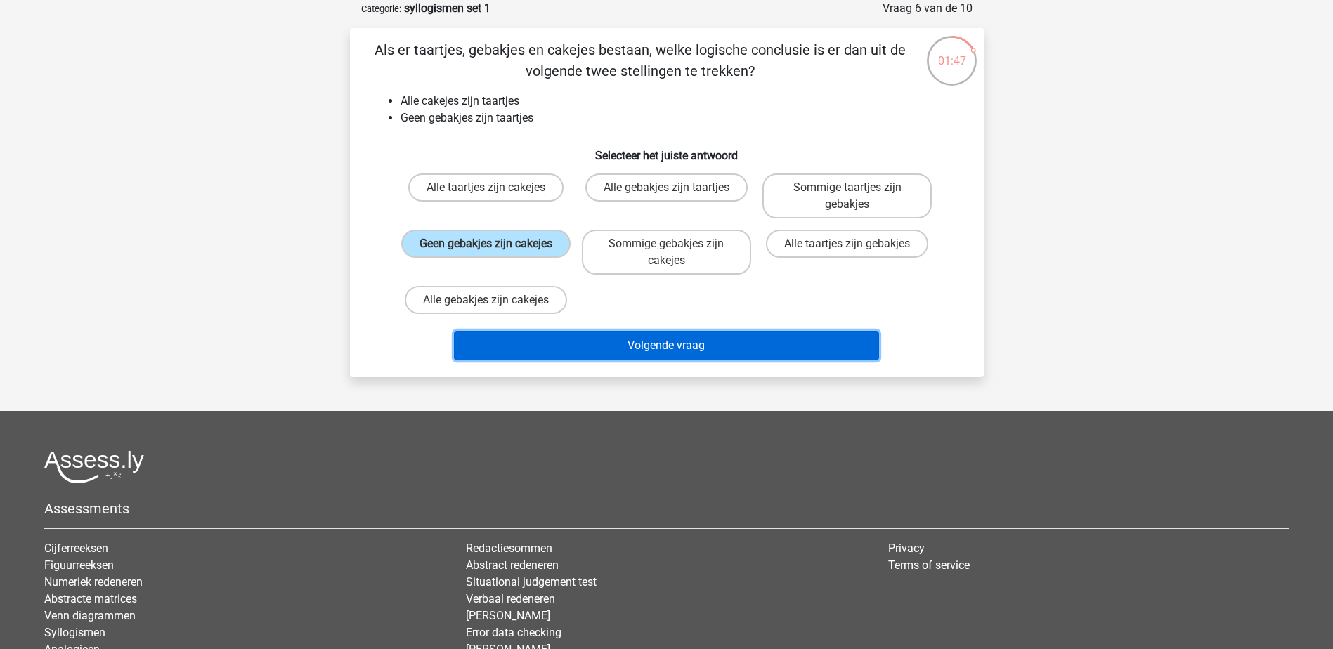
click at [682, 342] on button "Volgende vraag" at bounding box center [666, 346] width 425 height 30
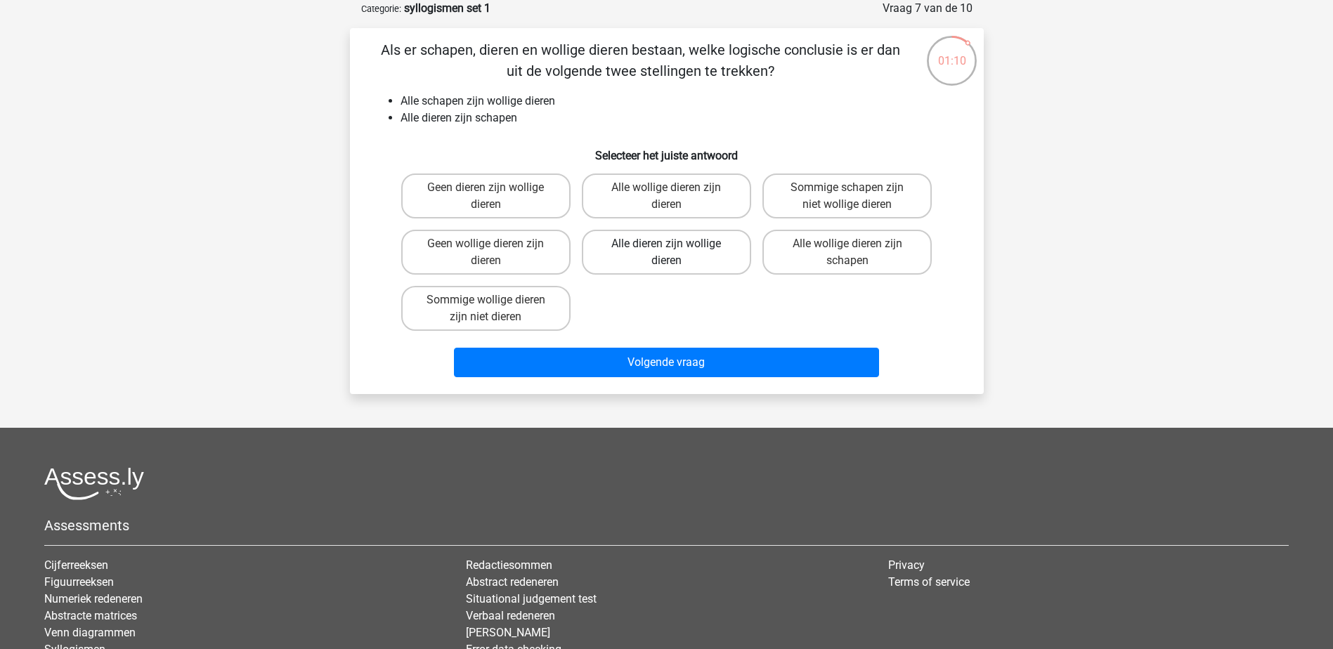
click at [711, 259] on label "Alle dieren zijn wollige dieren" at bounding box center [666, 252] width 169 height 45
click at [675, 253] on input "Alle dieren zijn wollige dieren" at bounding box center [670, 248] width 9 height 9
radio input "true"
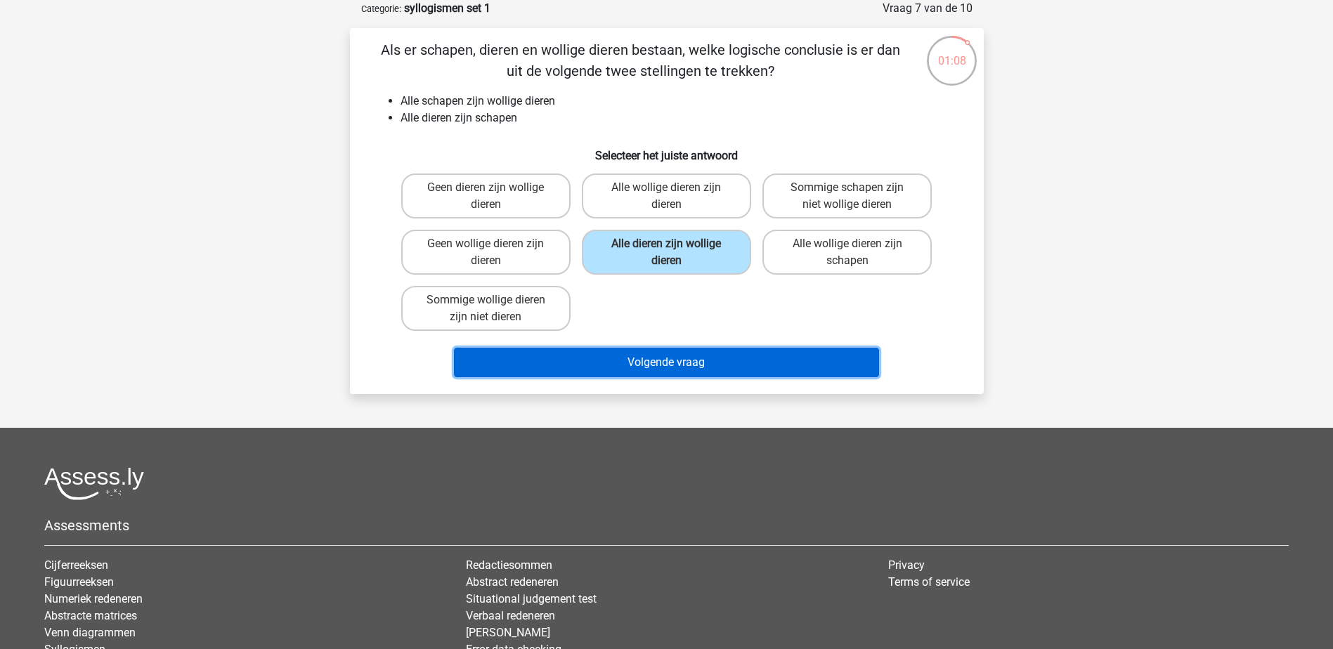
click at [710, 364] on button "Volgende vraag" at bounding box center [666, 363] width 425 height 30
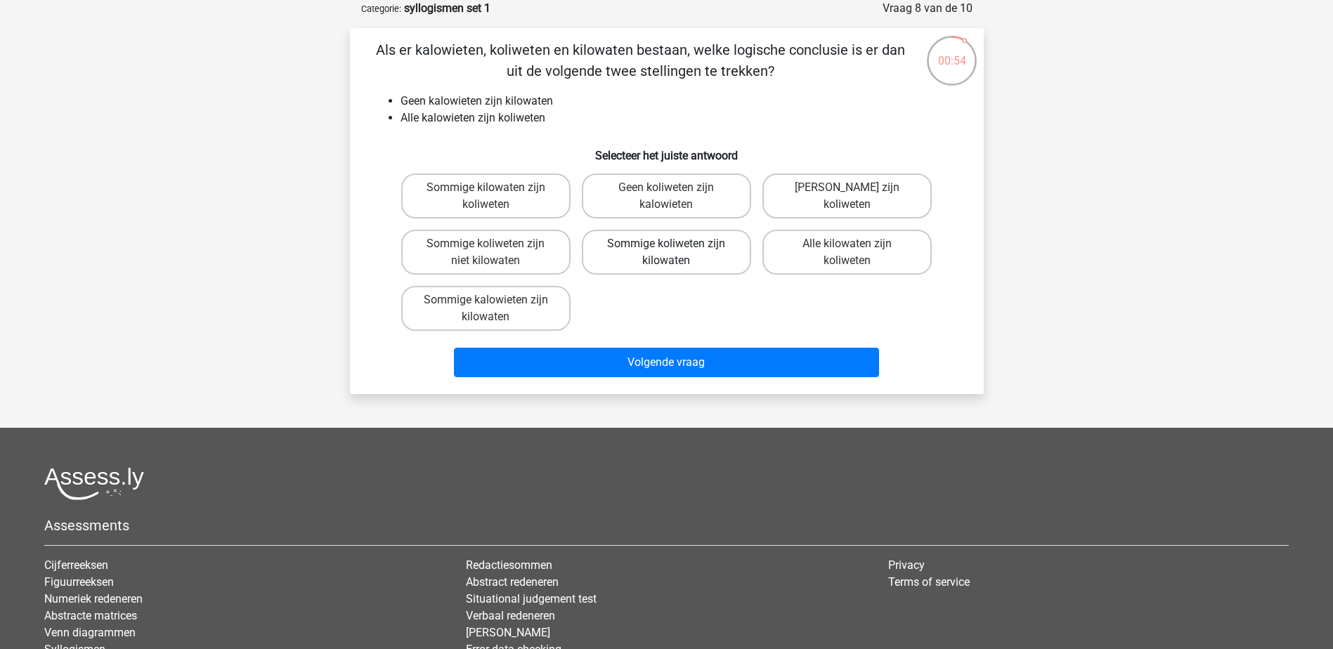
click at [668, 263] on label "Sommige koliweten zijn kilowaten" at bounding box center [666, 252] width 169 height 45
click at [668, 253] on input "Sommige koliweten zijn kilowaten" at bounding box center [670, 248] width 9 height 9
radio input "true"
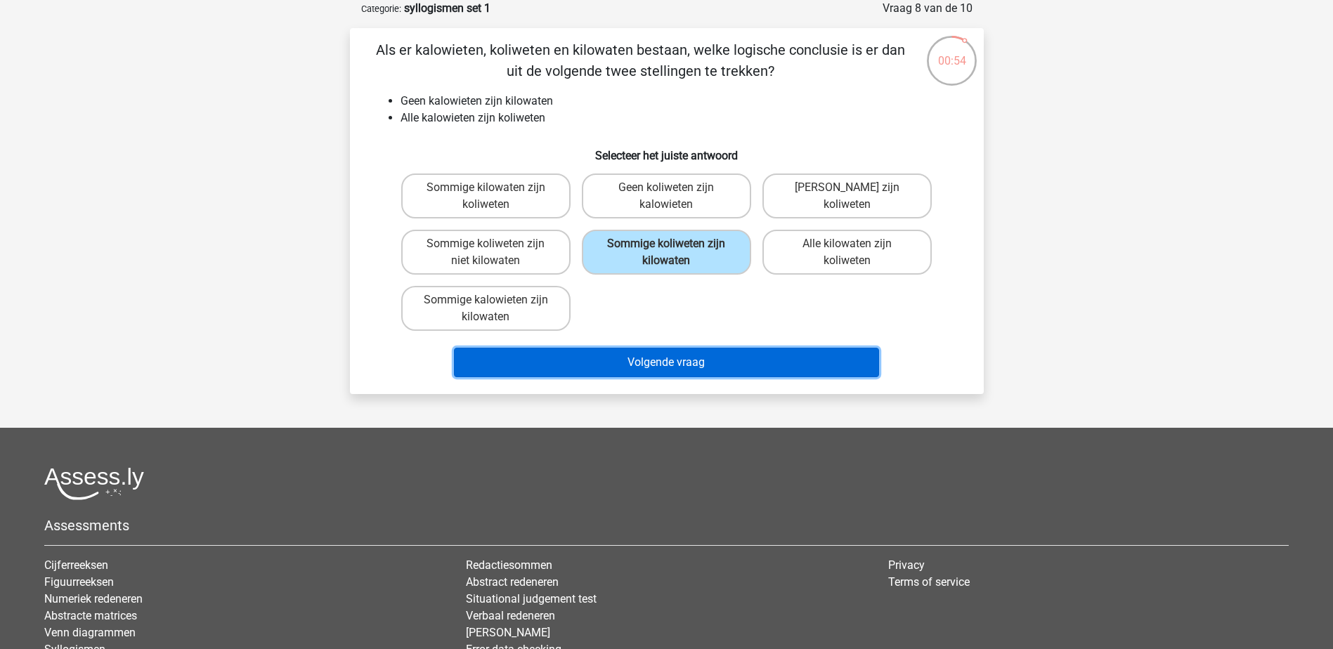
click at [695, 351] on button "Volgende vraag" at bounding box center [666, 363] width 425 height 30
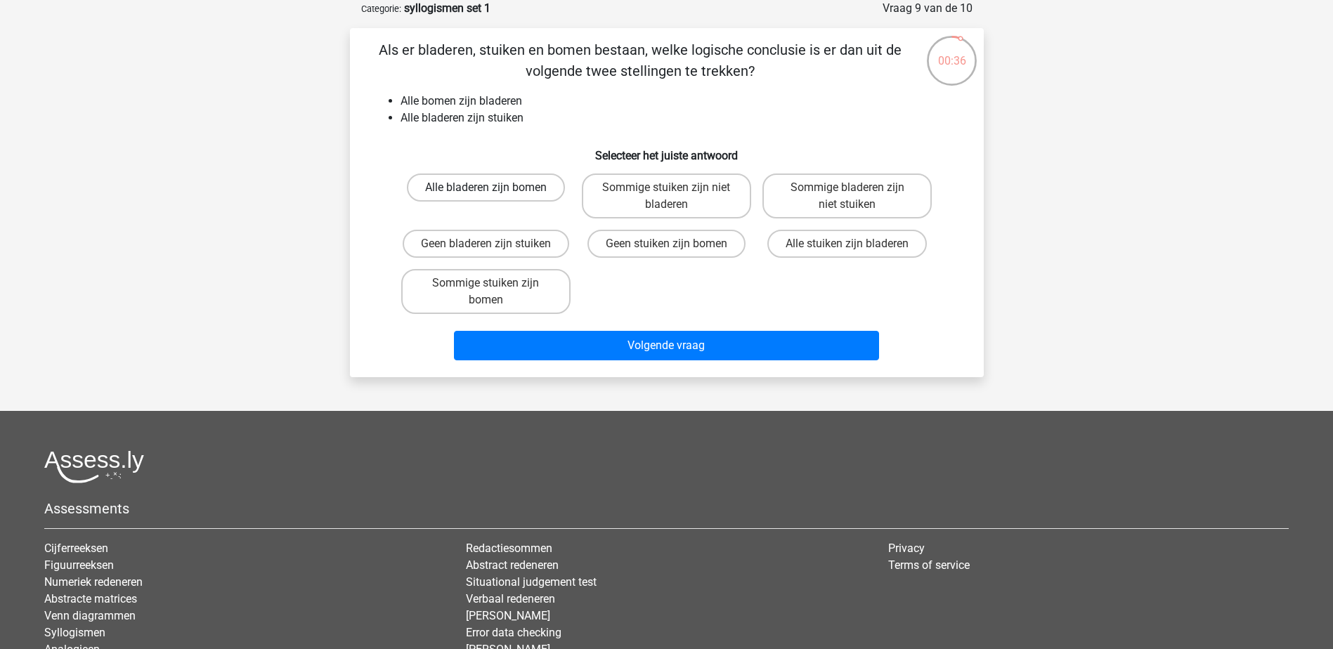
click at [479, 195] on label "Alle bladeren zijn bomen" at bounding box center [486, 188] width 158 height 28
click at [486, 195] on input "Alle bladeren zijn bomen" at bounding box center [490, 192] width 9 height 9
radio input "true"
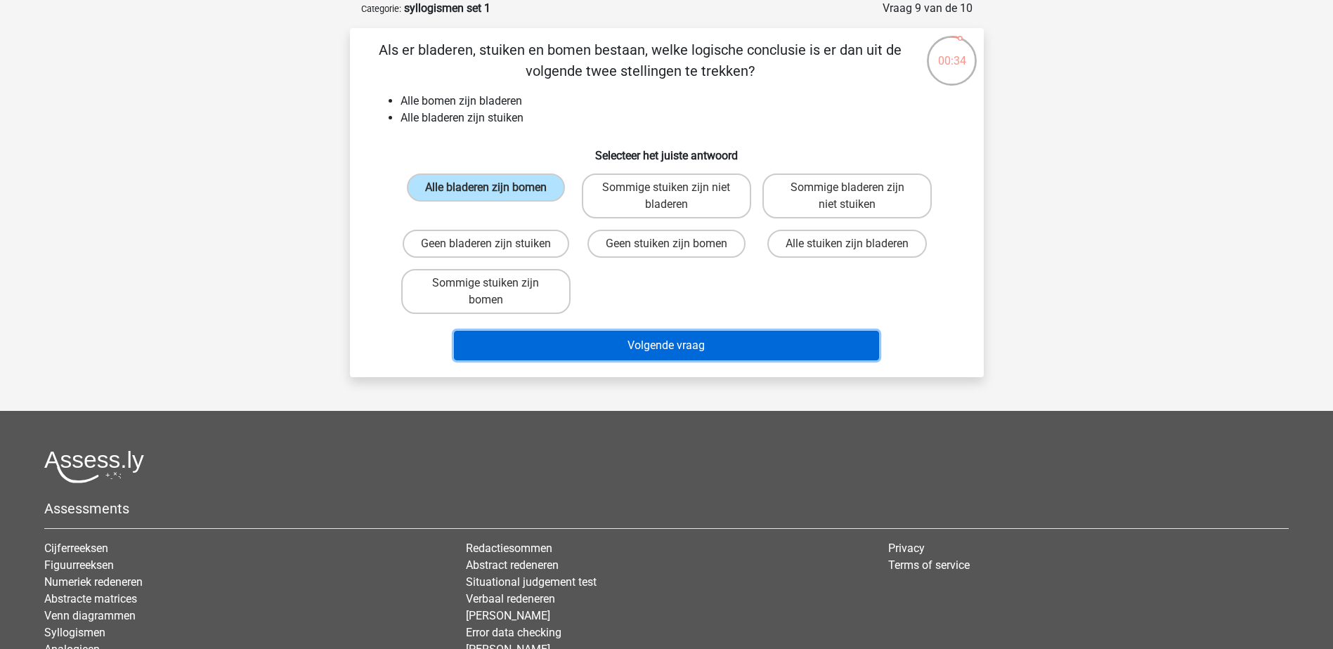
click at [618, 352] on button "Volgende vraag" at bounding box center [666, 346] width 425 height 30
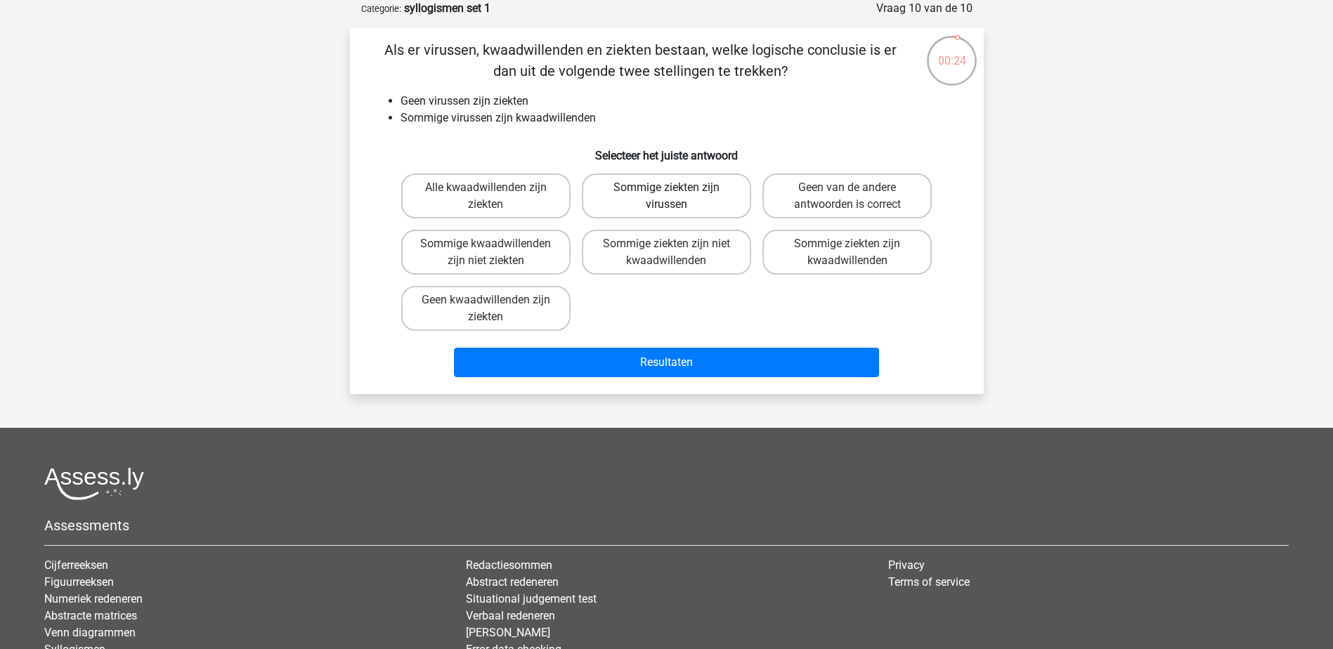
click at [726, 204] on label "Sommige ziekten zijn virussen" at bounding box center [666, 196] width 169 height 45
click at [675, 197] on input "Sommige ziekten zijn virussen" at bounding box center [670, 192] width 9 height 9
radio input "true"
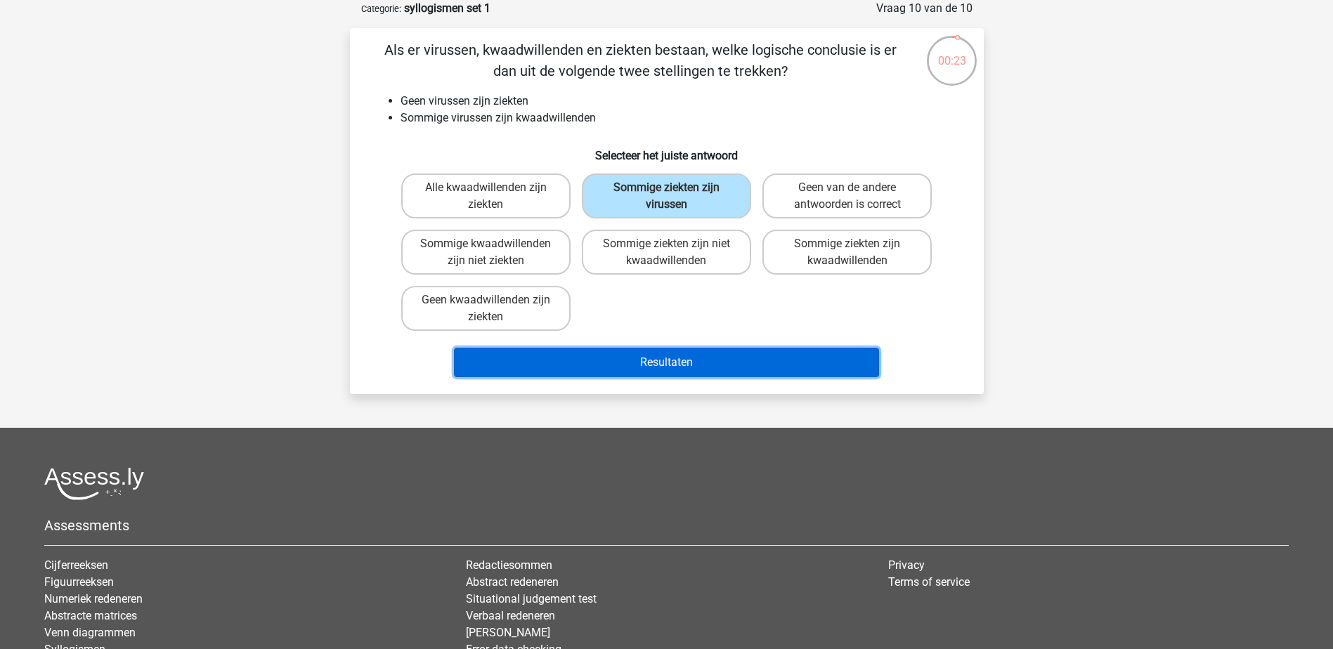
click at [676, 364] on button "Resultaten" at bounding box center [666, 363] width 425 height 30
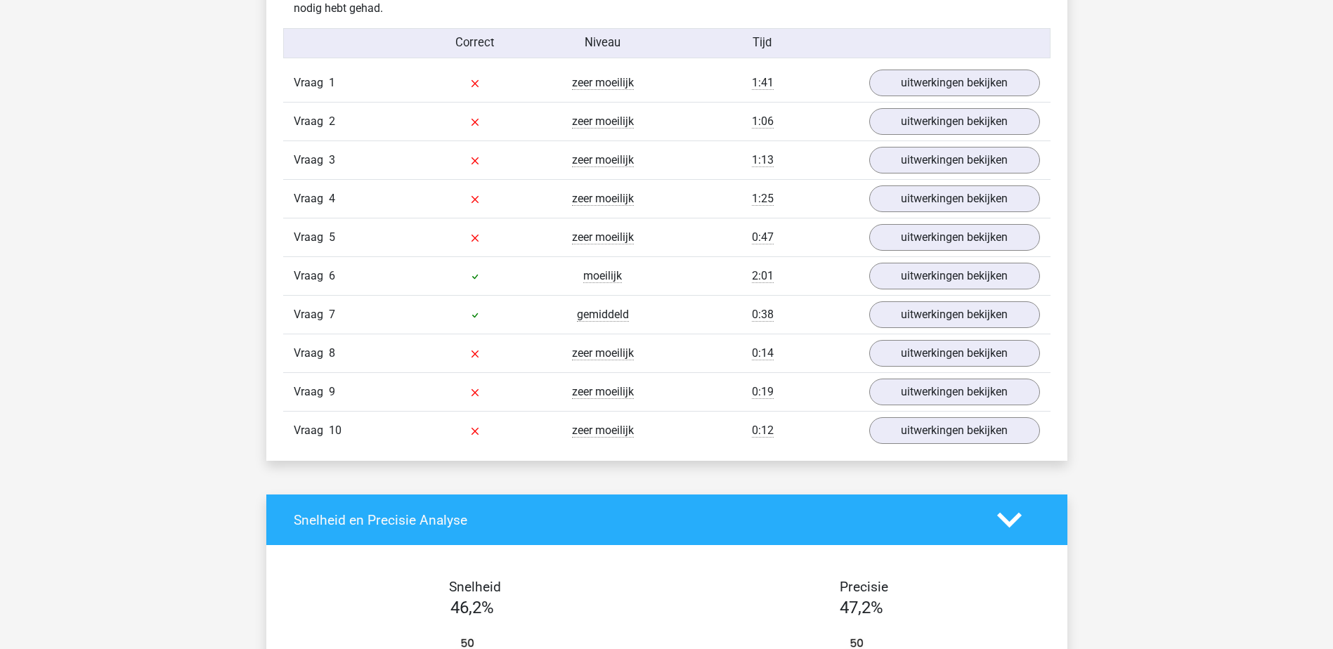
scroll to position [1152, 0]
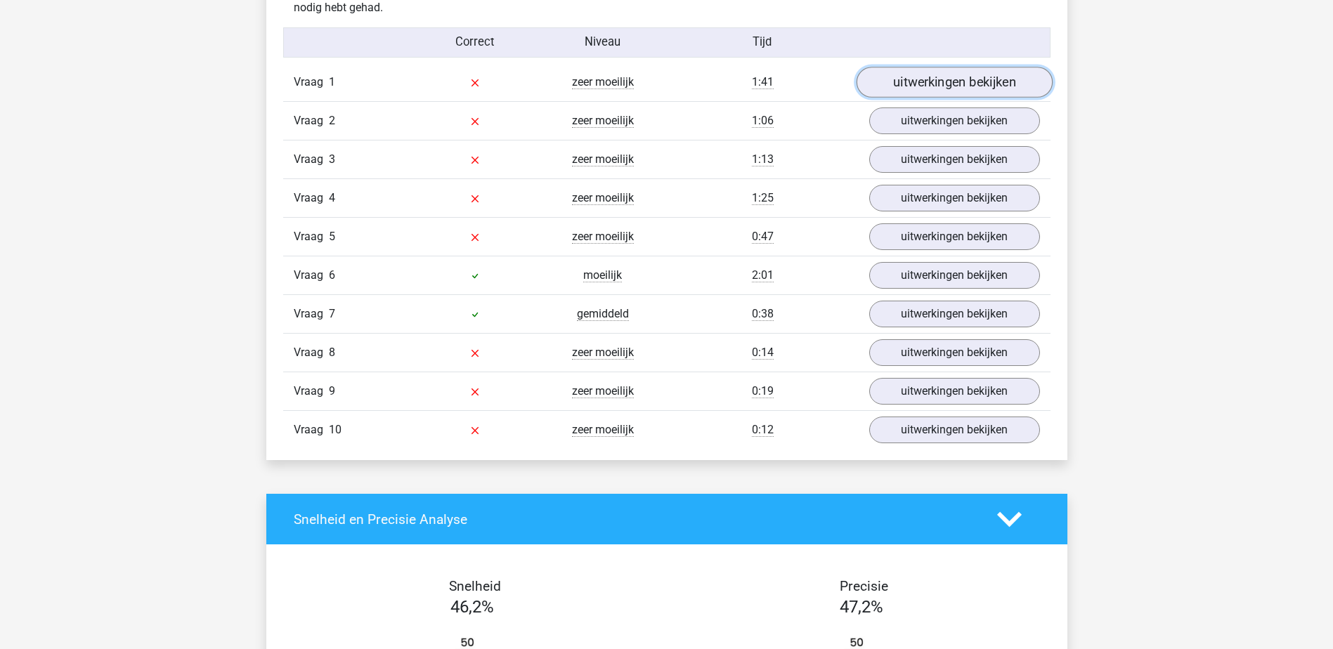
click at [930, 83] on link "uitwerkingen bekijken" at bounding box center [954, 82] width 196 height 31
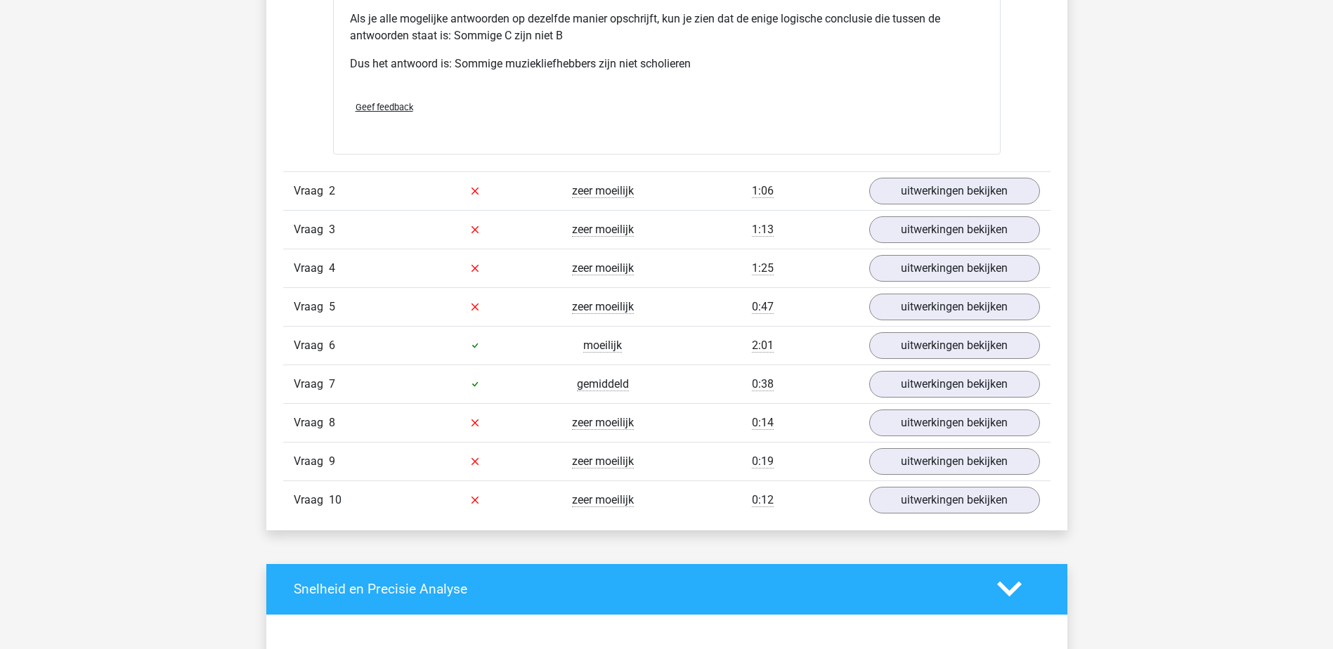
scroll to position [1675, 0]
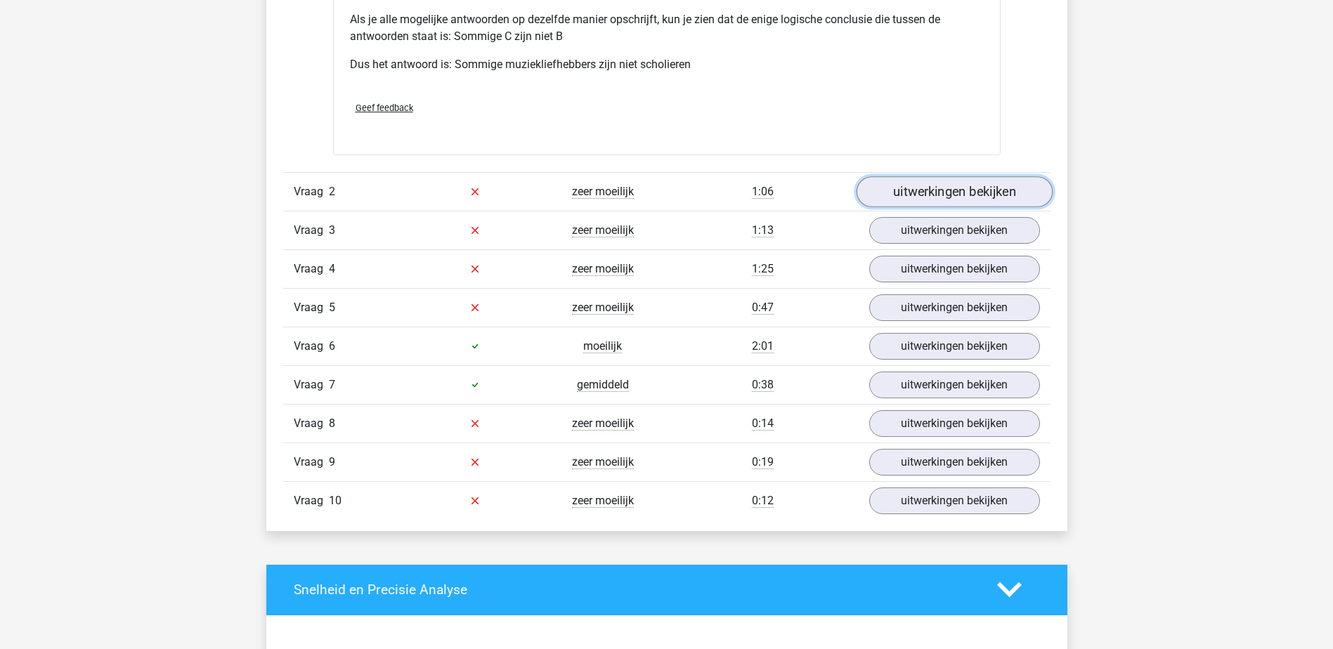
click at [931, 201] on link "uitwerkingen bekijken" at bounding box center [954, 191] width 196 height 31
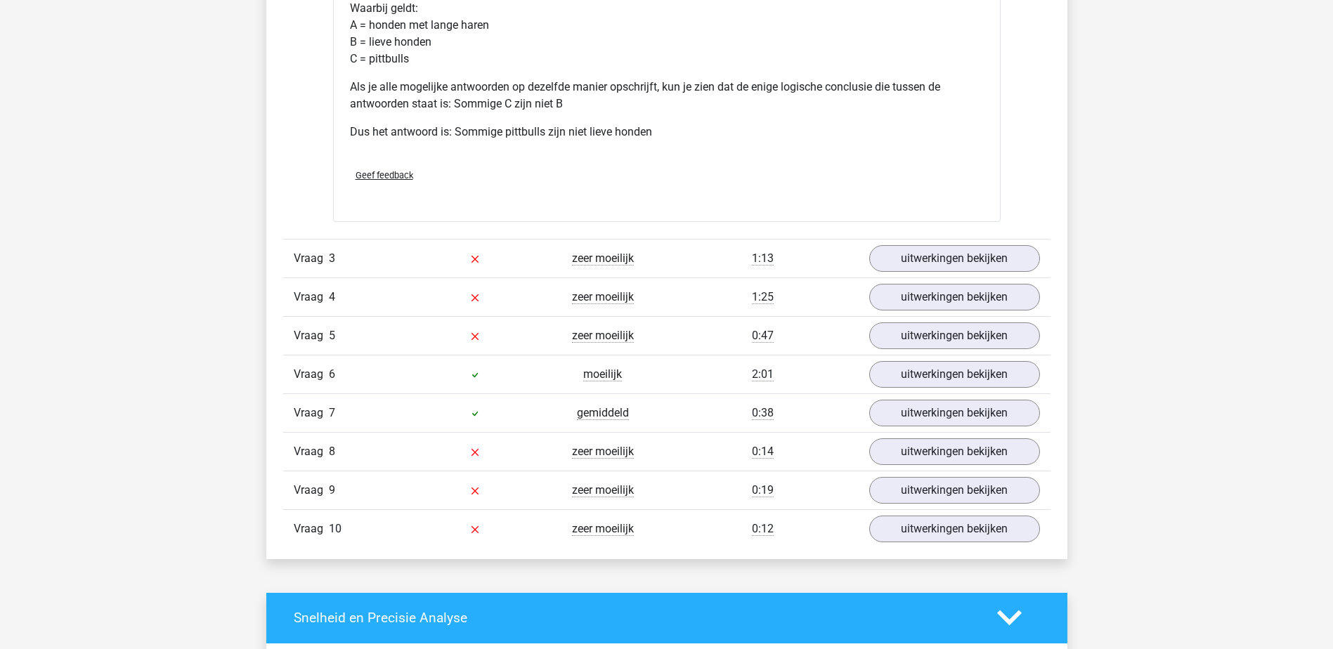
scroll to position [2241, 0]
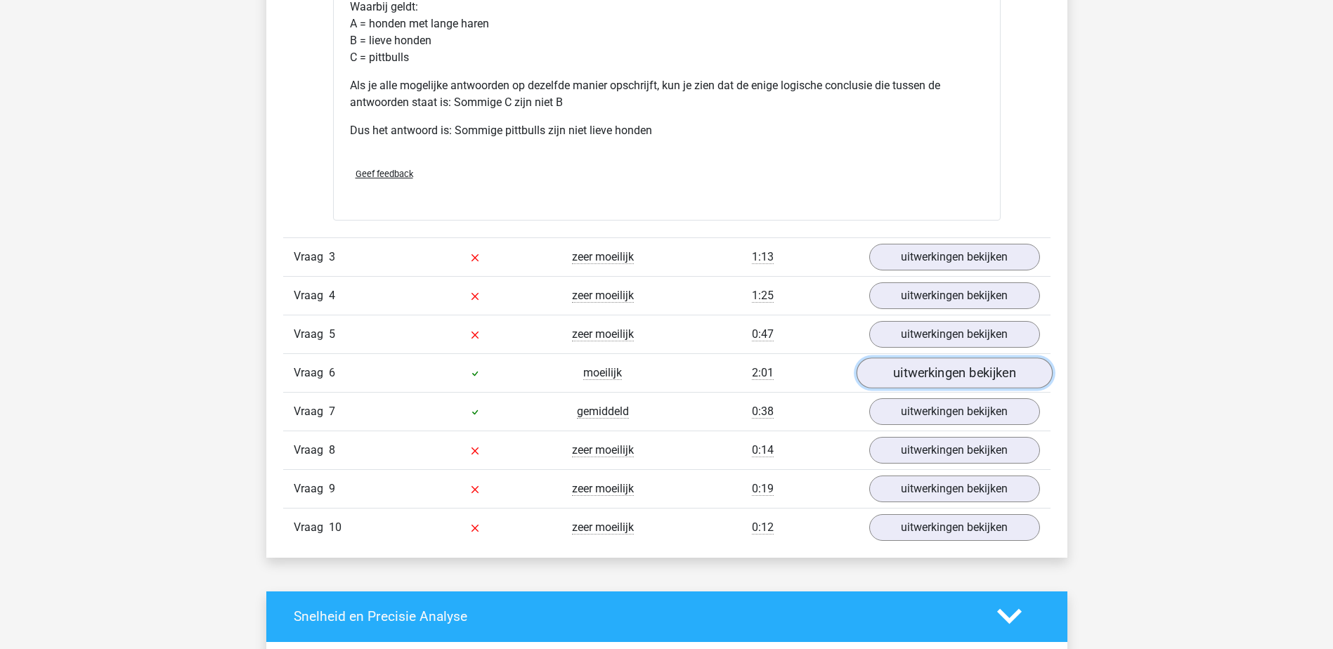
click at [912, 377] on link "uitwerkingen bekijken" at bounding box center [954, 373] width 196 height 31
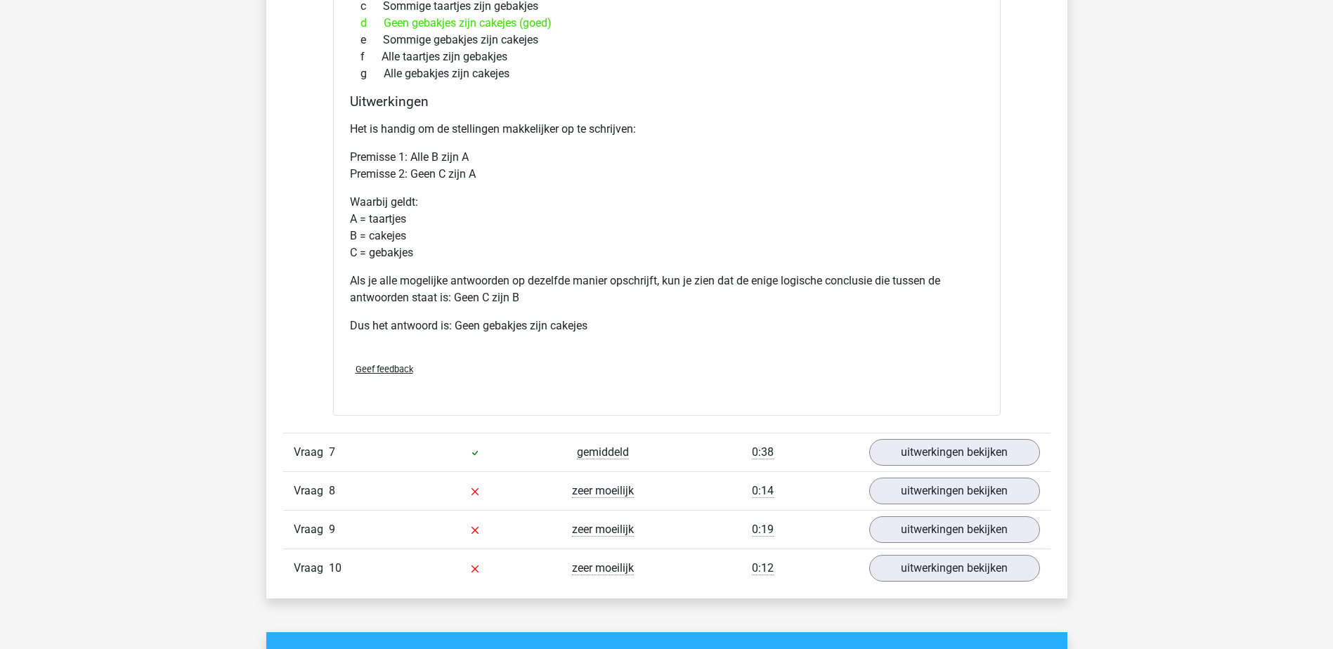
scroll to position [2776, 0]
click at [919, 451] on link "uitwerkingen bekijken" at bounding box center [954, 453] width 196 height 31
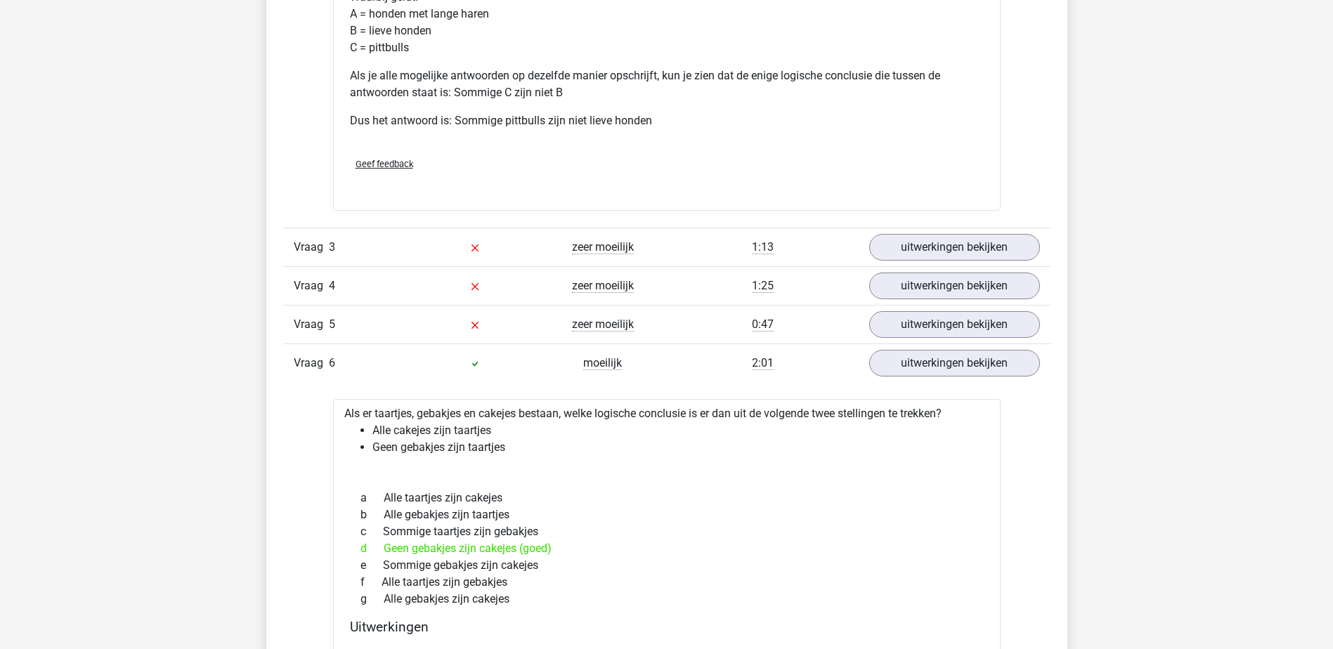
scroll to position [2250, 0]
click at [993, 257] on link "uitwerkingen bekijken" at bounding box center [954, 248] width 196 height 31
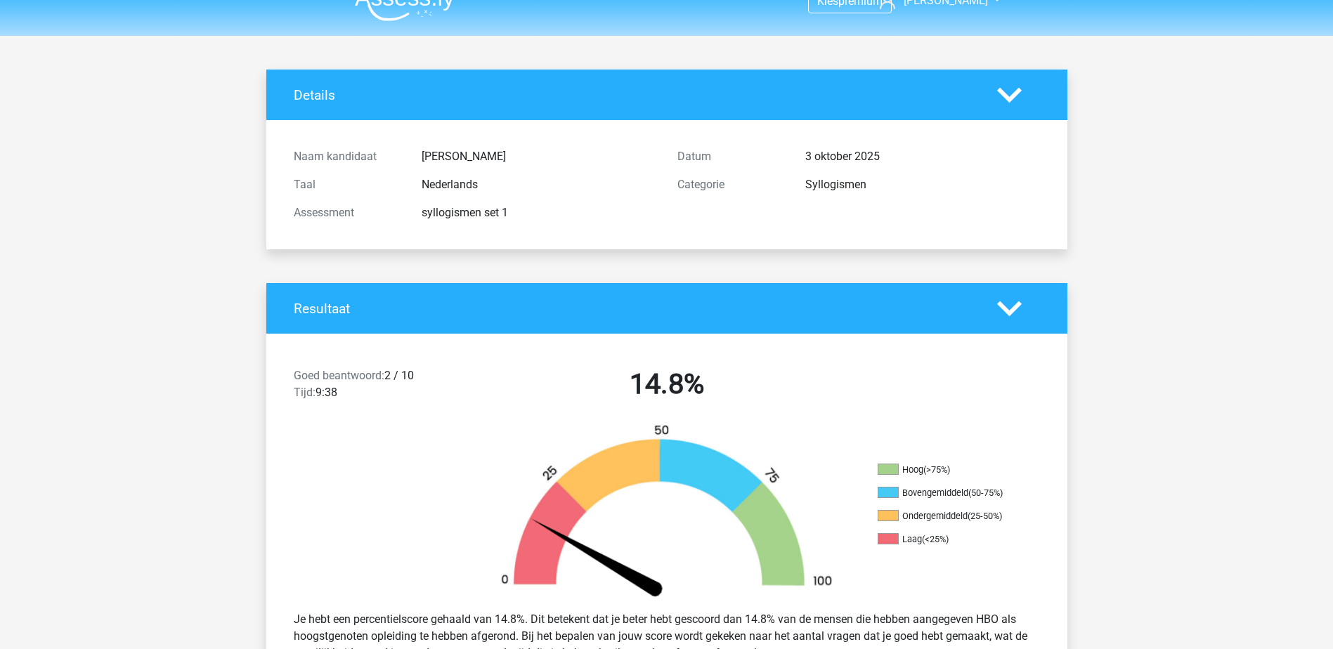
scroll to position [0, 0]
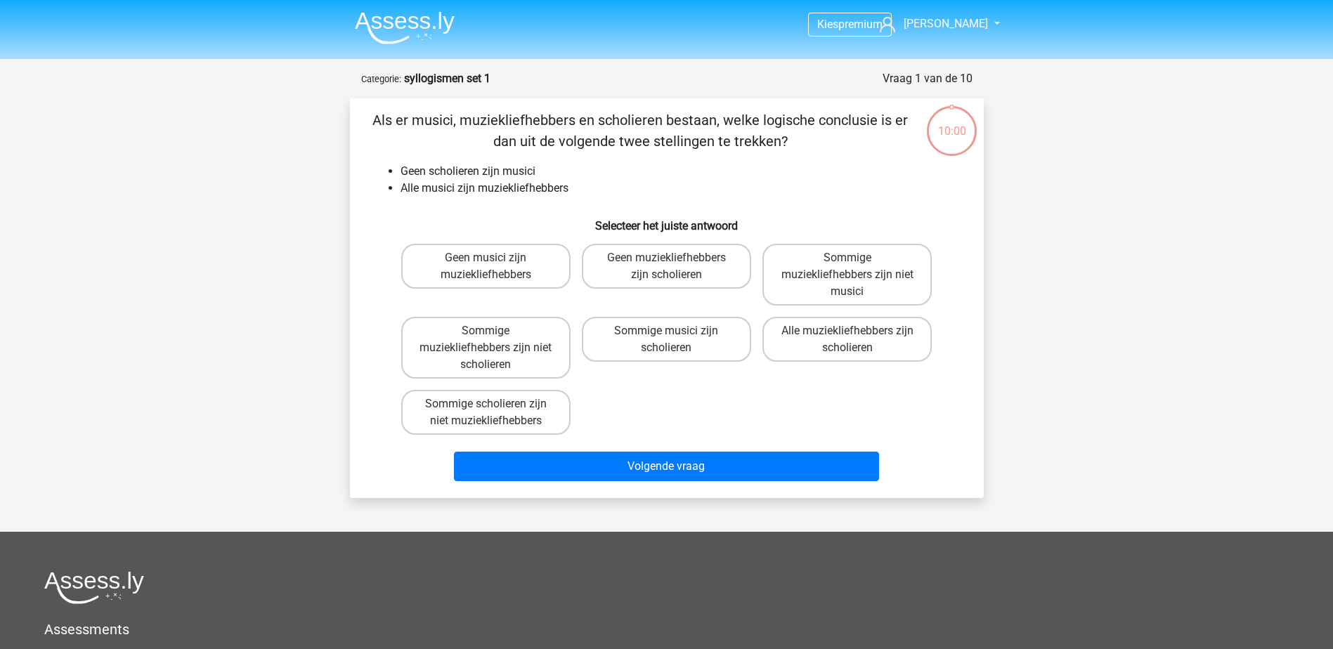
scroll to position [70, 0]
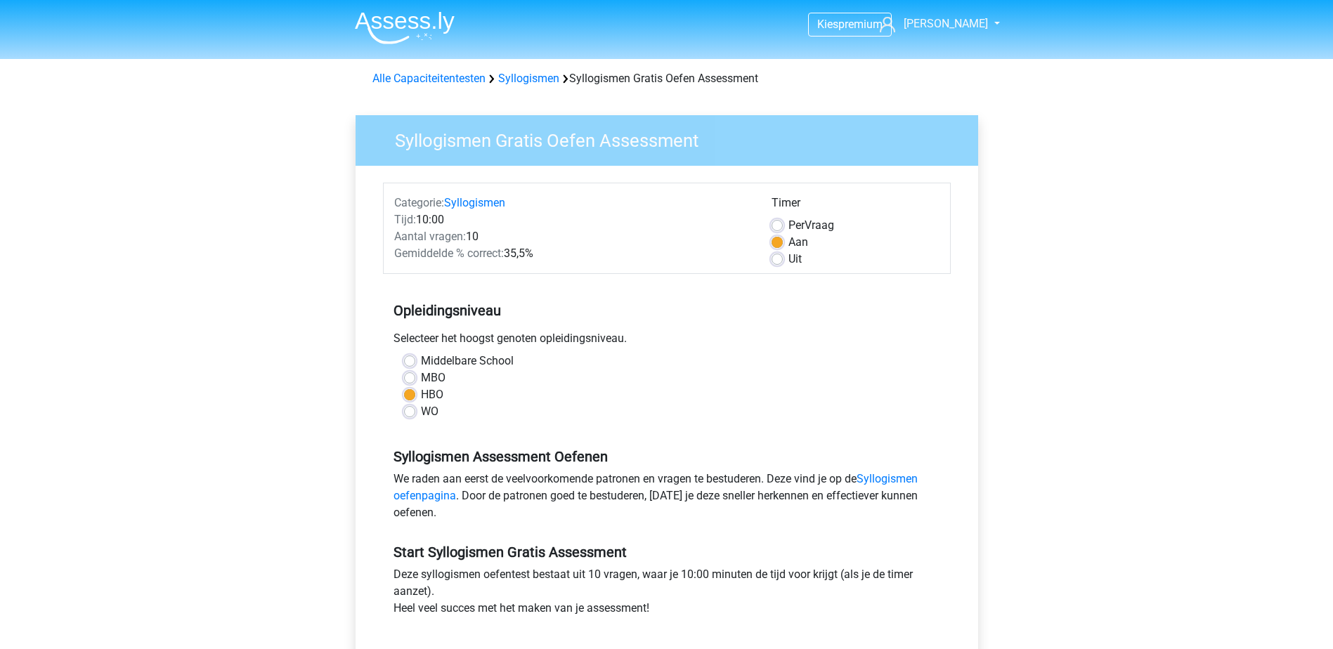
scroll to position [315, 0]
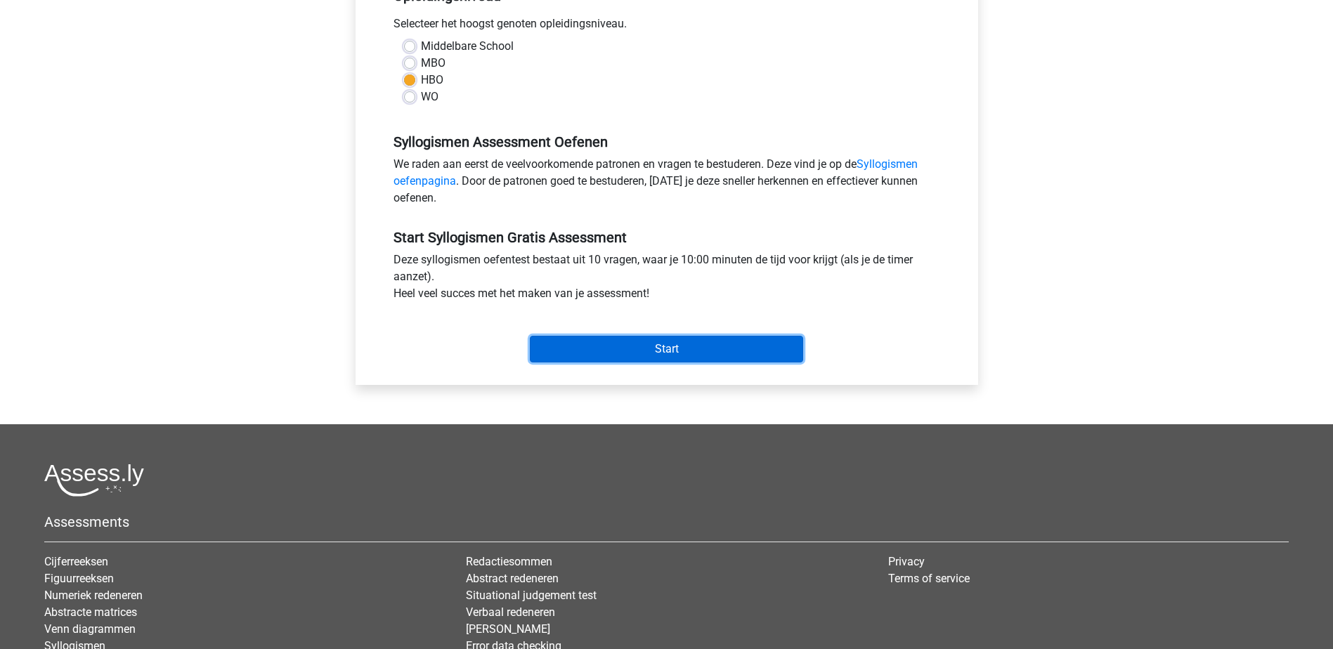
click at [626, 344] on input "Start" at bounding box center [666, 349] width 273 height 27
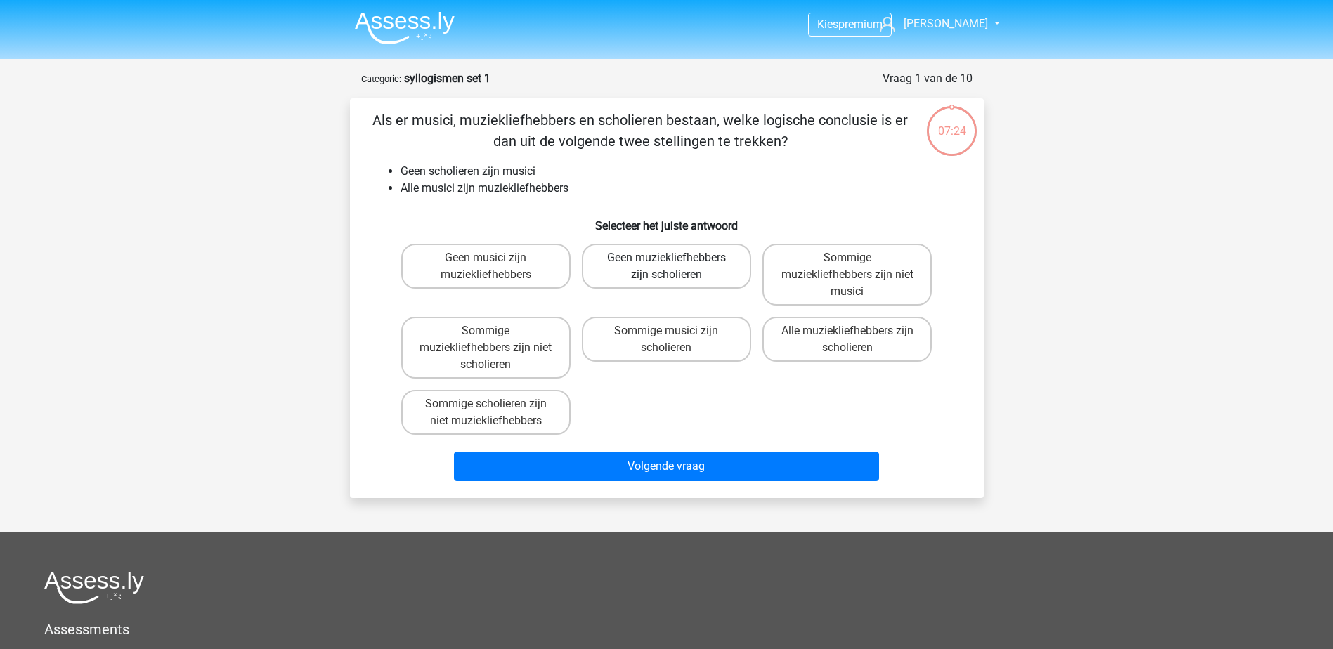
click at [680, 263] on label "Geen muziekliefhebbers zijn scholieren" at bounding box center [666, 266] width 169 height 45
click at [675, 263] on input "Geen muziekliefhebbers zijn scholieren" at bounding box center [670, 262] width 9 height 9
radio input "true"
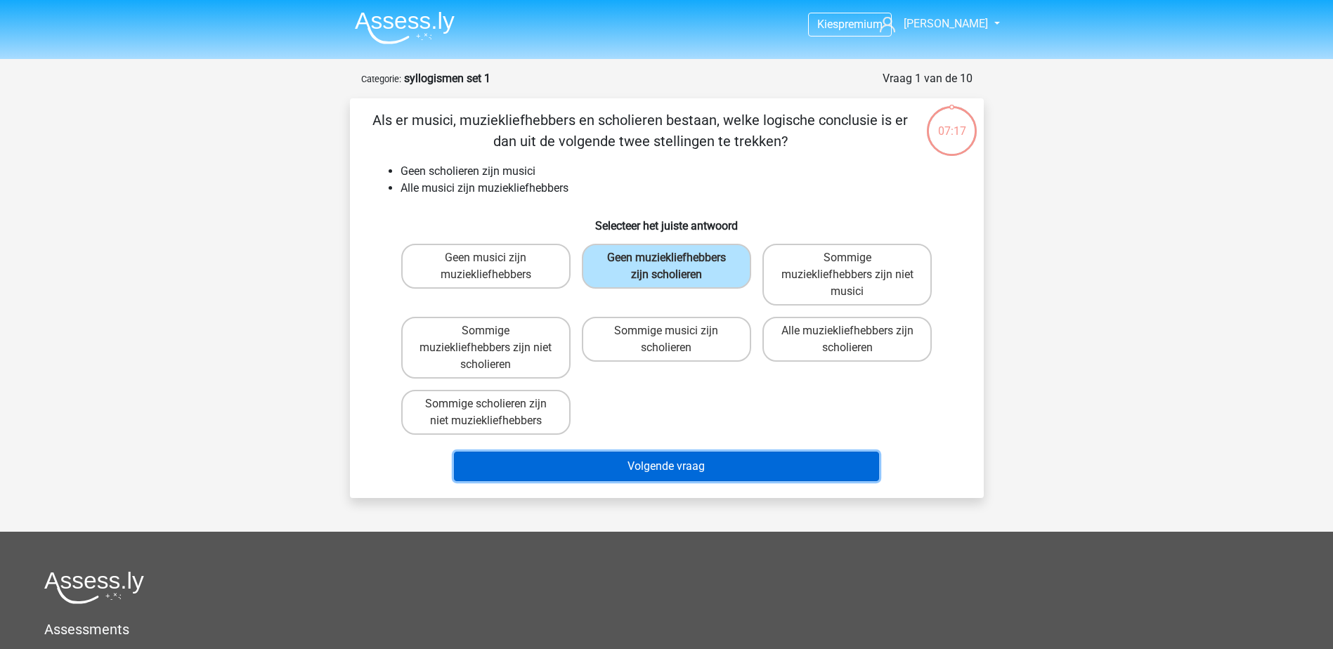
click at [692, 476] on button "Volgende vraag" at bounding box center [666, 467] width 425 height 30
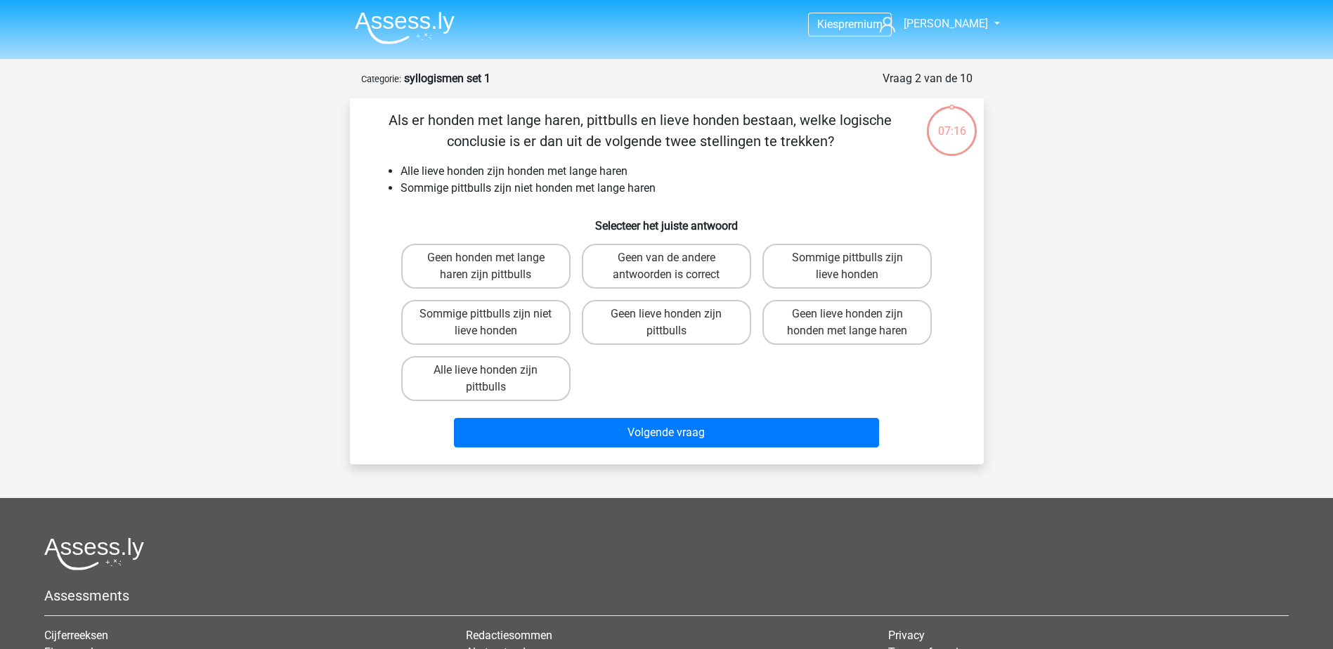
scroll to position [70, 0]
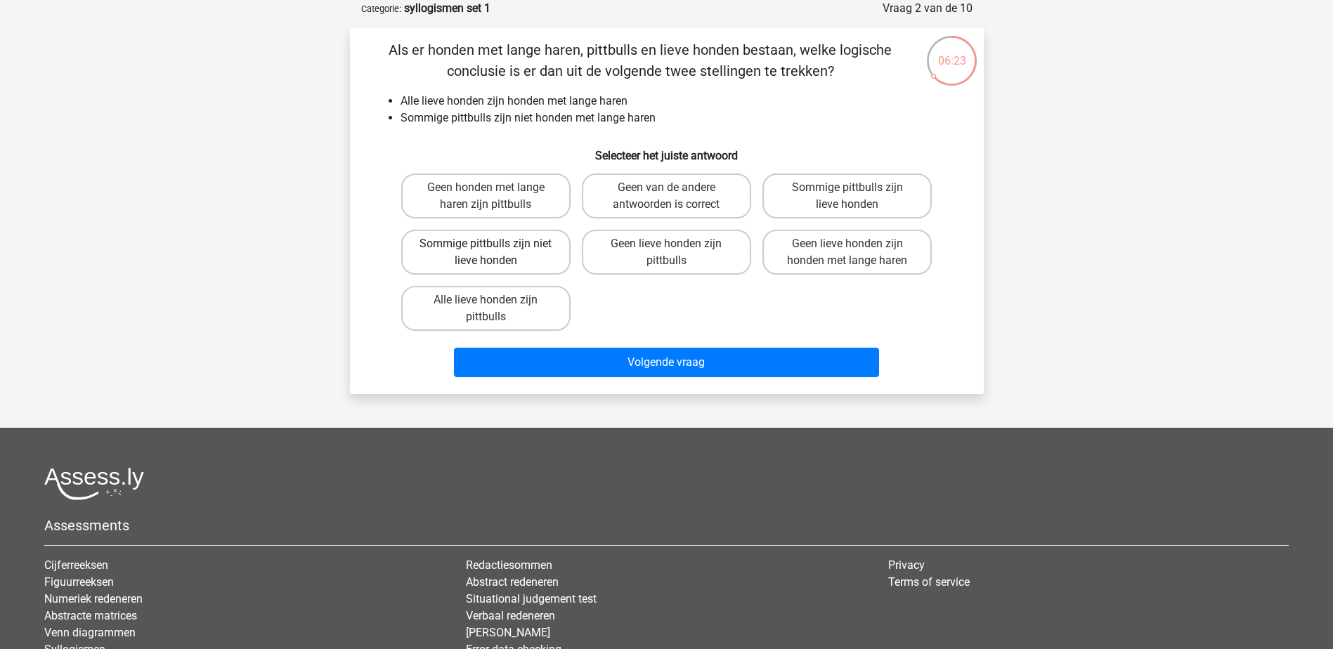
click at [481, 257] on label "Sommige pittbulls zijn niet lieve honden" at bounding box center [485, 252] width 169 height 45
click at [486, 253] on input "Sommige pittbulls zijn niet lieve honden" at bounding box center [490, 248] width 9 height 9
radio input "true"
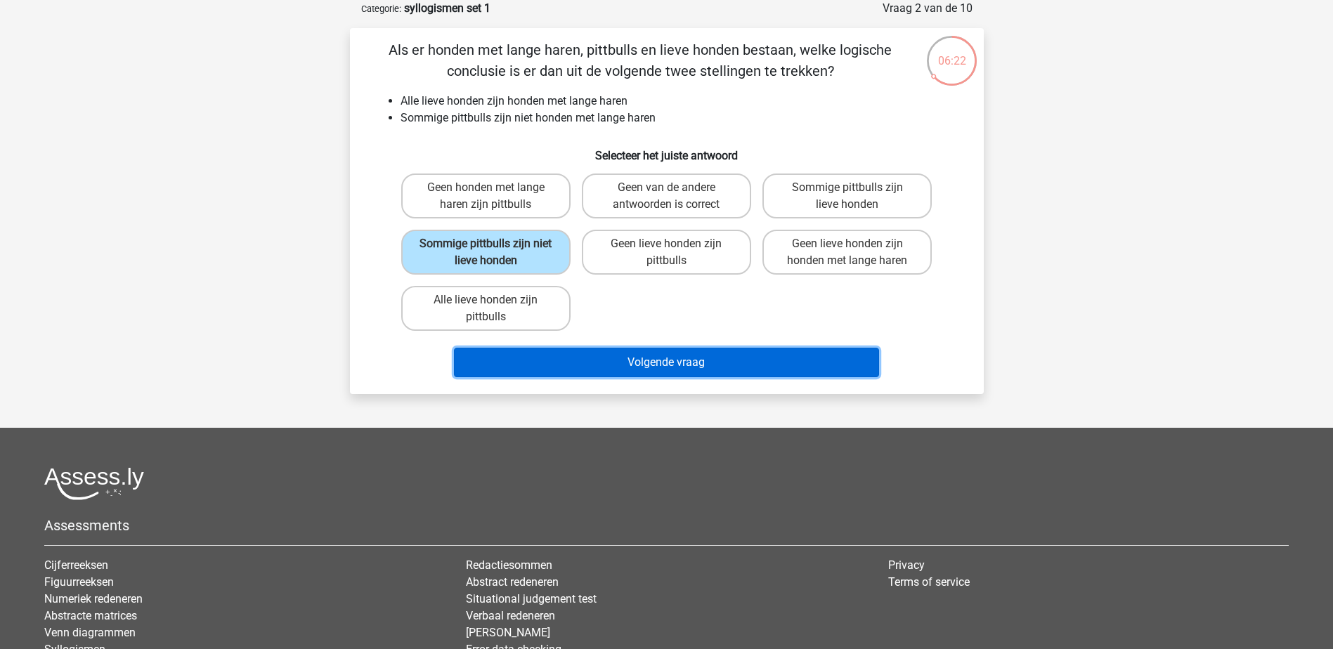
click at [523, 368] on button "Volgende vraag" at bounding box center [666, 363] width 425 height 30
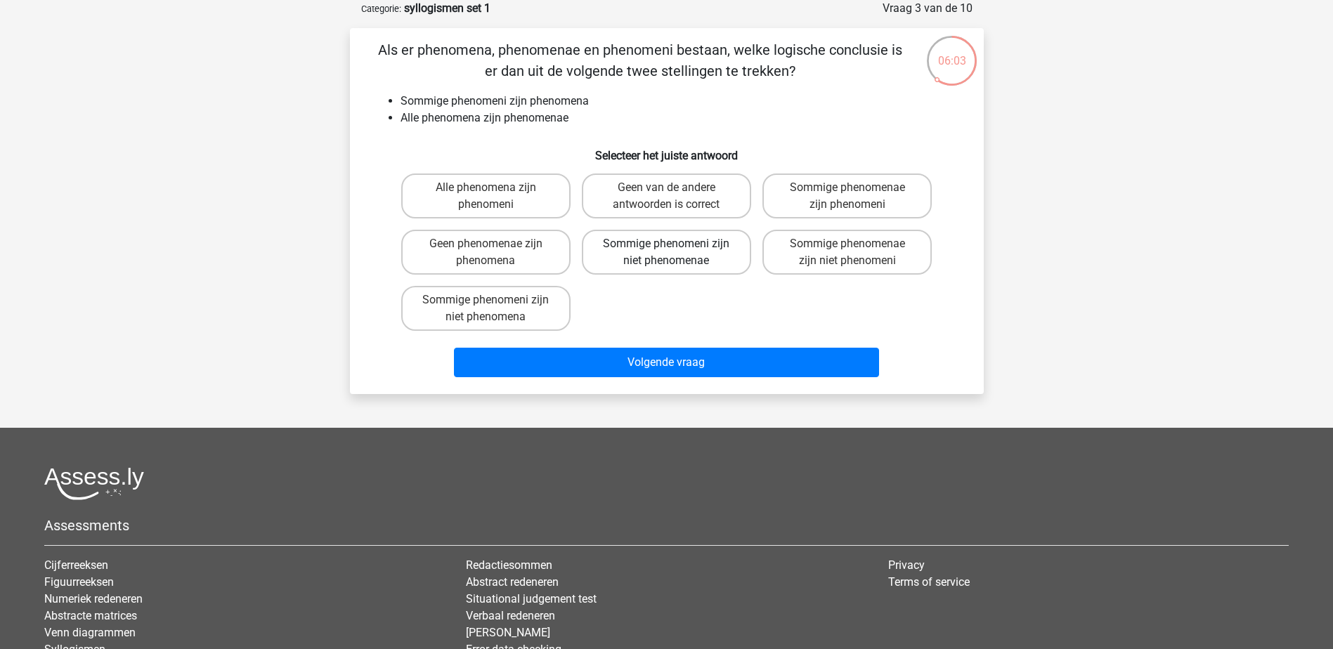
click at [652, 254] on label "Sommige phenomeni zijn niet phenomenae" at bounding box center [666, 252] width 169 height 45
click at [666, 253] on input "Sommige phenomeni zijn niet phenomenae" at bounding box center [670, 248] width 9 height 9
radio input "true"
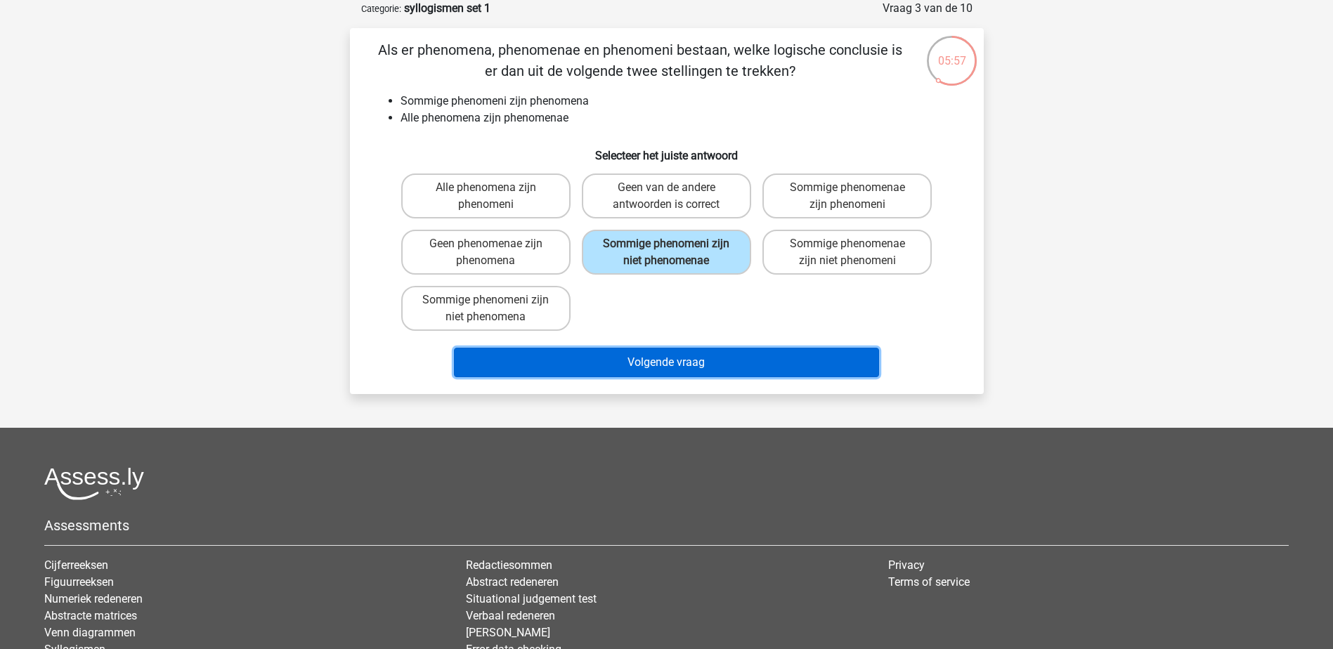
click at [630, 377] on button "Volgende vraag" at bounding box center [666, 363] width 425 height 30
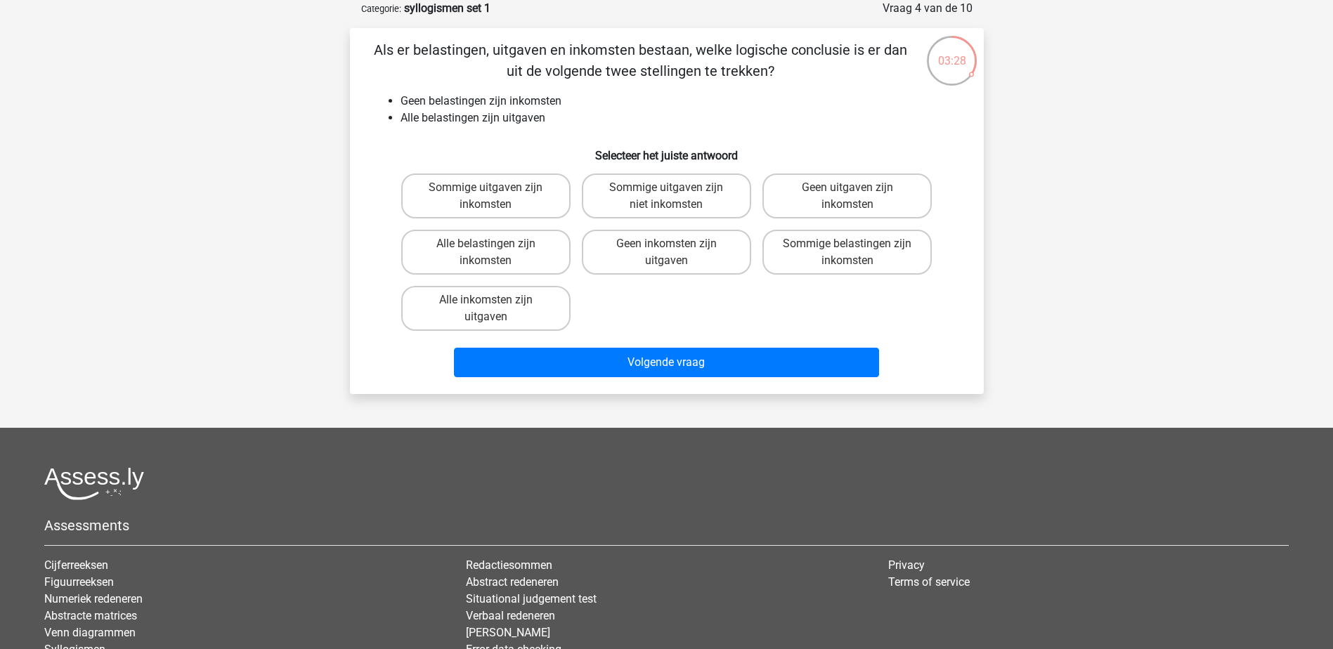
click at [446, 390] on div "Als er belastingen, uitgaven en inkomsten bestaan, welke logische conclusie is …" at bounding box center [667, 211] width 634 height 366
click at [477, 316] on label "Alle inkomsten zijn uitgaven" at bounding box center [485, 308] width 169 height 45
click at [486, 309] on input "Alle inkomsten zijn uitgaven" at bounding box center [490, 304] width 9 height 9
radio input "true"
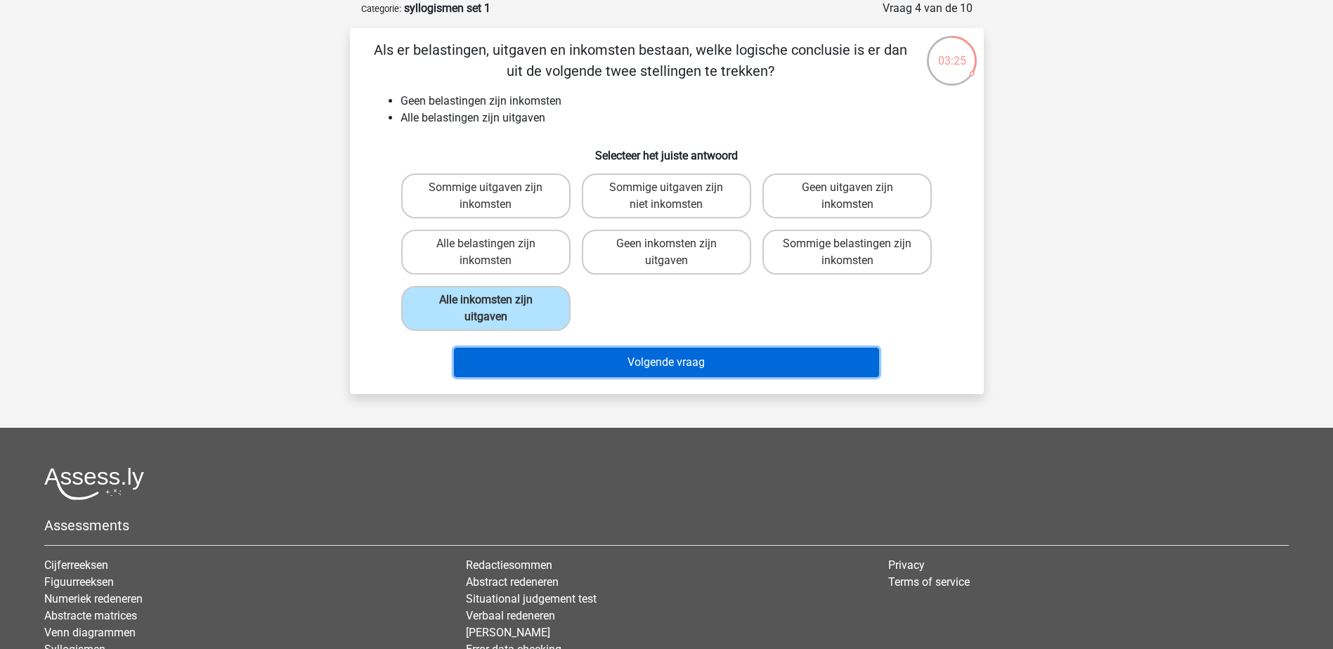
click at [519, 365] on button "Volgende vraag" at bounding box center [666, 363] width 425 height 30
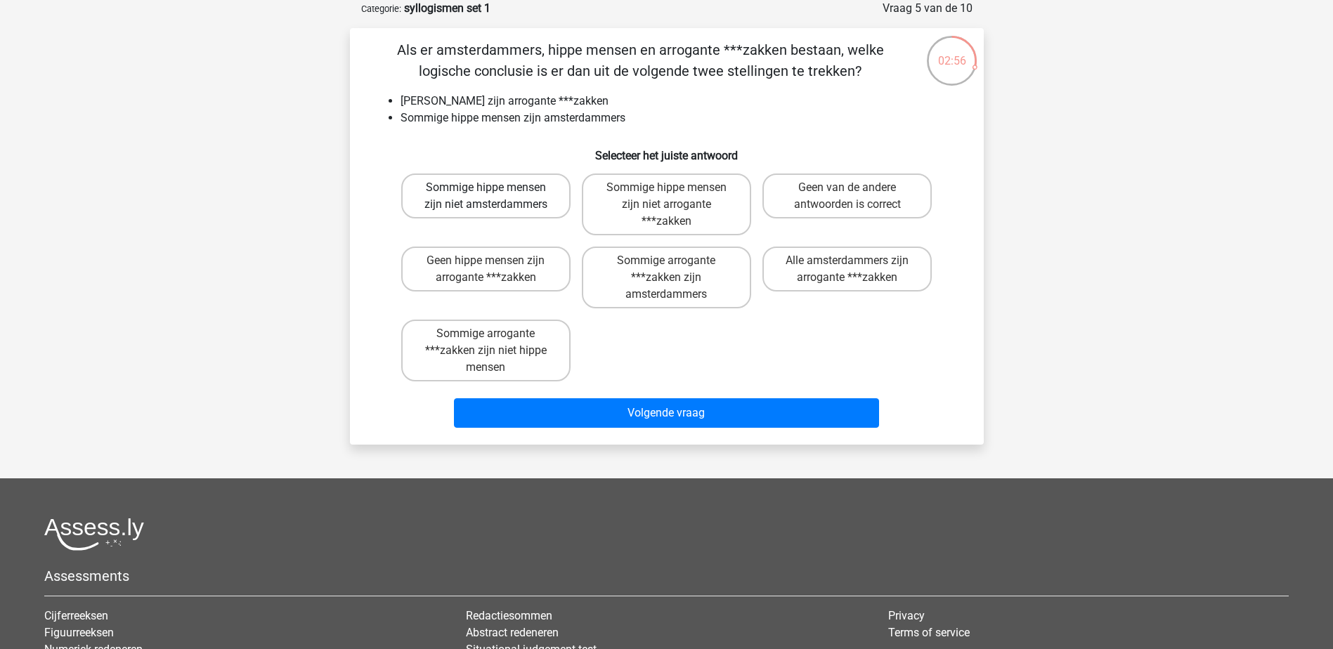
click at [501, 205] on label "Sommige hippe mensen zijn niet amsterdammers" at bounding box center [485, 196] width 169 height 45
click at [495, 197] on input "Sommige hippe mensen zijn niet amsterdammers" at bounding box center [490, 192] width 9 height 9
radio input "true"
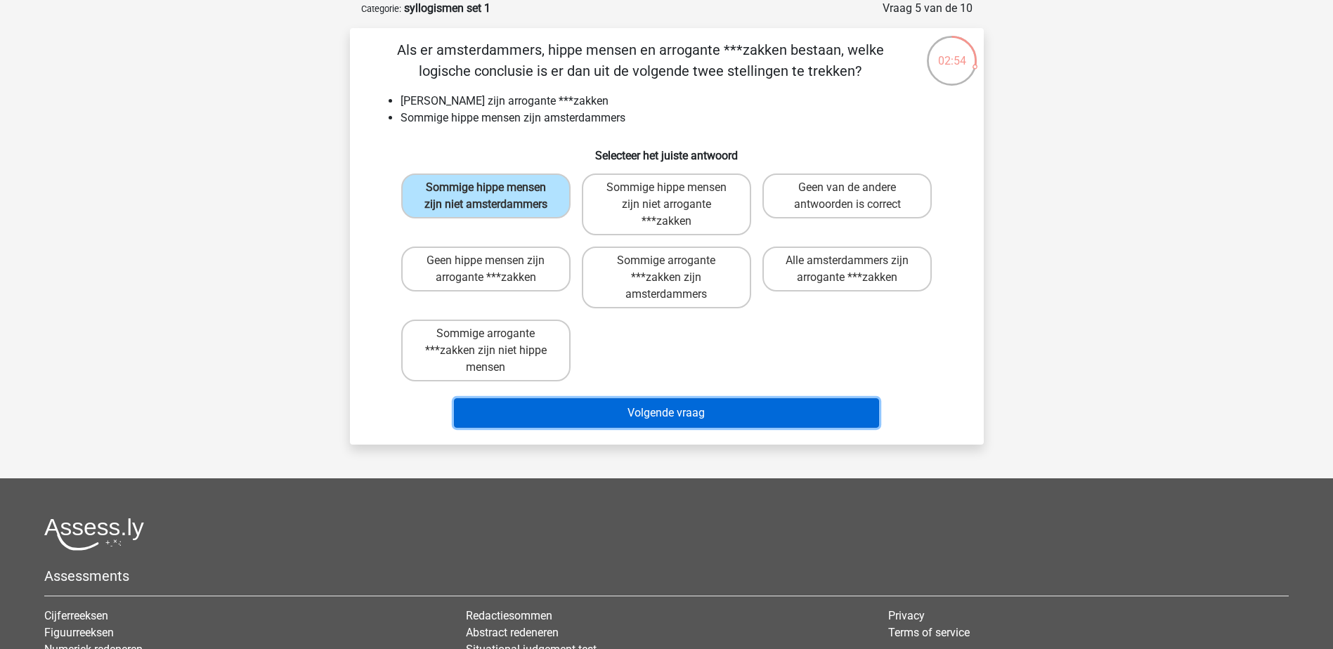
click at [619, 409] on button "Volgende vraag" at bounding box center [666, 414] width 425 height 30
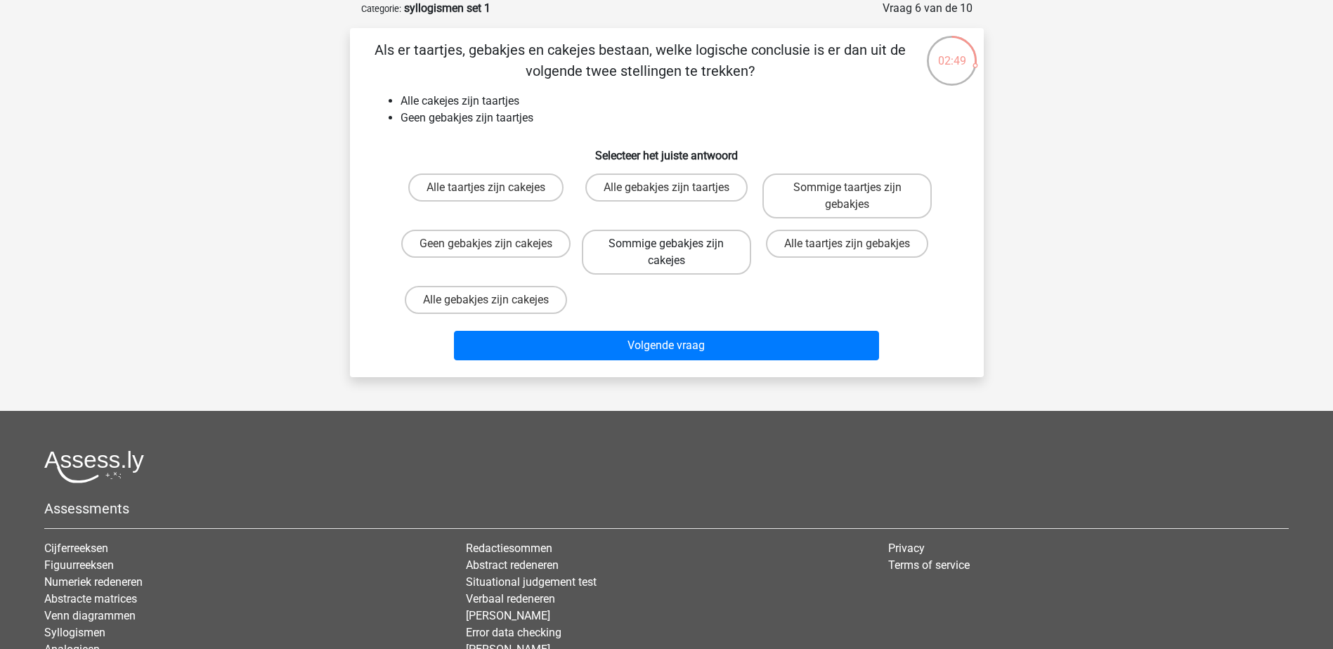
click at [681, 257] on label "Sommige gebakjes zijn cakejes" at bounding box center [666, 252] width 169 height 45
click at [675, 253] on input "Sommige gebakjes zijn cakejes" at bounding box center [670, 248] width 9 height 9
radio input "true"
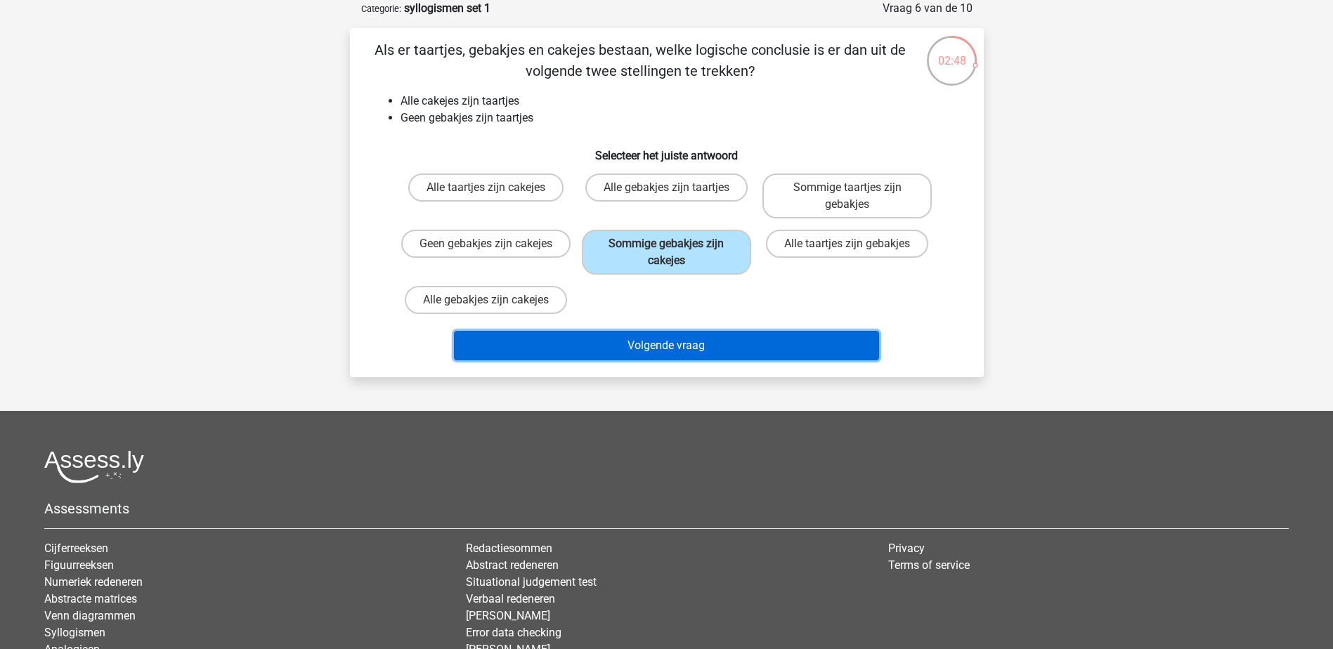
click at [665, 342] on button "Volgende vraag" at bounding box center [666, 346] width 425 height 30
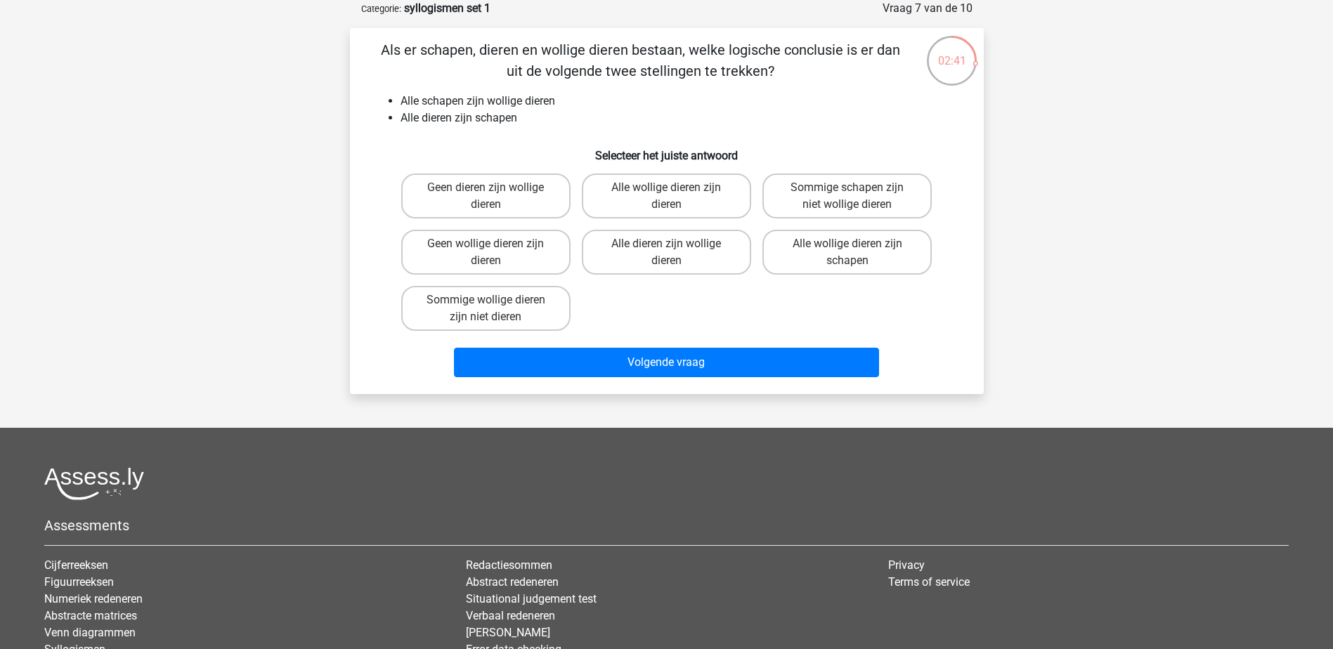
click at [675, 188] on input "Alle wollige dieren zijn dieren" at bounding box center [670, 192] width 9 height 9
radio input "true"
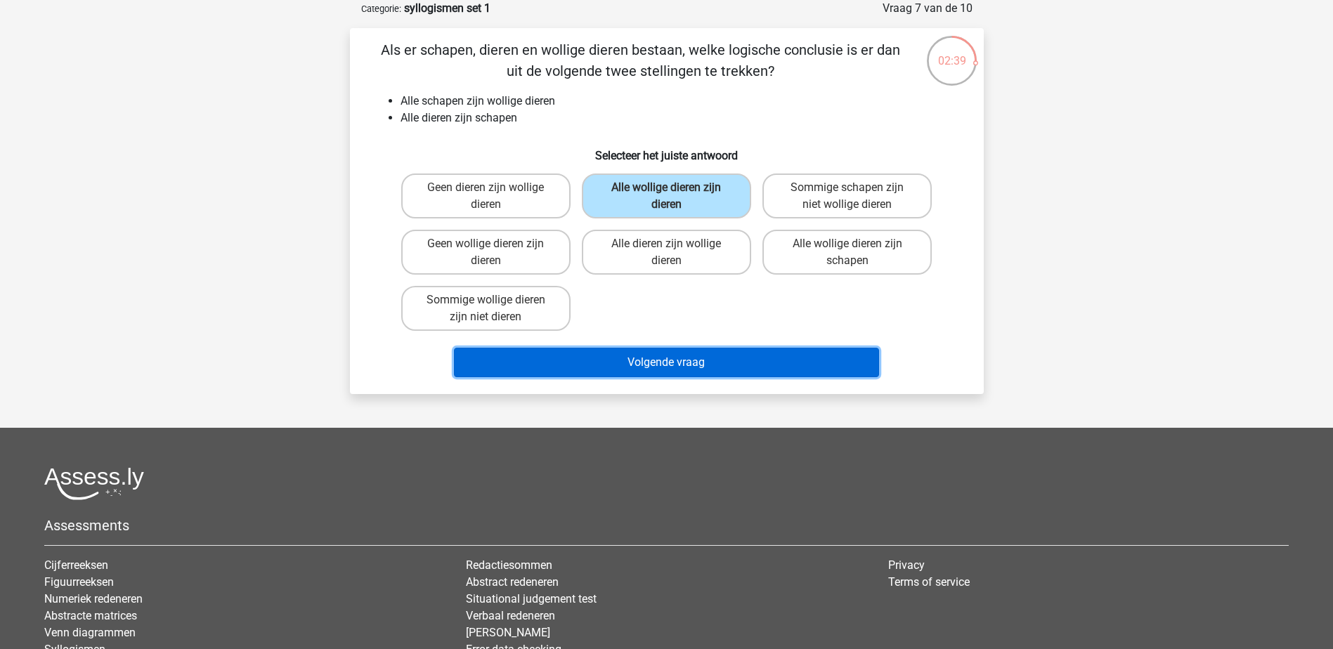
click at [685, 361] on button "Volgende vraag" at bounding box center [666, 363] width 425 height 30
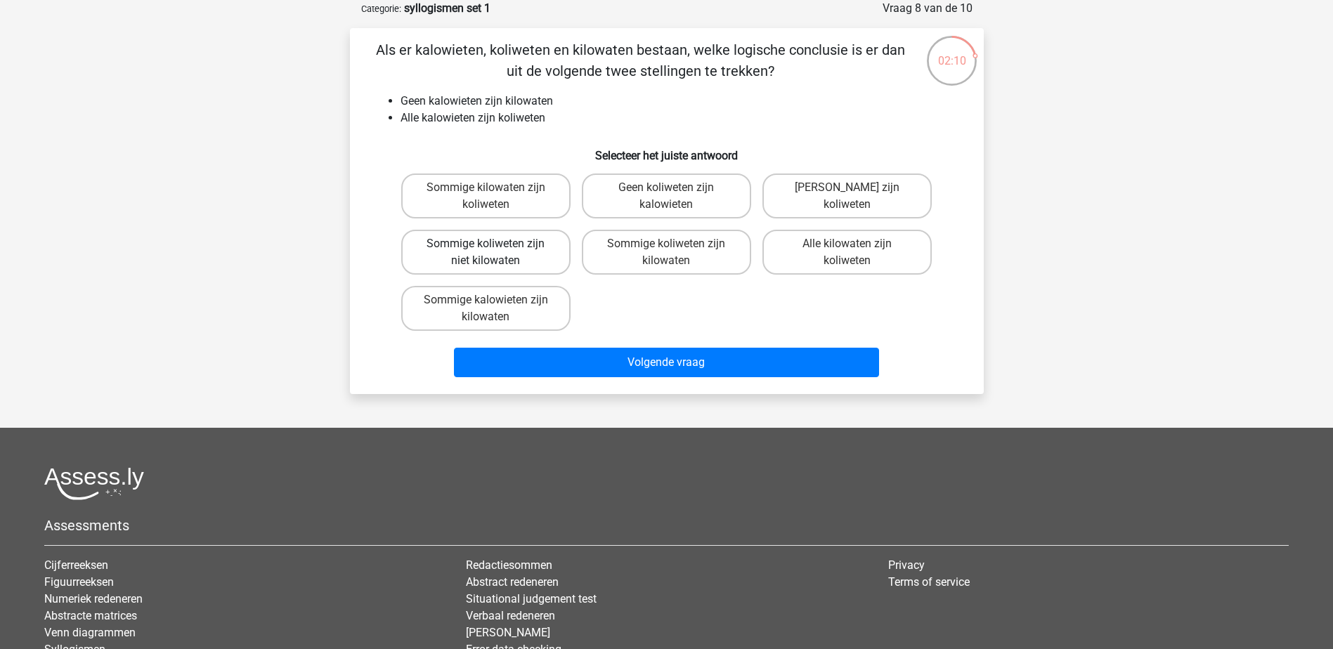
click at [524, 247] on label "Sommige koliweten zijn niet kilowaten" at bounding box center [485, 252] width 169 height 45
click at [495, 247] on input "Sommige koliweten zijn niet kilowaten" at bounding box center [490, 248] width 9 height 9
radio input "true"
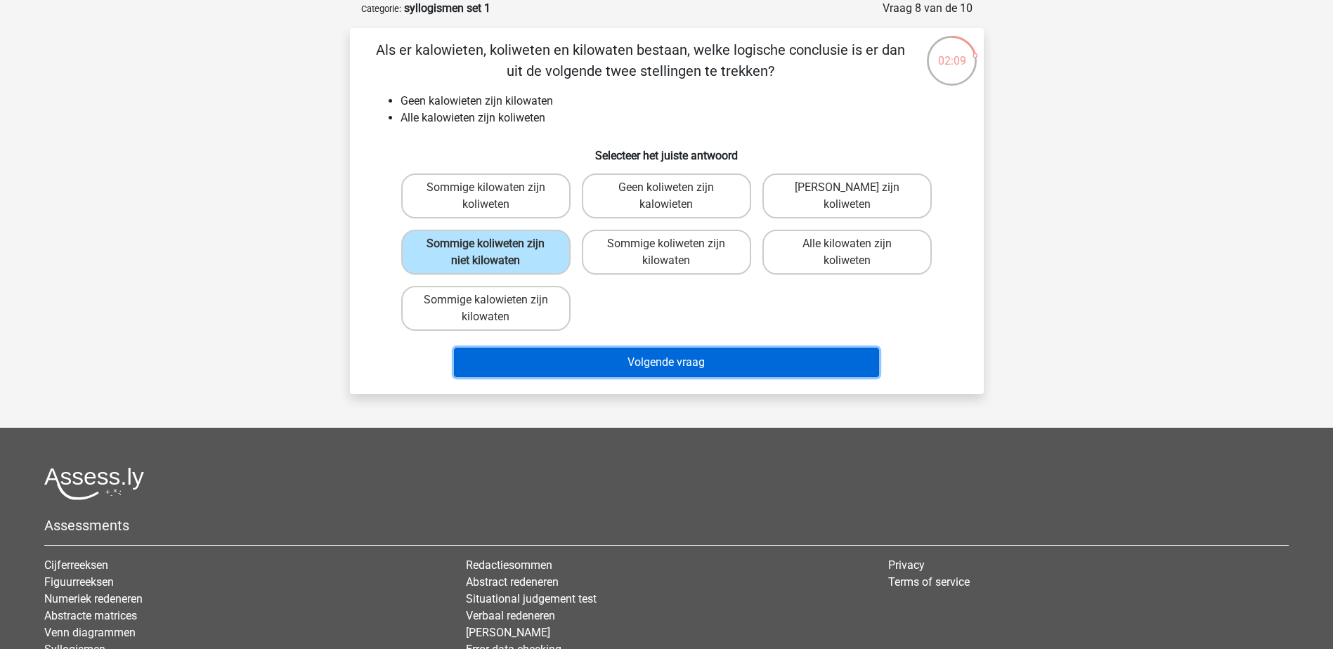
click at [599, 370] on button "Volgende vraag" at bounding box center [666, 363] width 425 height 30
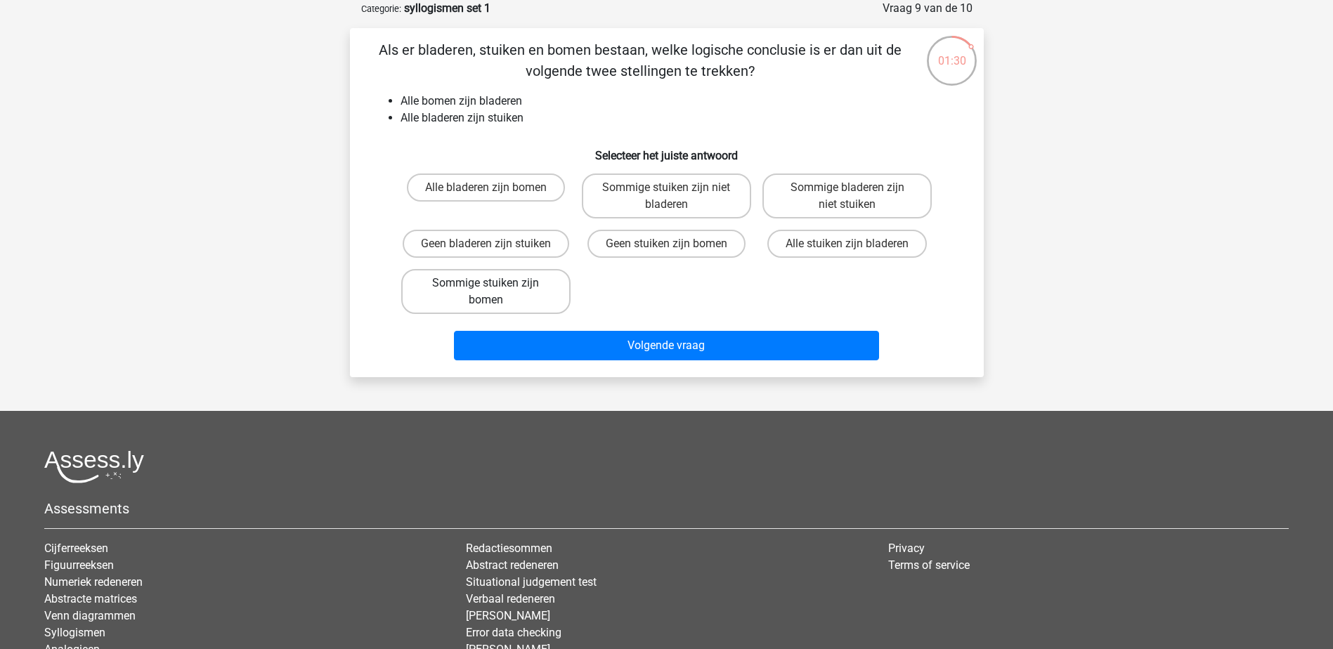
click at [514, 300] on label "Sommige stuiken zijn bomen" at bounding box center [485, 291] width 169 height 45
click at [495, 292] on input "Sommige stuiken zijn bomen" at bounding box center [490, 287] width 9 height 9
radio input "true"
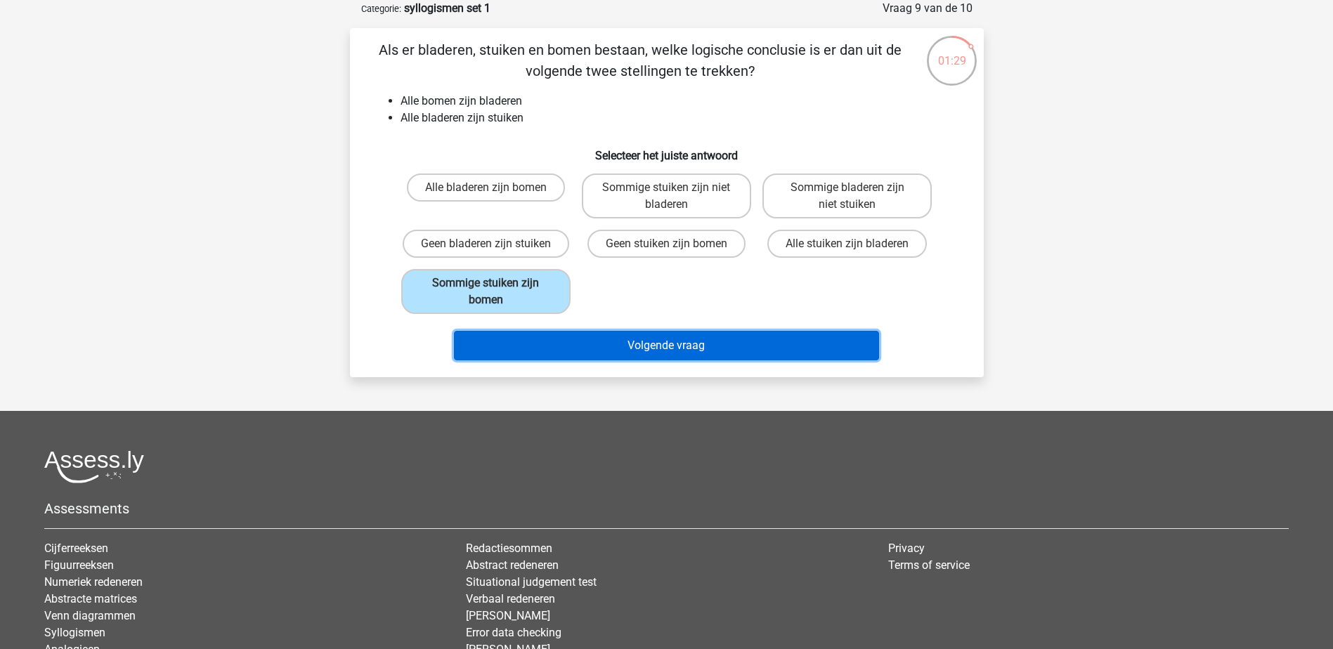
click at [557, 346] on button "Volgende vraag" at bounding box center [666, 346] width 425 height 30
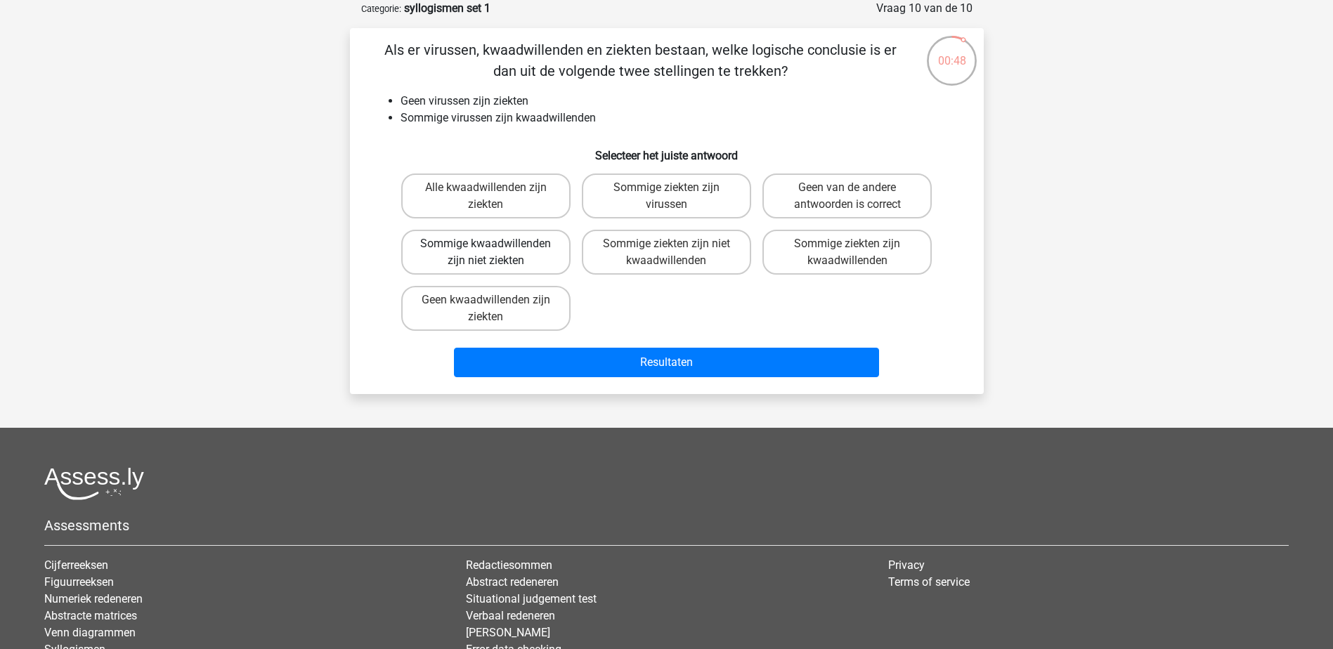
click at [509, 252] on label "Sommige kwaadwillenden zijn niet ziekten" at bounding box center [485, 252] width 169 height 45
click at [495, 252] on input "Sommige kwaadwillenden zijn niet ziekten" at bounding box center [490, 248] width 9 height 9
radio input "true"
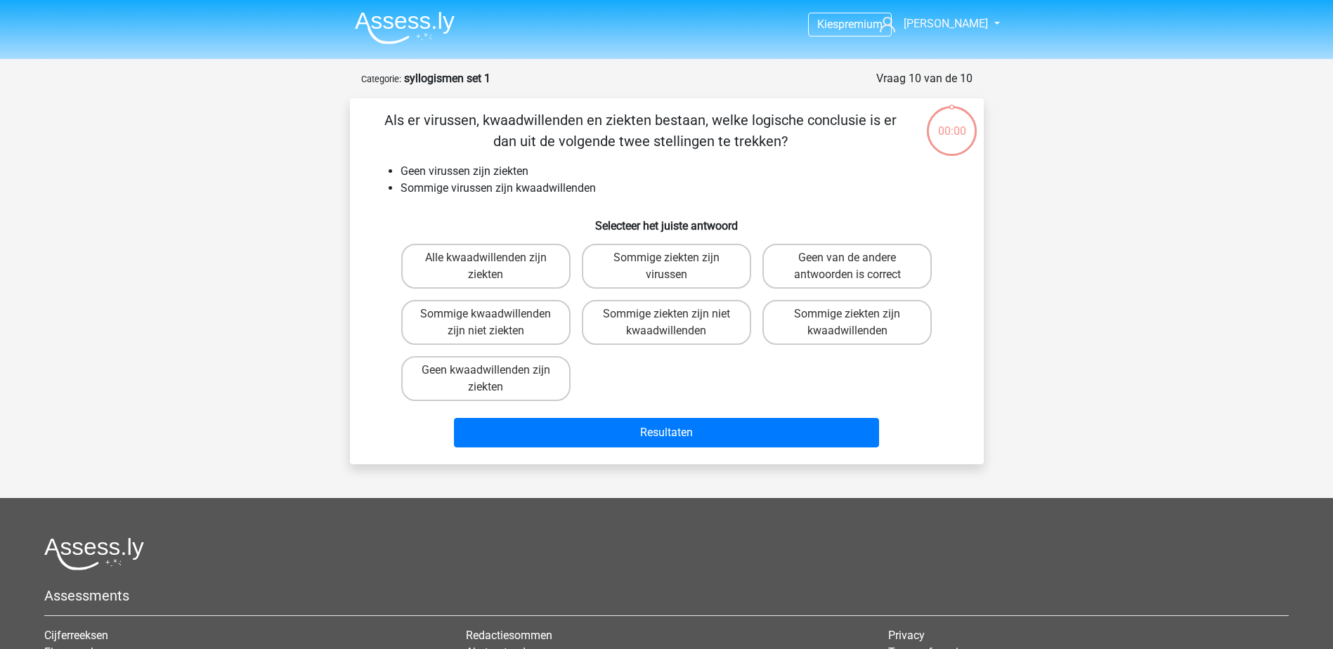
scroll to position [70, 0]
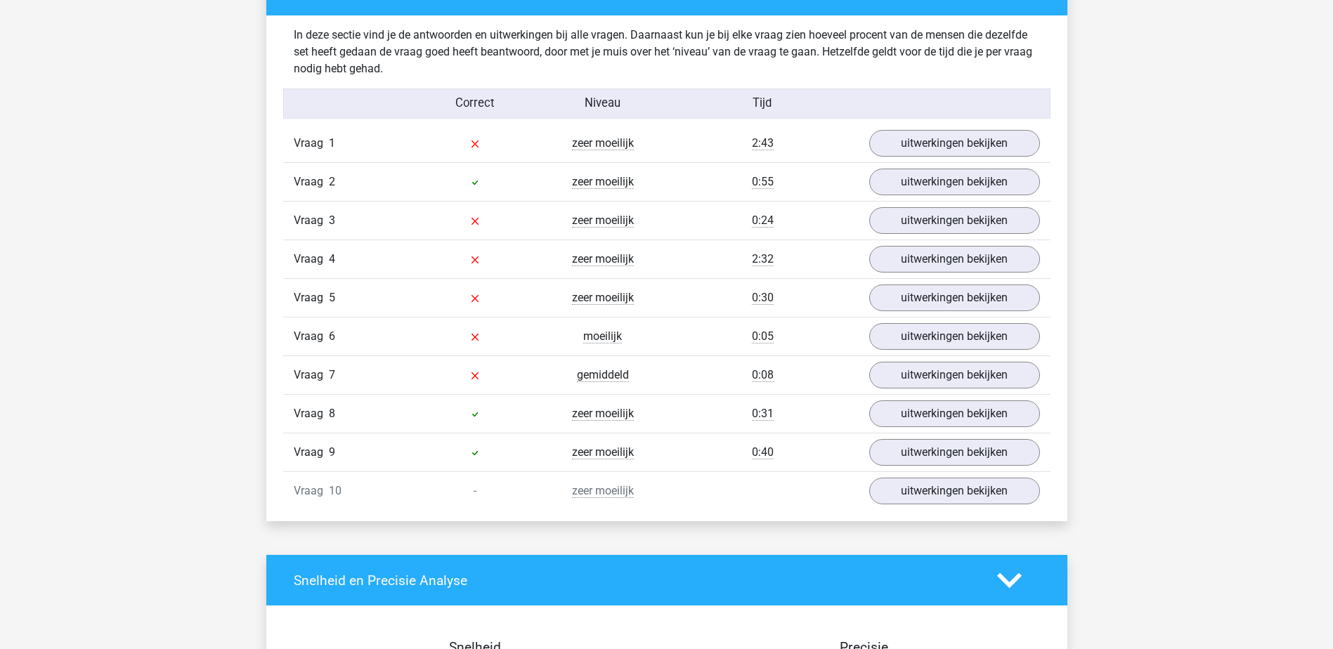
scroll to position [1090, 0]
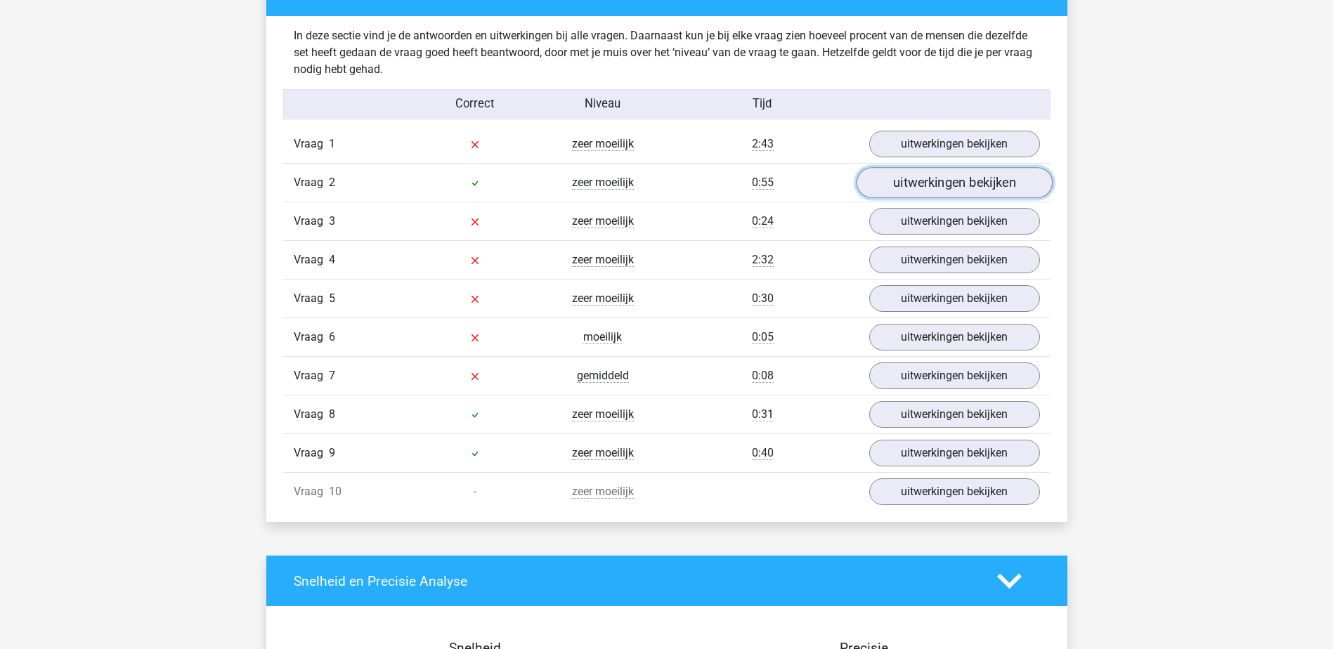
click at [906, 184] on link "uitwerkingen bekijken" at bounding box center [954, 183] width 196 height 31
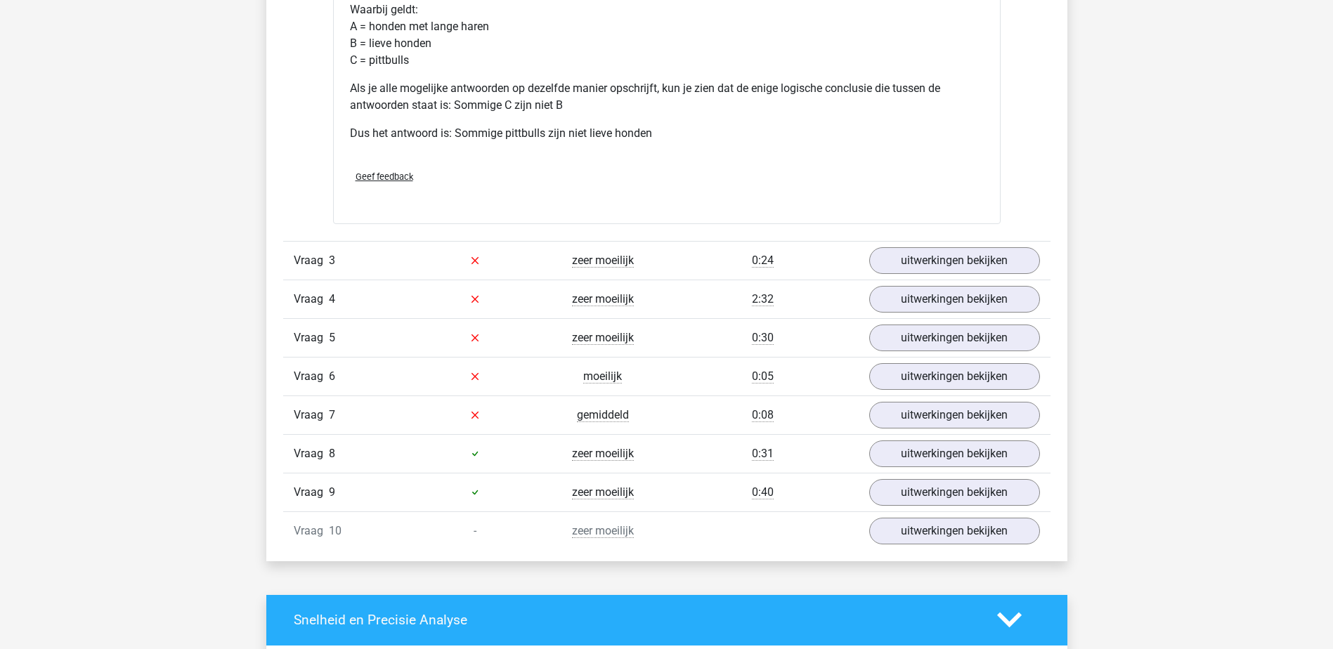
scroll to position [1645, 0]
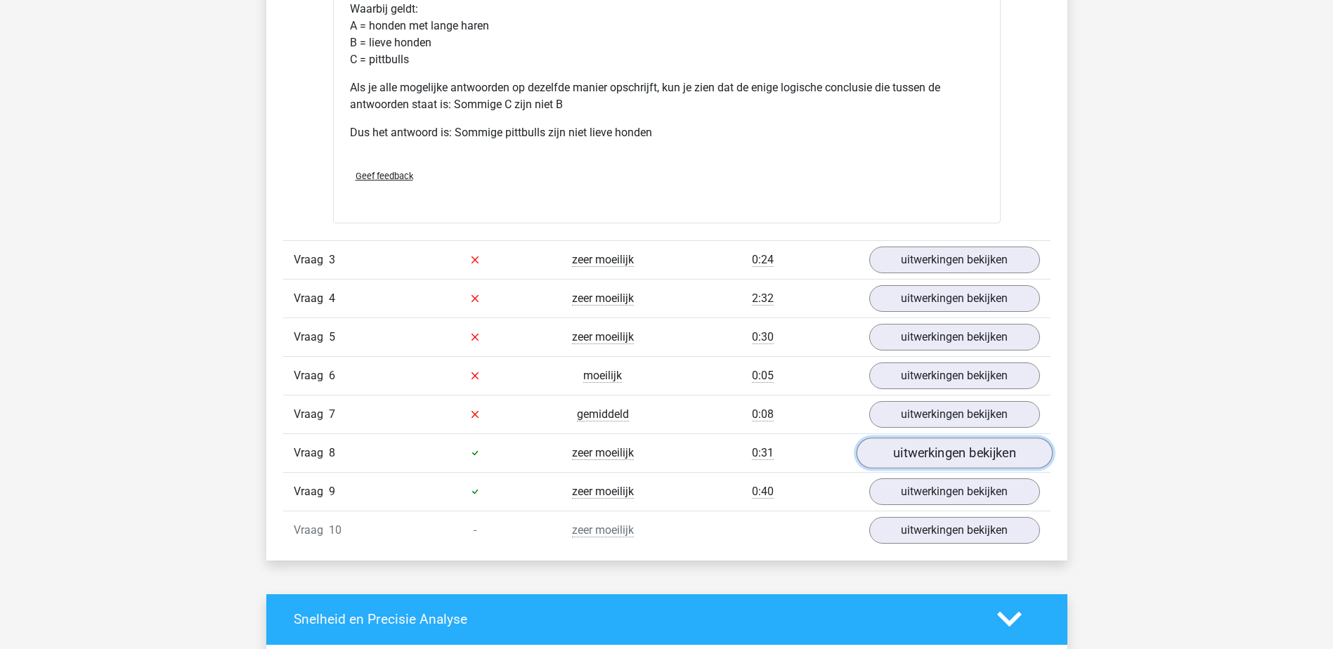
click at [896, 466] on link "uitwerkingen bekijken" at bounding box center [954, 453] width 196 height 31
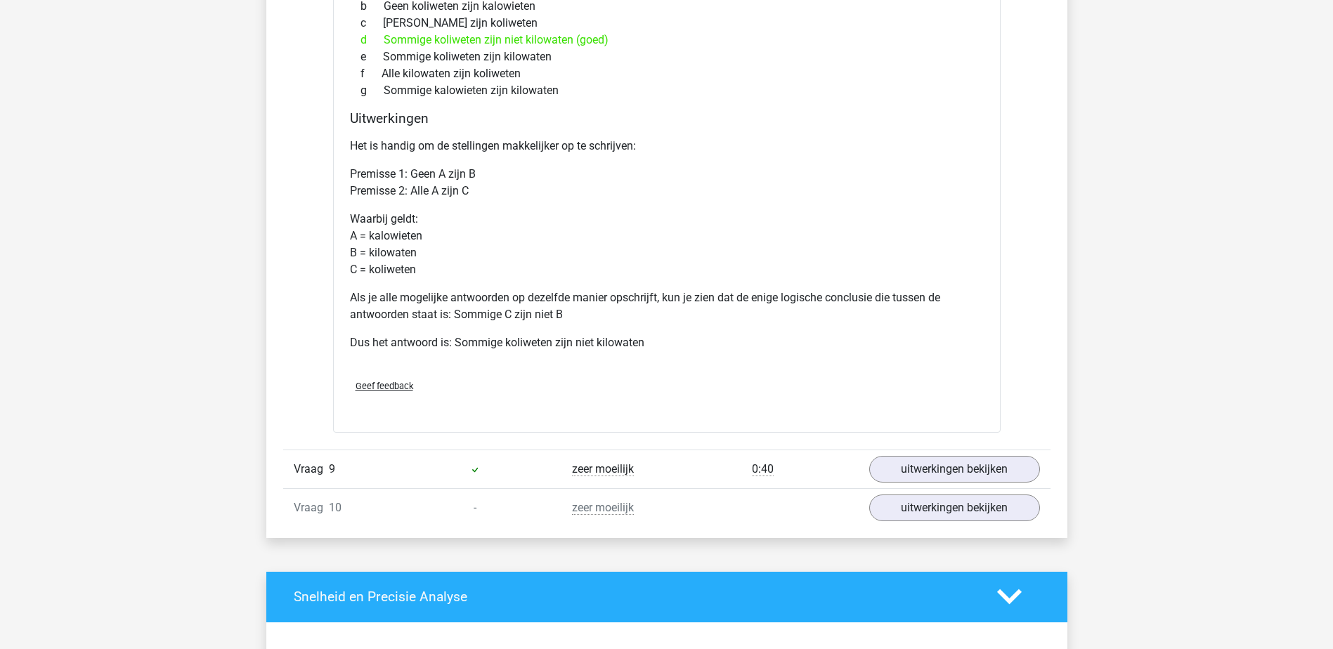
scroll to position [2244, 0]
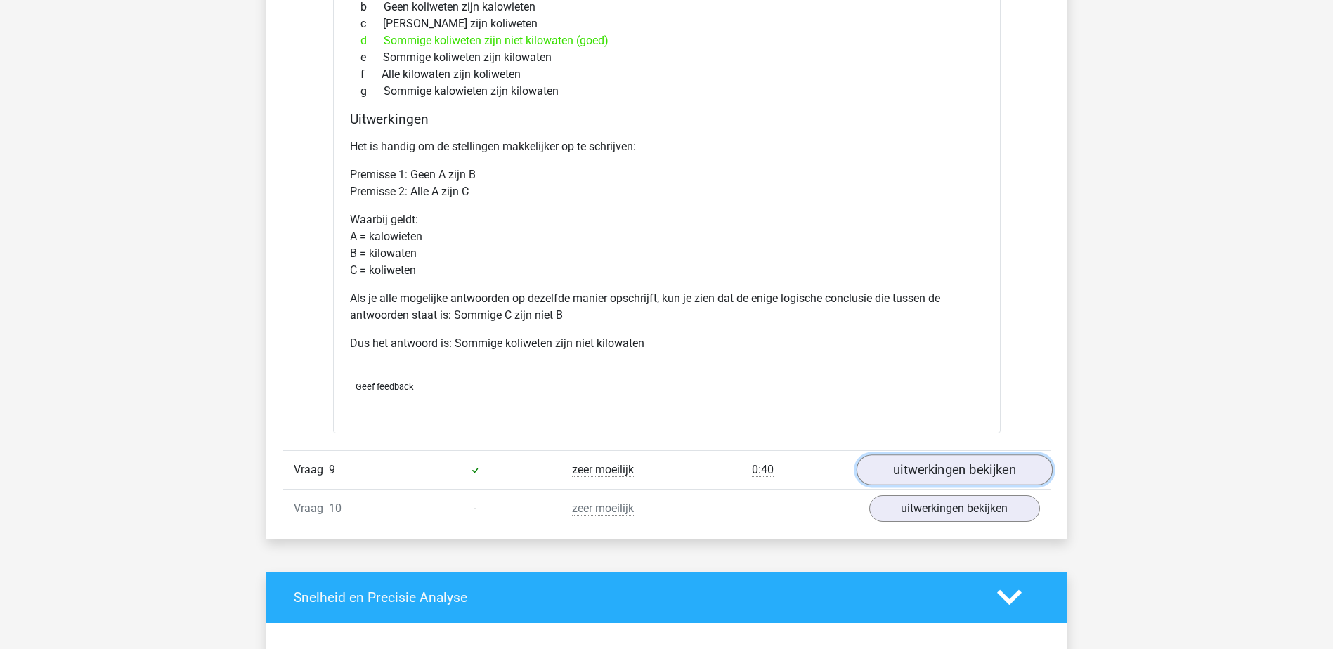
click at [906, 476] on link "uitwerkingen bekijken" at bounding box center [954, 470] width 196 height 31
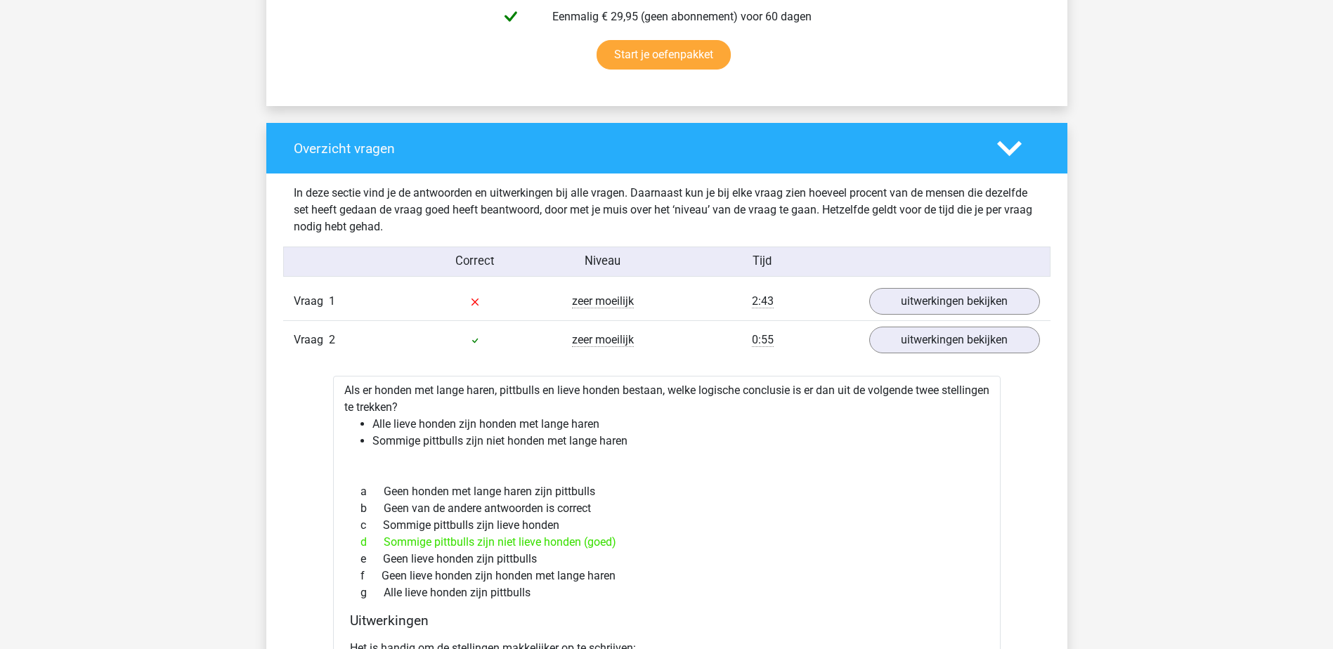
scroll to position [931, 0]
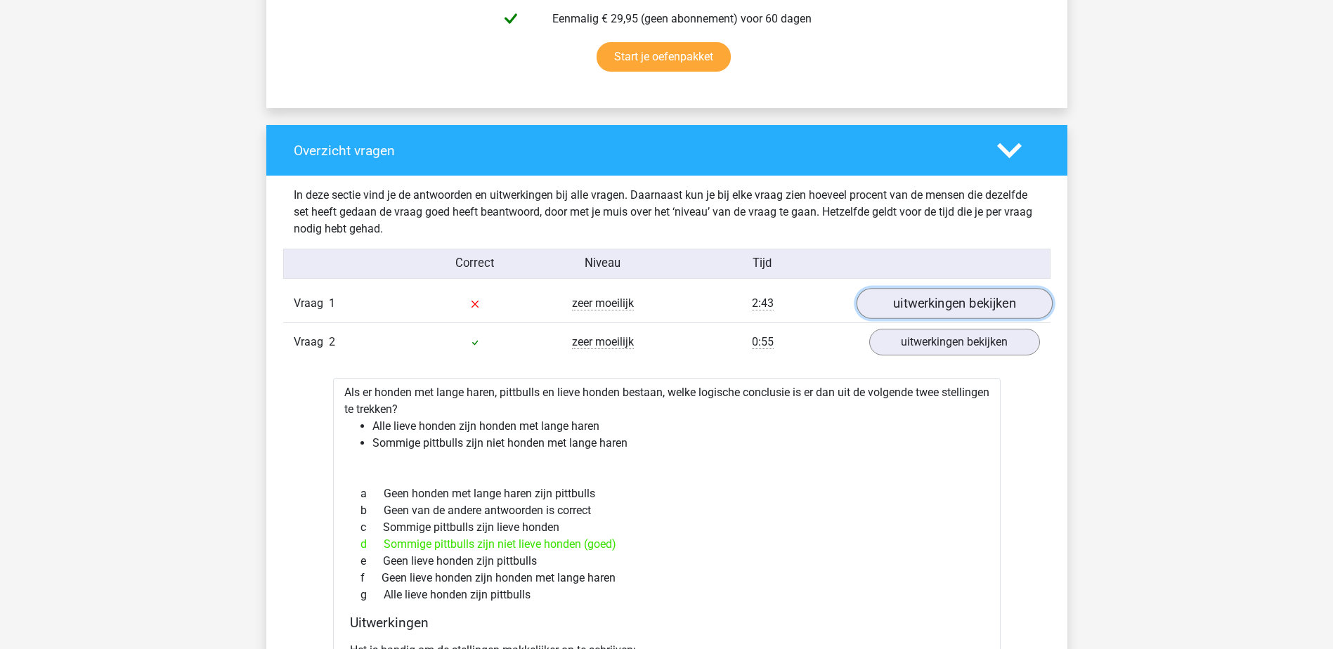
click at [945, 313] on link "uitwerkingen bekijken" at bounding box center [954, 304] width 196 height 31
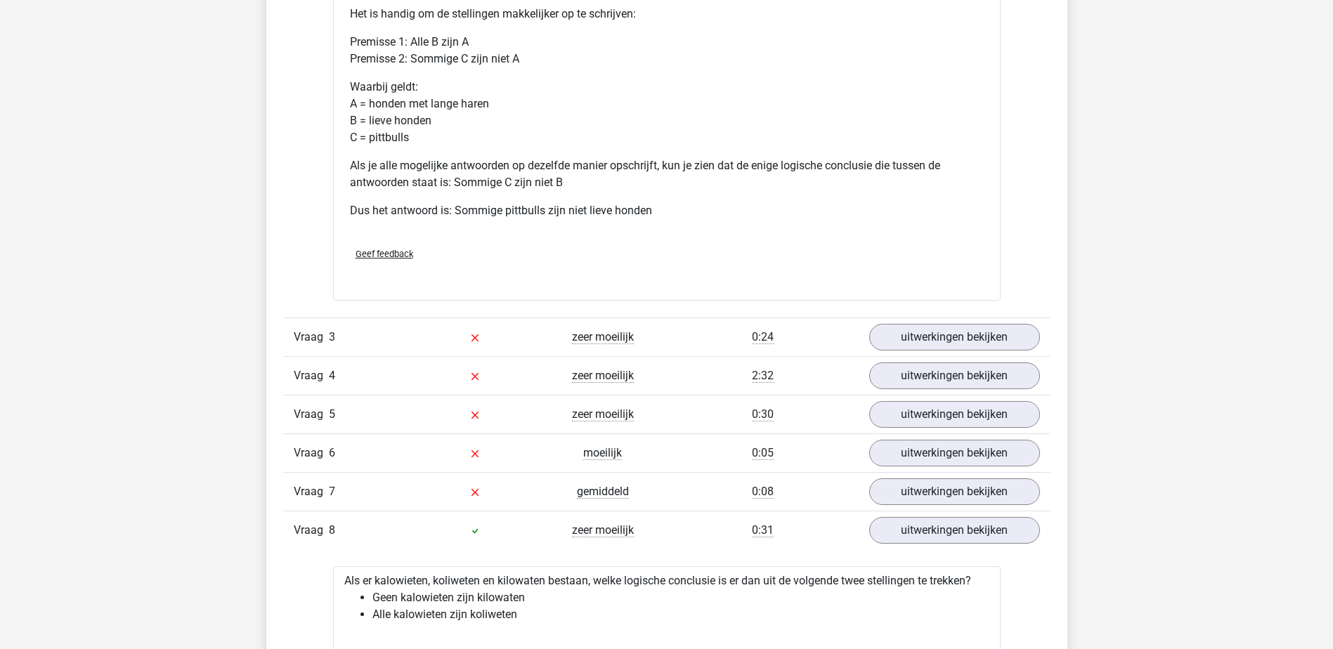
scroll to position [2162, 0]
click at [956, 337] on link "uitwerkingen bekijken" at bounding box center [954, 336] width 196 height 31
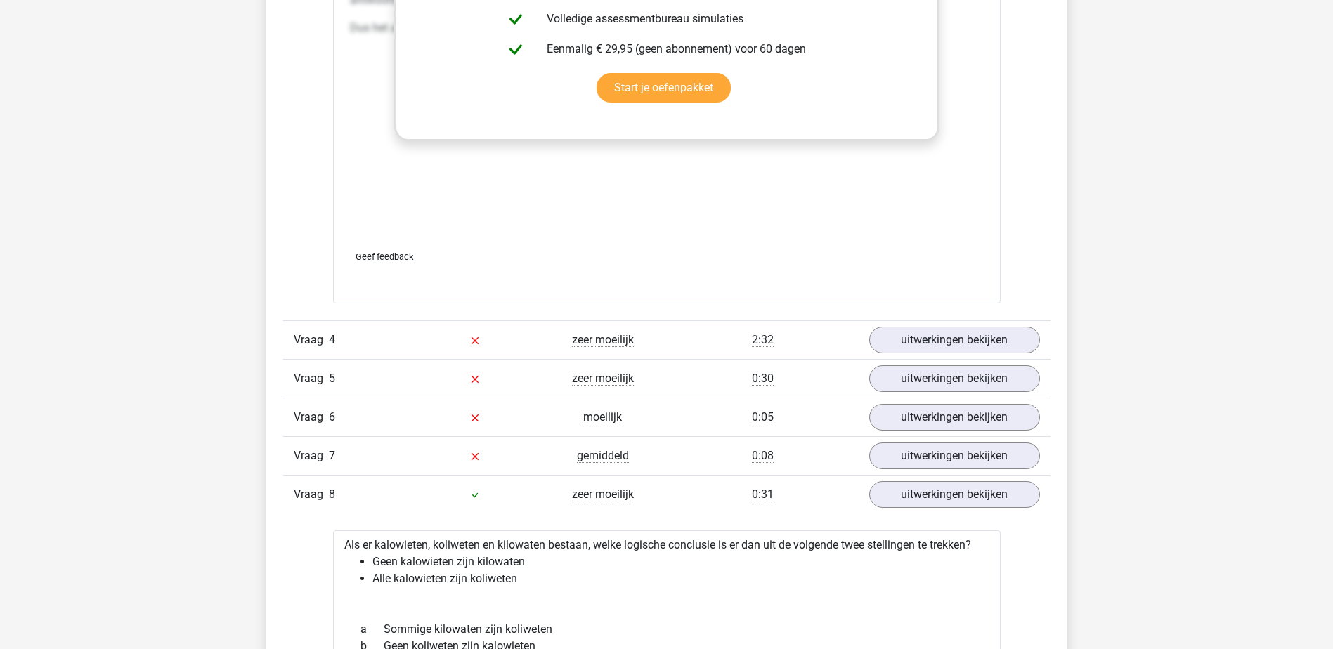
scroll to position [2991, 0]
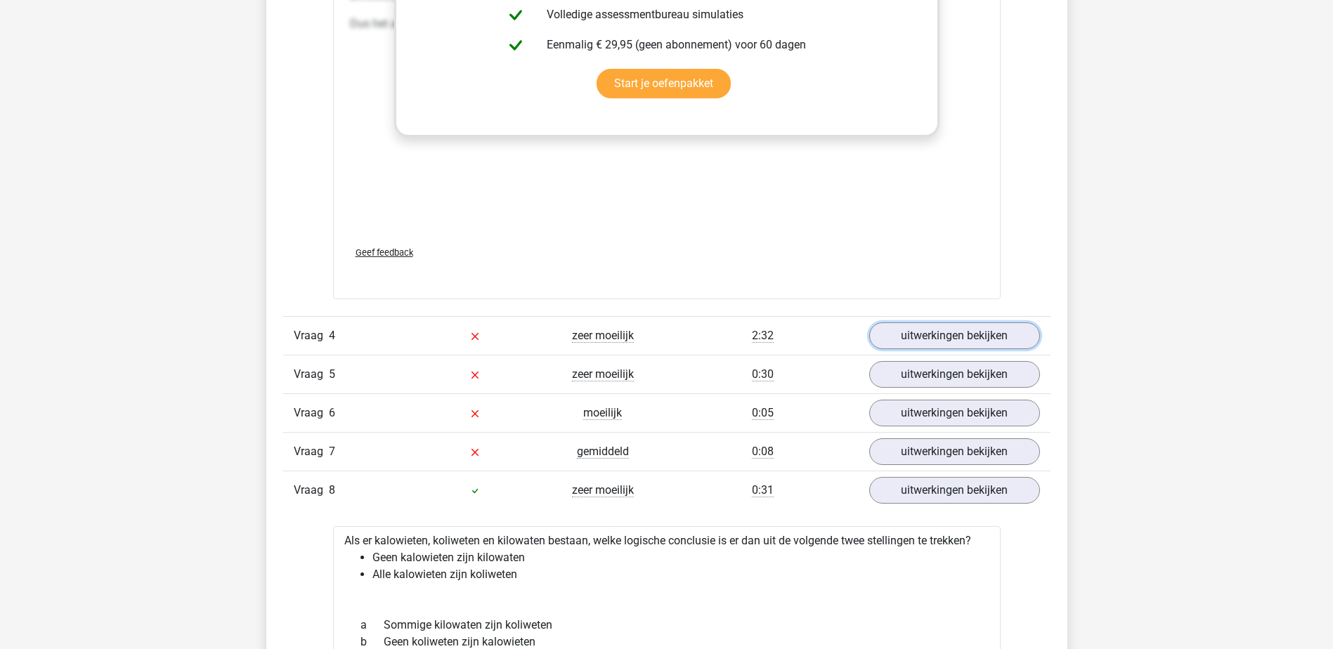
click at [956, 337] on link "uitwerkingen bekijken" at bounding box center [954, 336] width 171 height 27
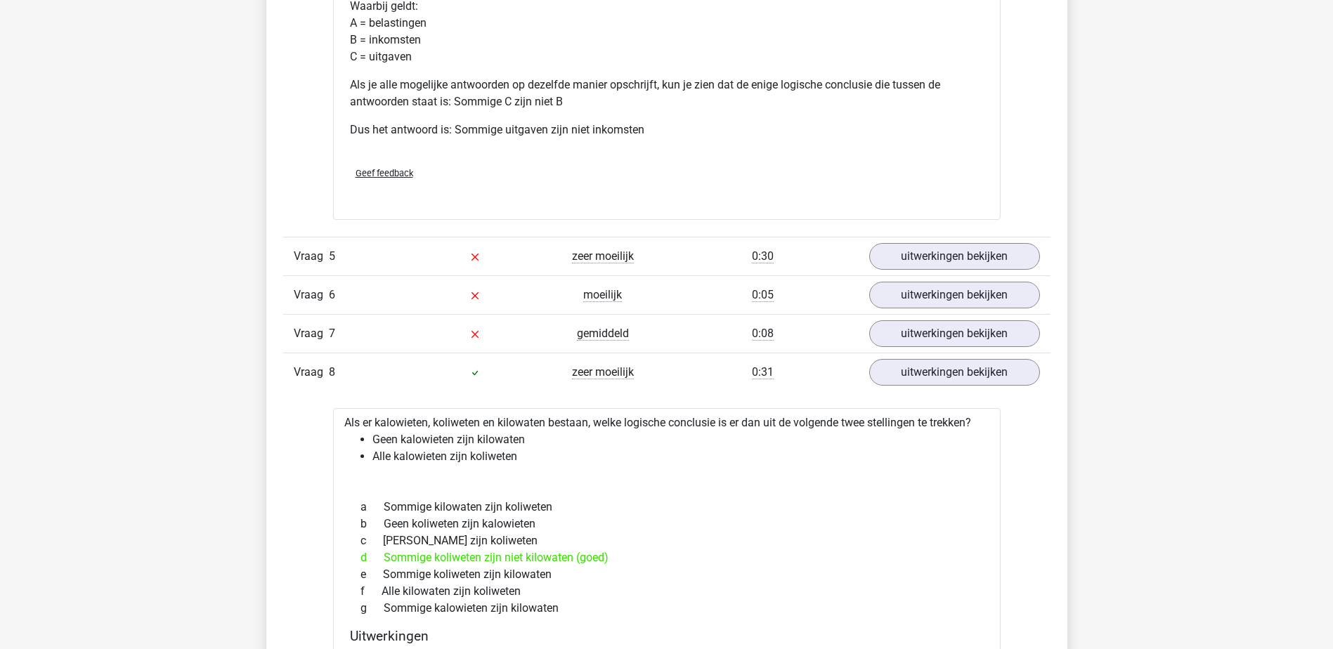
scroll to position [3688, 0]
click at [947, 268] on link "uitwerkingen bekijken" at bounding box center [954, 254] width 196 height 31
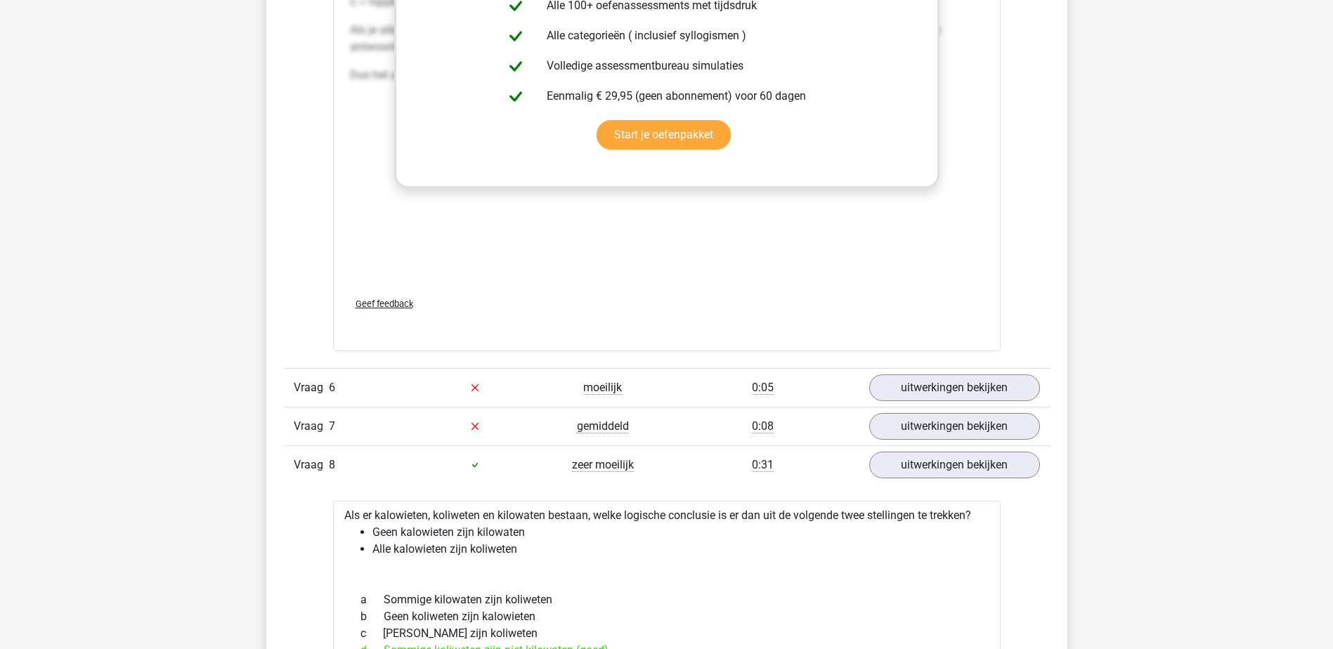
scroll to position [4387, 0]
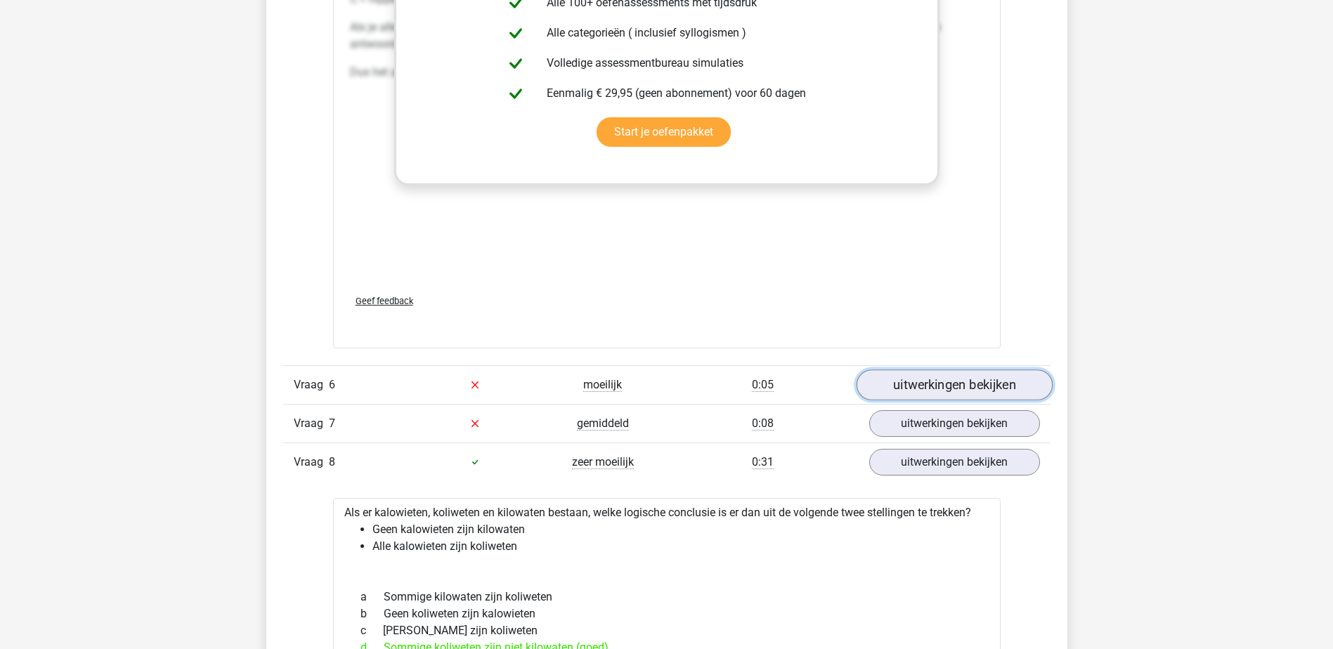
click at [925, 384] on link "uitwerkingen bekijken" at bounding box center [954, 385] width 196 height 31
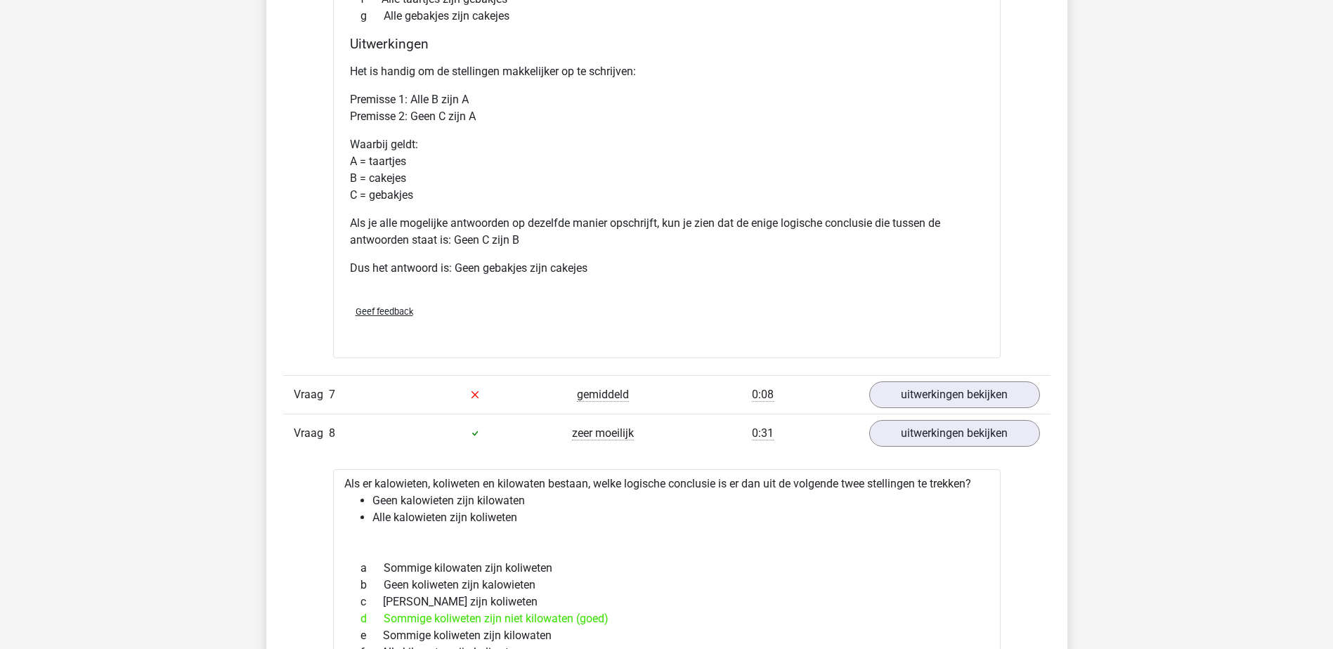
scroll to position [4993, 0]
click at [925, 384] on link "uitwerkingen bekijken" at bounding box center [954, 393] width 171 height 27
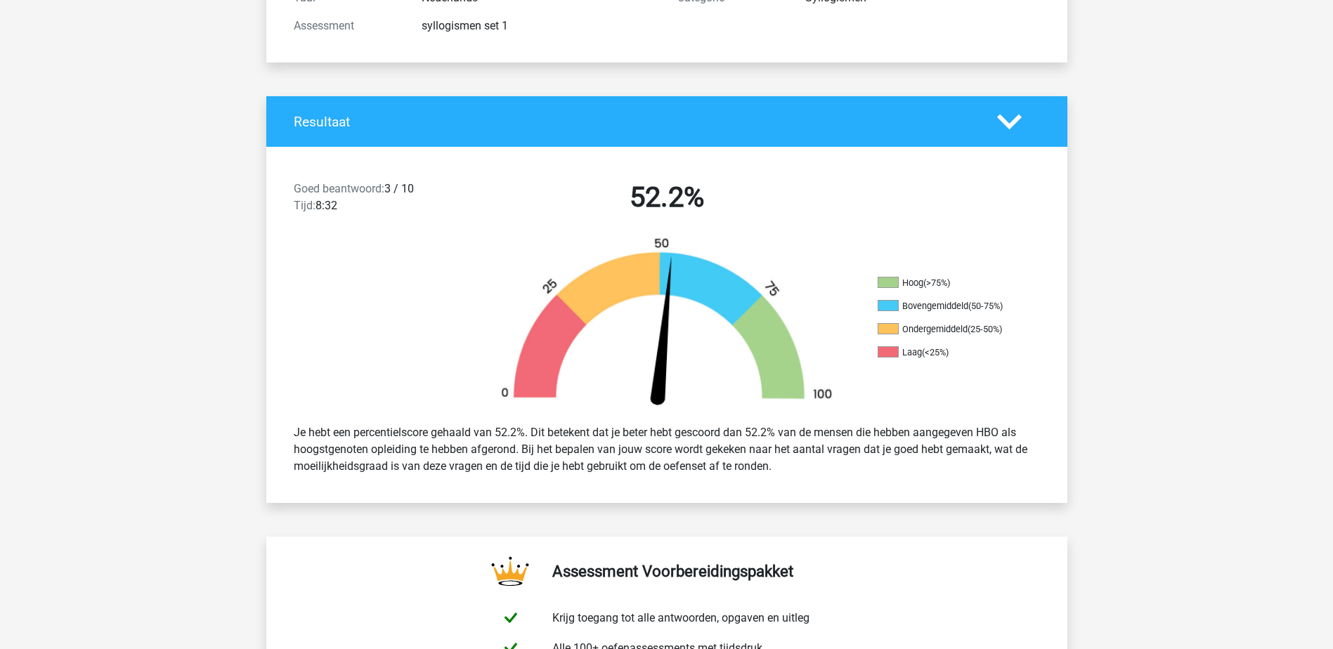
scroll to position [0, 0]
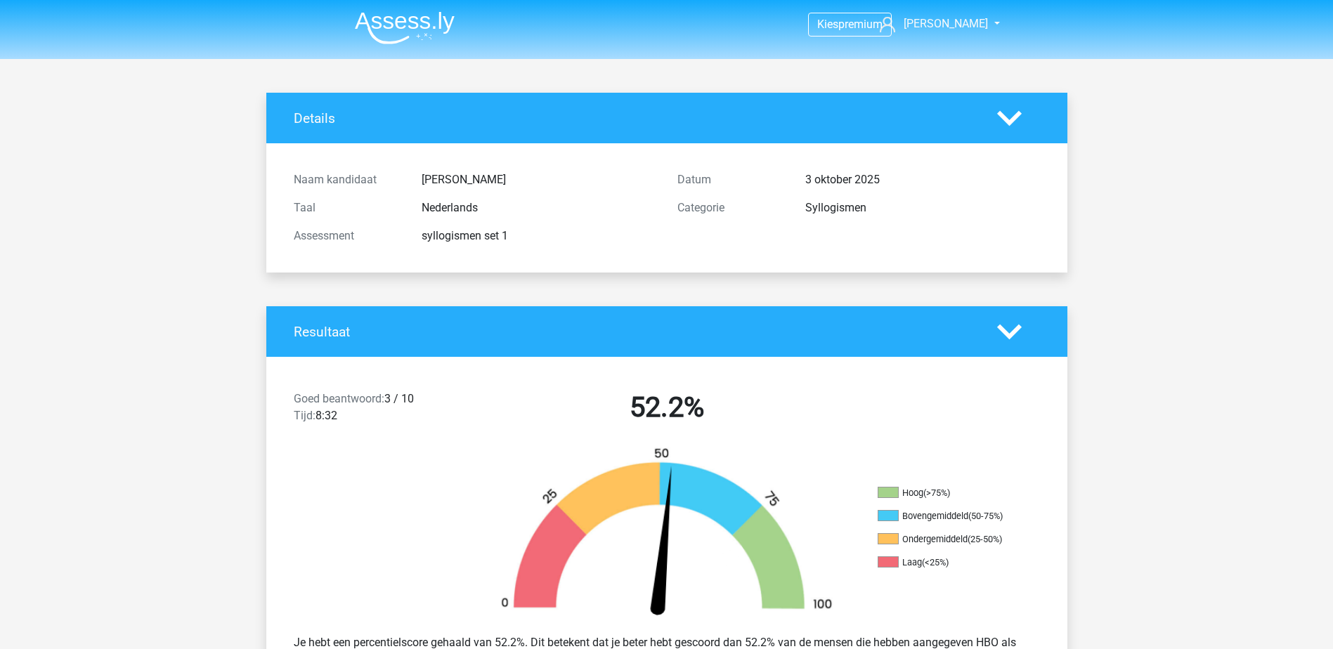
click at [432, 23] on img at bounding box center [405, 27] width 100 height 33
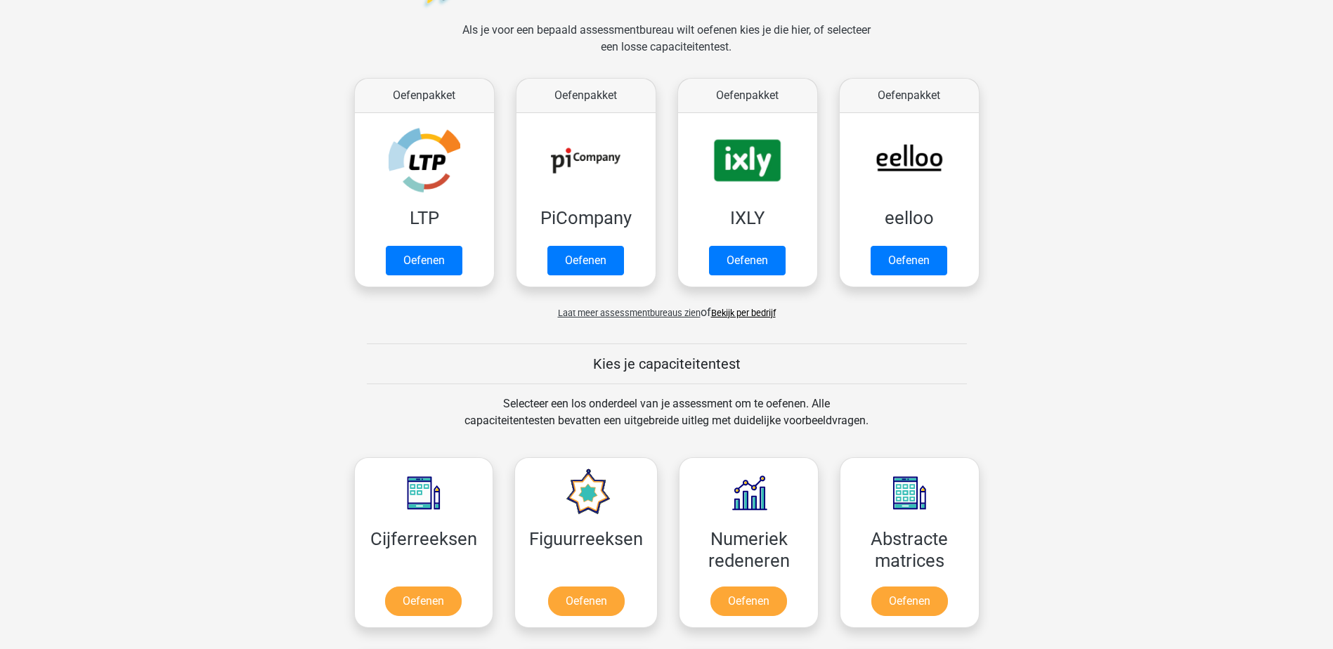
scroll to position [201, 0]
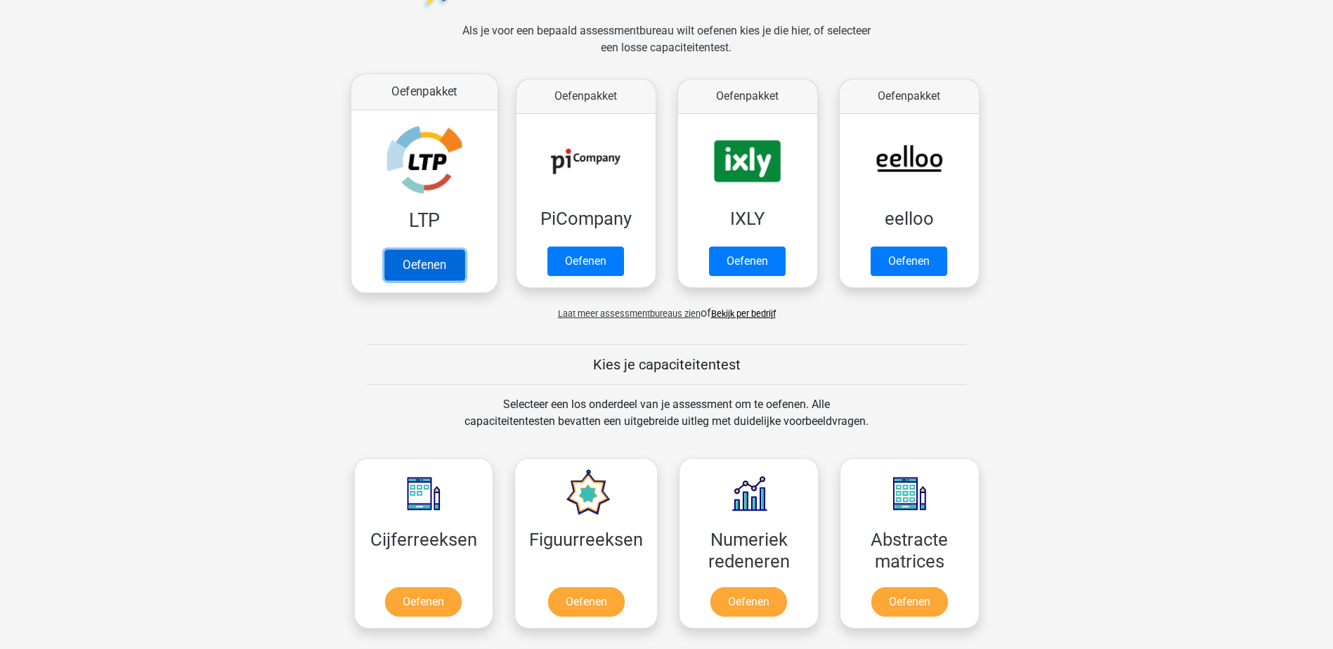
click at [407, 254] on link "Oefenen" at bounding box center [424, 265] width 80 height 31
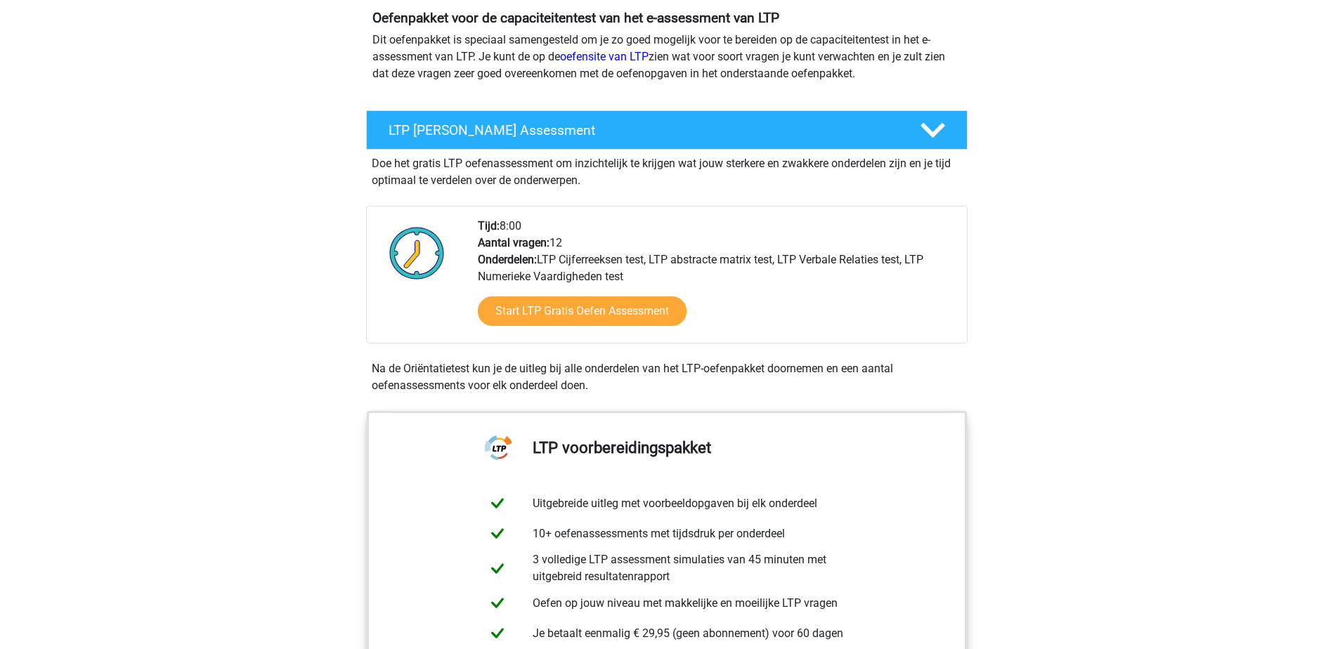
scroll to position [160, 0]
click at [545, 308] on link "Start LTP Gratis Oefen Assessment" at bounding box center [582, 312] width 240 height 34
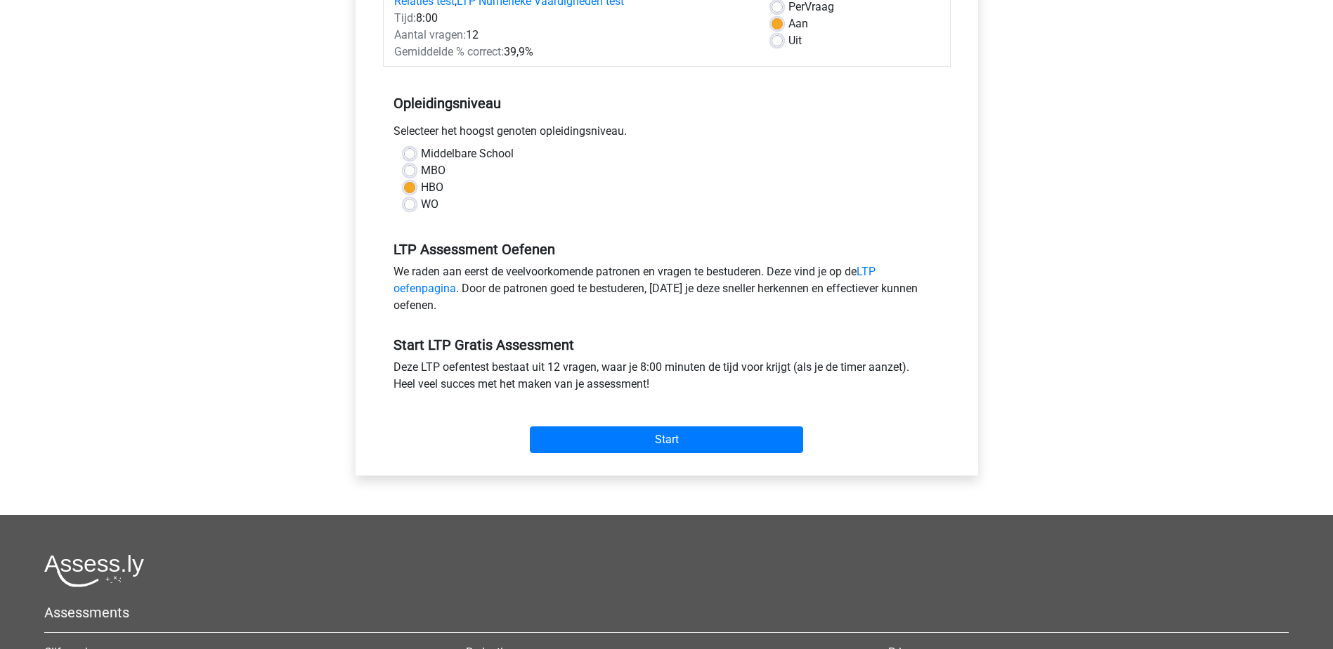
scroll to position [218, 0]
click at [622, 444] on input "Start" at bounding box center [666, 440] width 273 height 27
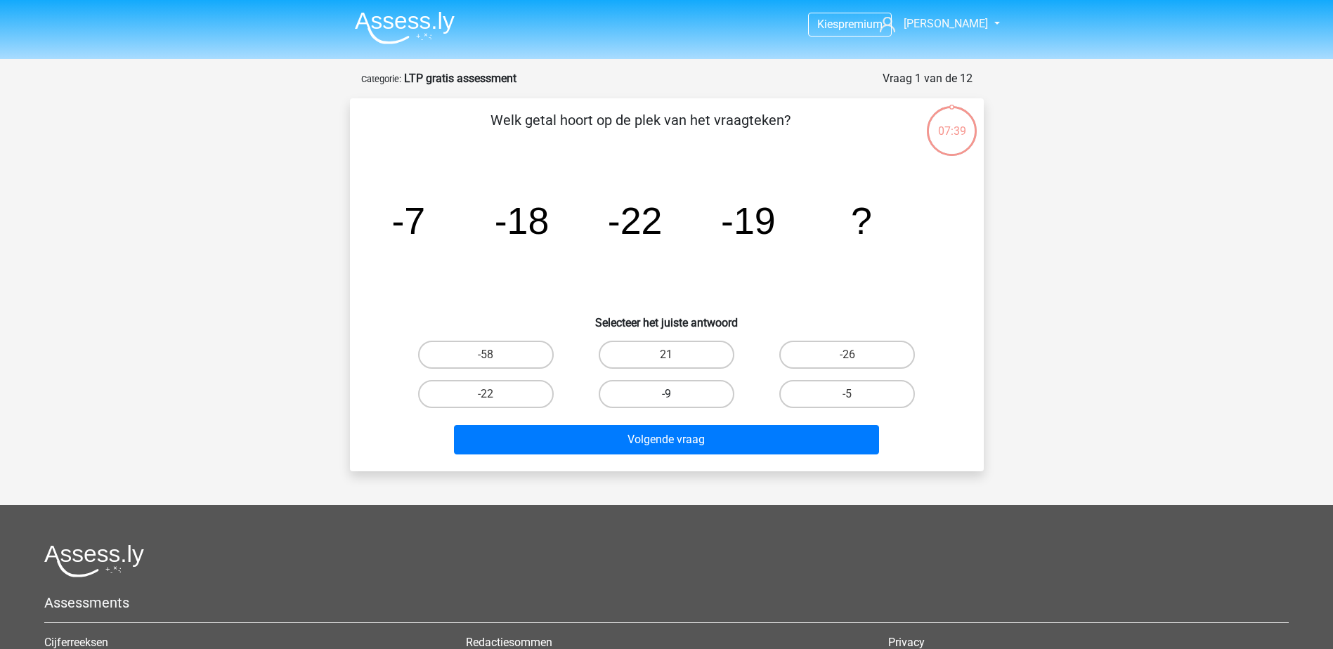
click at [649, 406] on label "-9" at bounding box center [667, 394] width 136 height 28
click at [666, 403] on input "-9" at bounding box center [670, 398] width 9 height 9
radio input "true"
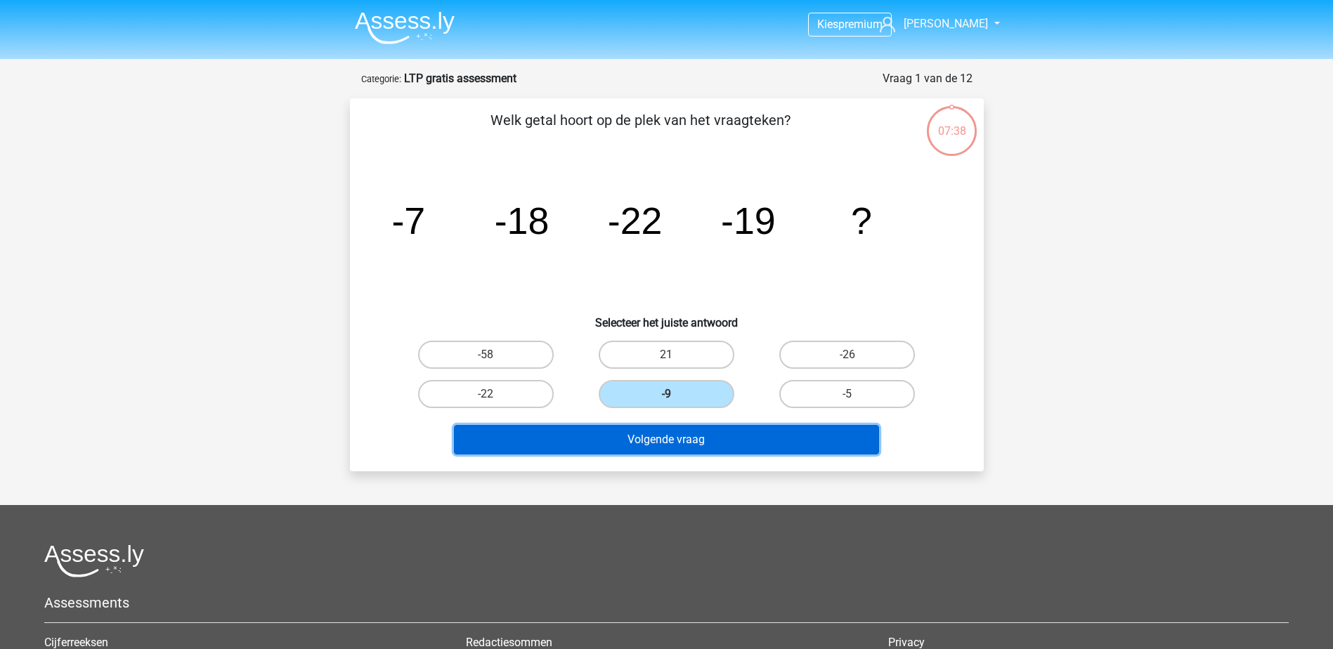
click at [660, 440] on button "Volgende vraag" at bounding box center [666, 440] width 425 height 30
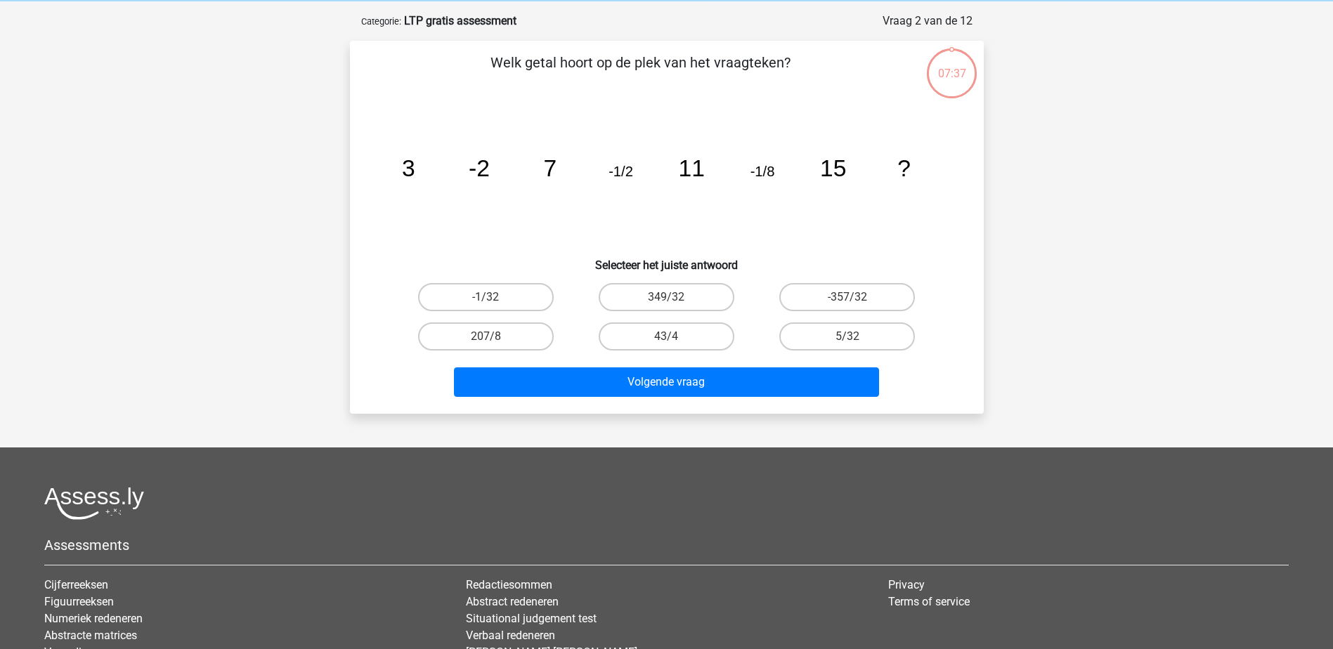
scroll to position [70, 0]
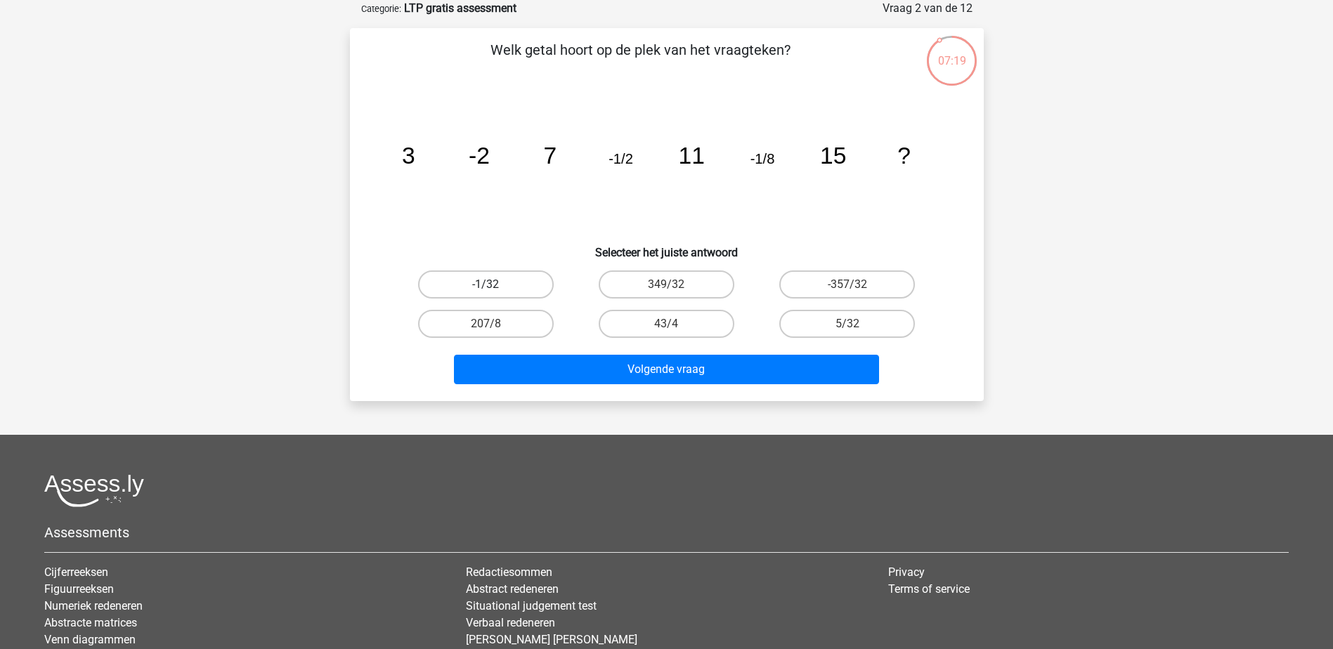
click at [499, 283] on label "-1/32" at bounding box center [486, 285] width 136 height 28
click at [495, 285] on input "-1/32" at bounding box center [490, 289] width 9 height 9
radio input "true"
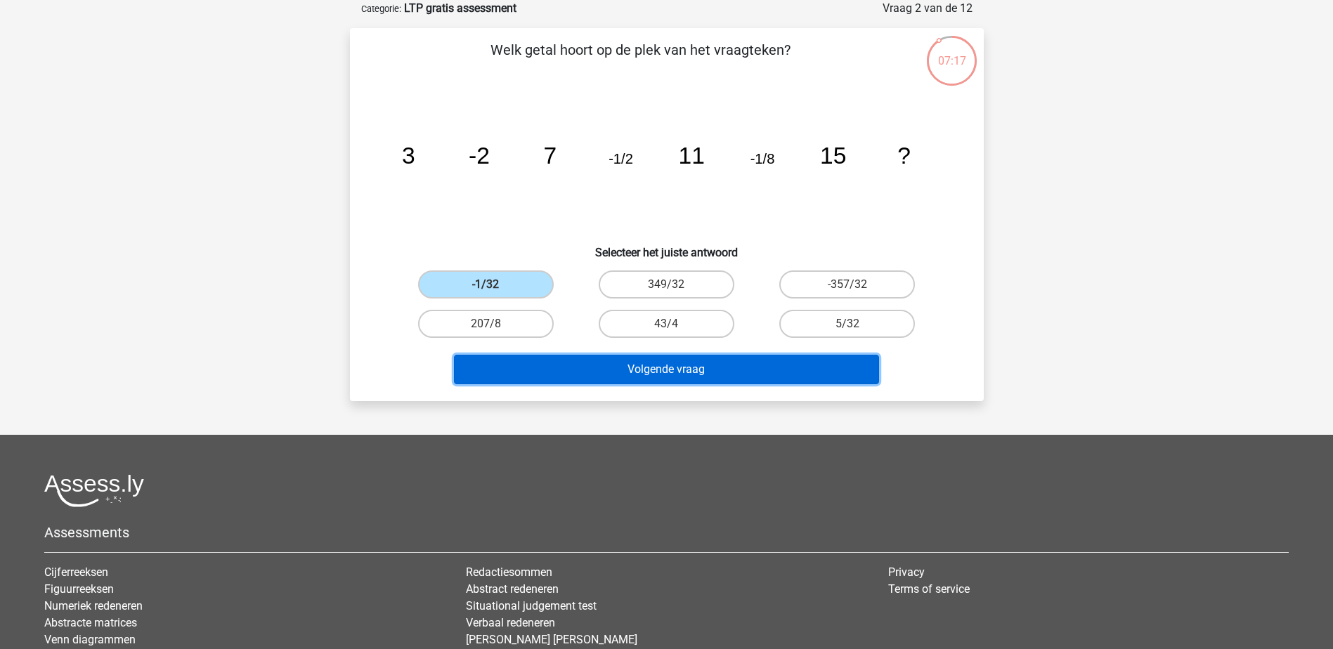
click at [624, 375] on button "Volgende vraag" at bounding box center [666, 370] width 425 height 30
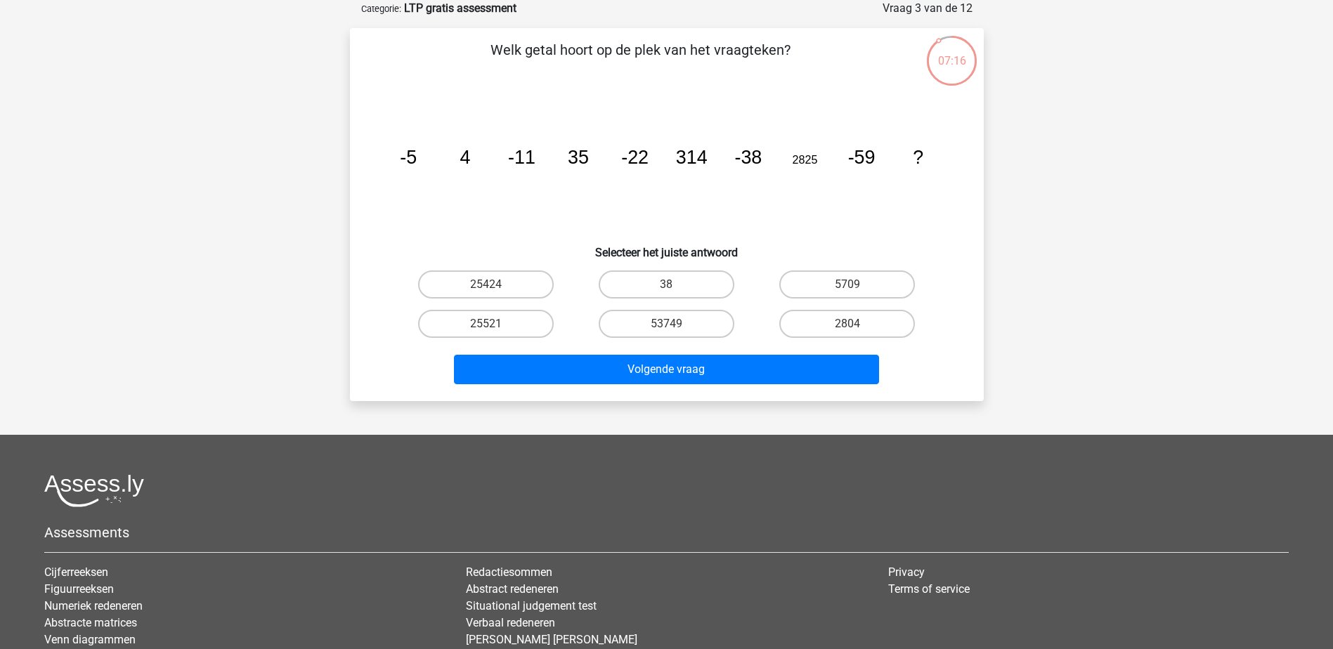
scroll to position [0, 0]
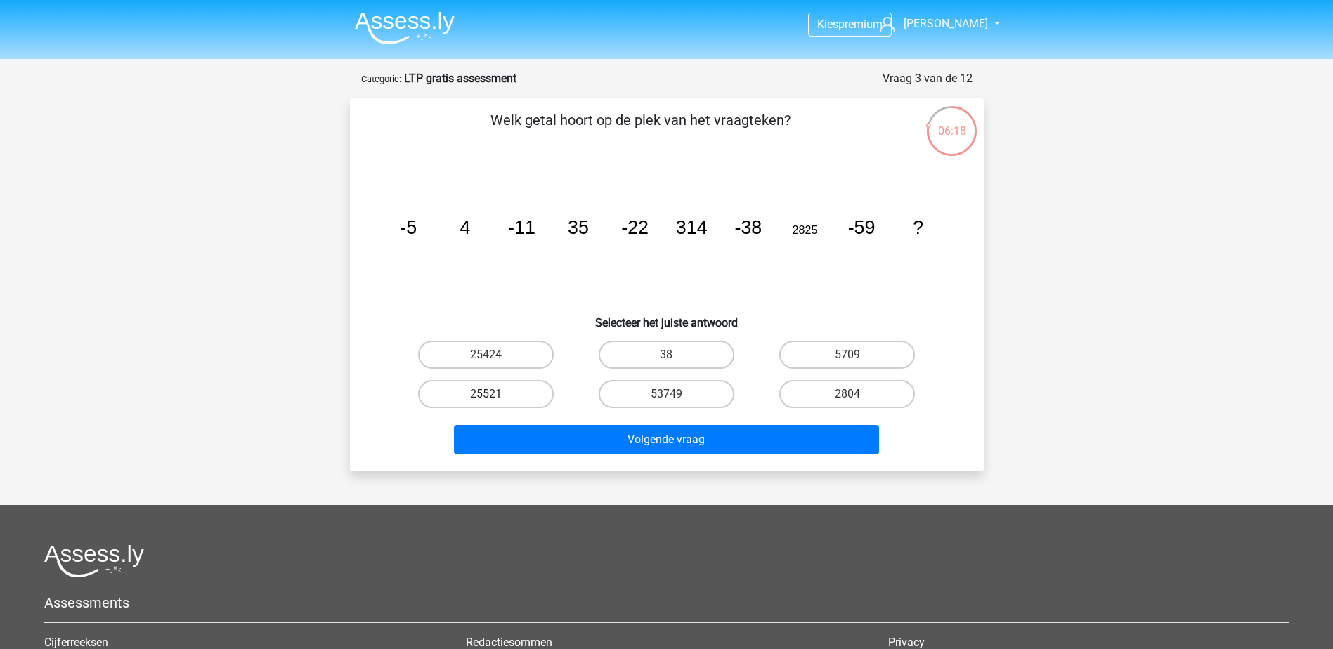
click at [511, 392] on label "25521" at bounding box center [486, 394] width 136 height 28
click at [495, 394] on input "25521" at bounding box center [490, 398] width 9 height 9
radio input "true"
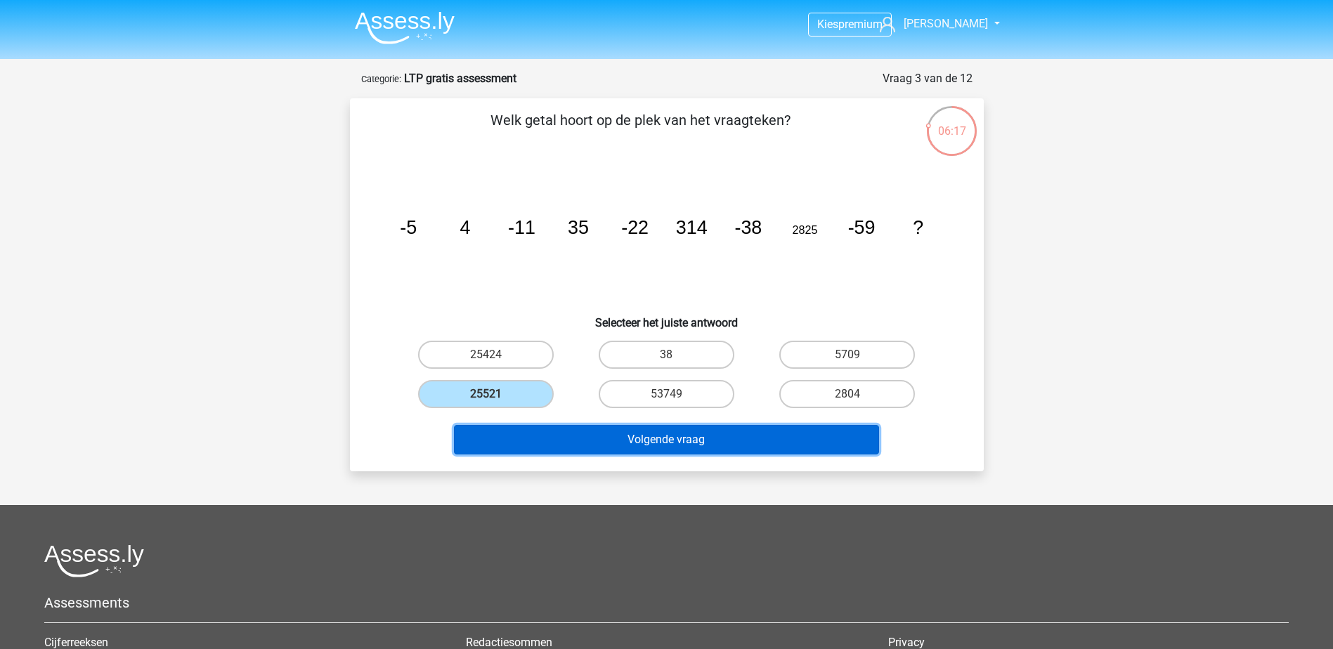
click at [649, 444] on button "Volgende vraag" at bounding box center [666, 440] width 425 height 30
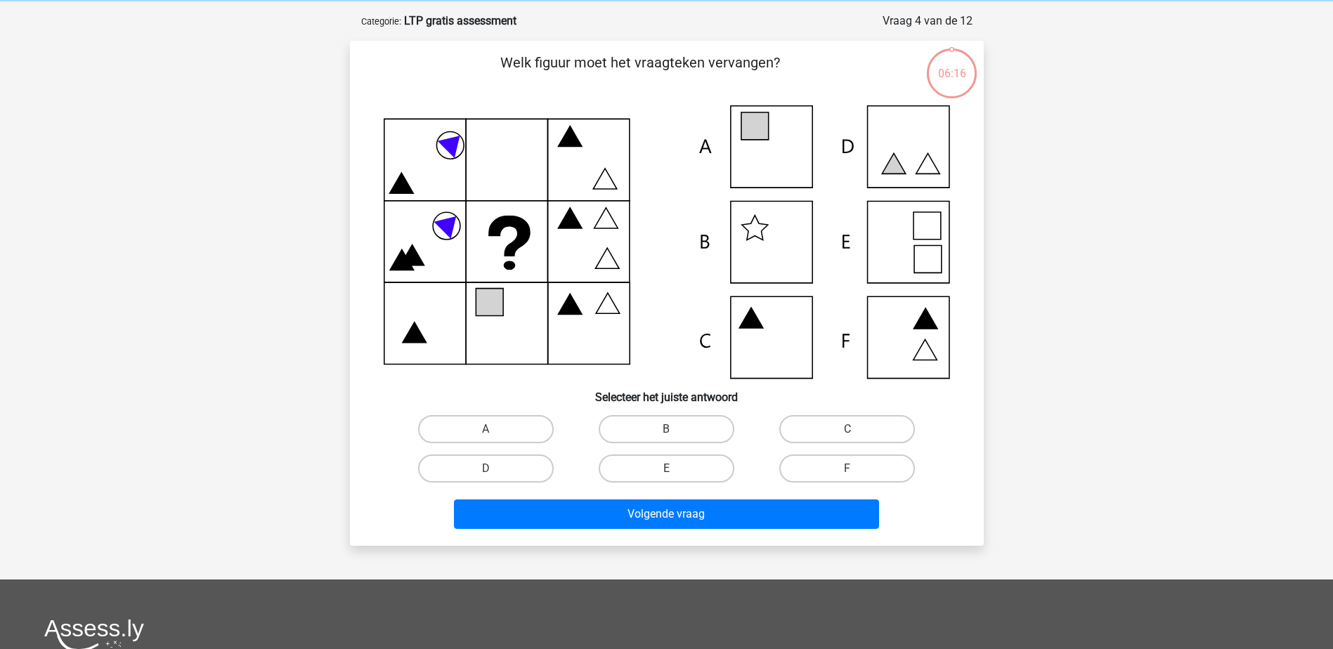
scroll to position [70, 0]
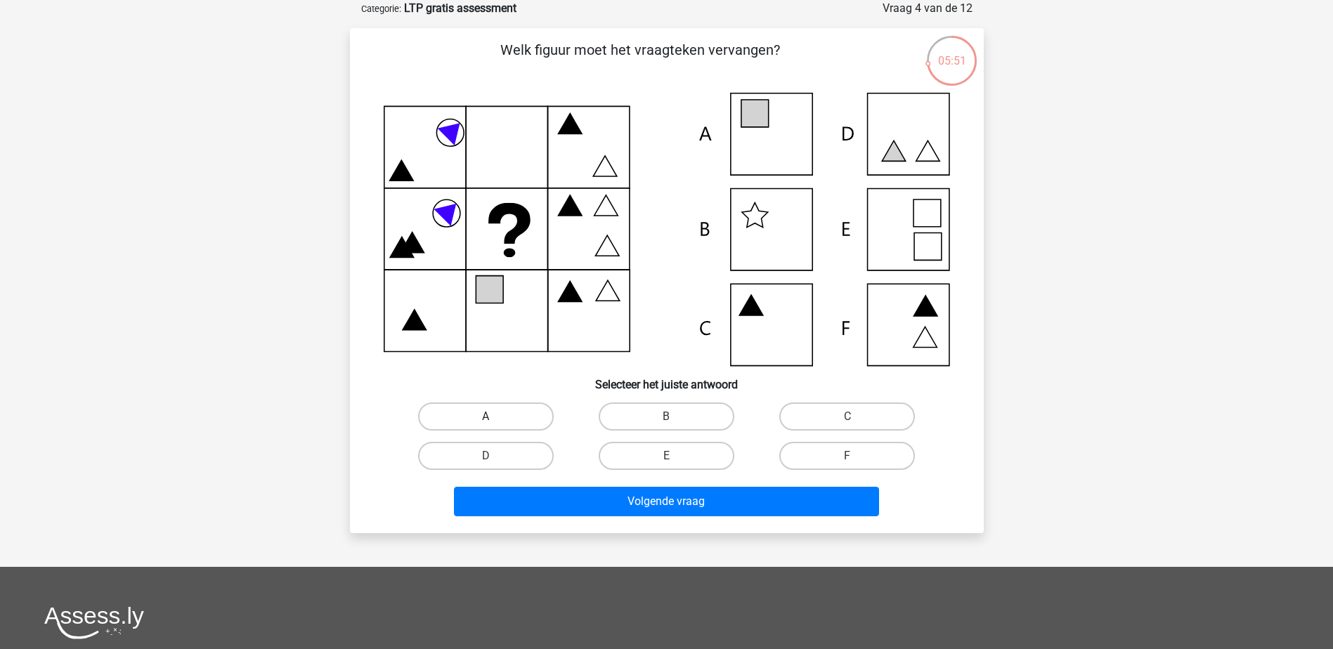
click at [502, 412] on label "A" at bounding box center [486, 417] width 136 height 28
click at [495, 417] on input "A" at bounding box center [490, 421] width 9 height 9
radio input "true"
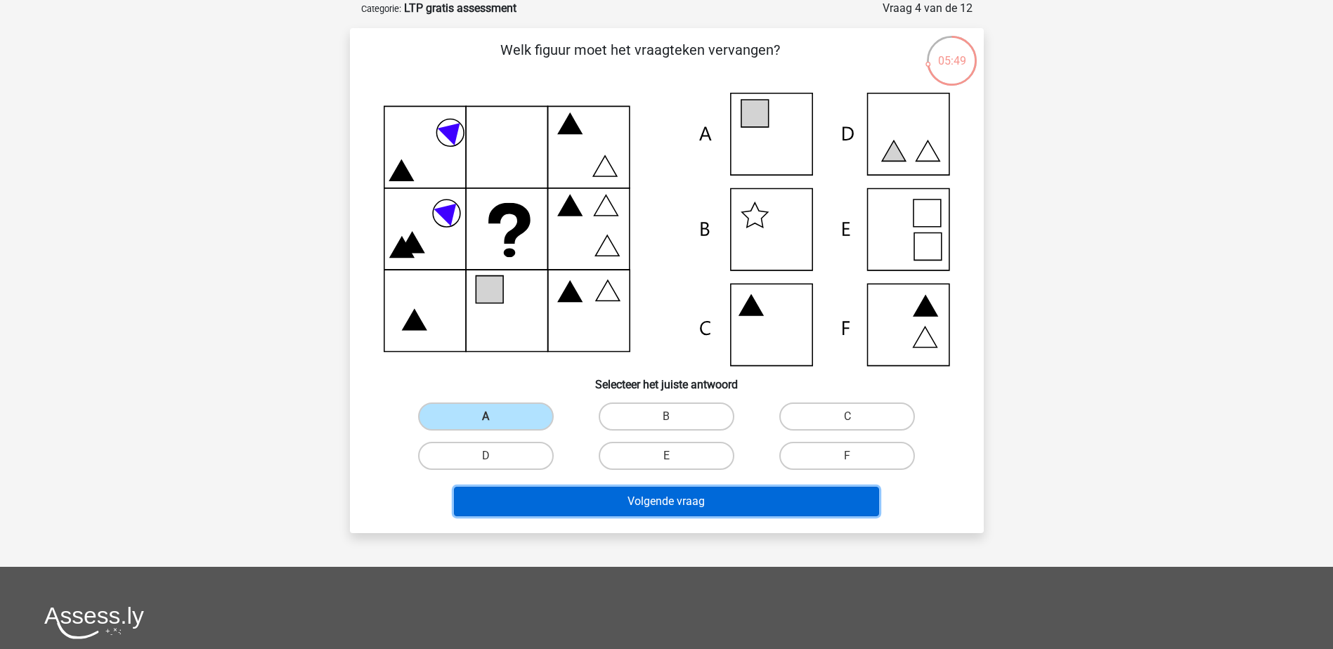
click at [654, 500] on button "Volgende vraag" at bounding box center [666, 502] width 425 height 30
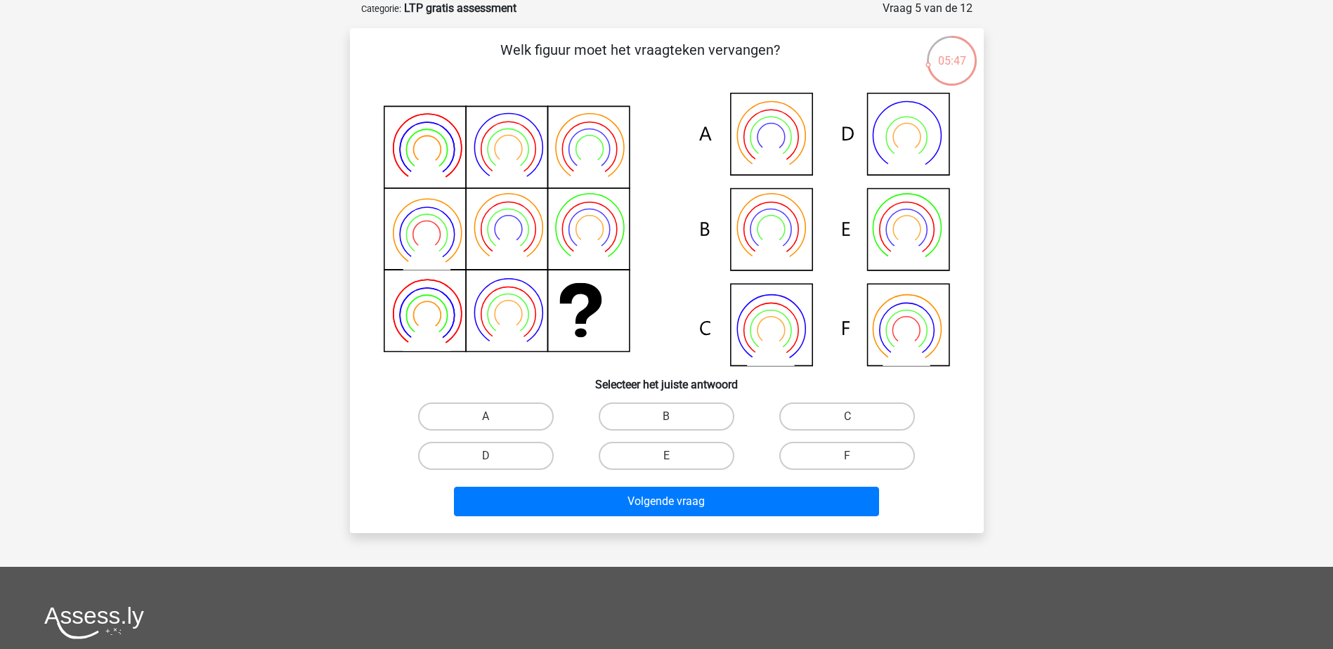
scroll to position [0, 0]
